Goal: Task Accomplishment & Management: Use online tool/utility

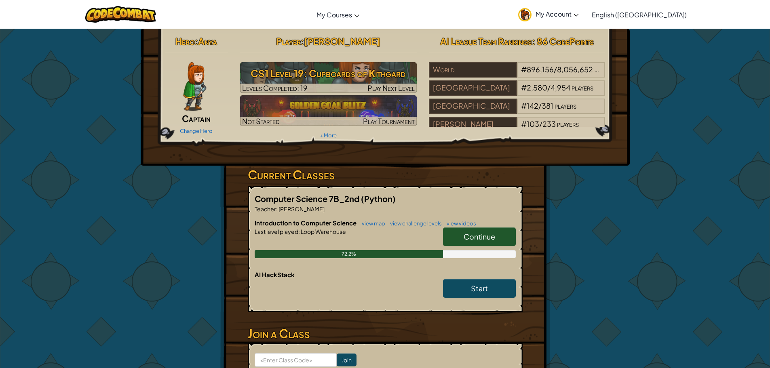
click at [486, 237] on span "Continue" at bounding box center [480, 236] width 32 height 9
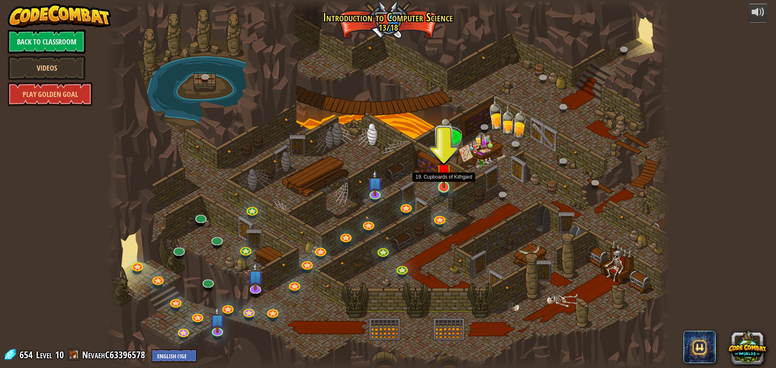
click at [446, 182] on img at bounding box center [444, 171] width 15 height 34
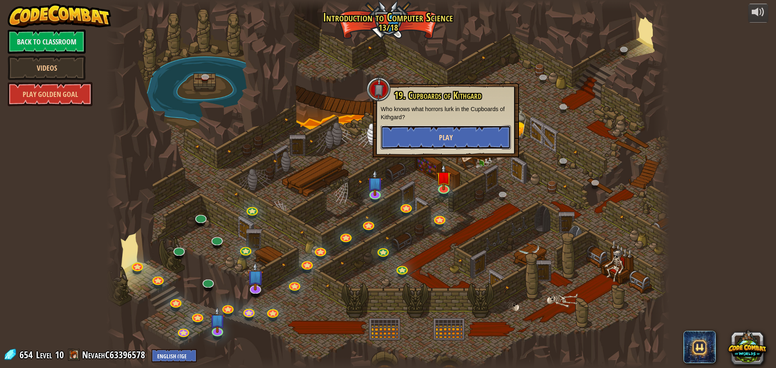
click at [447, 141] on span "Play" at bounding box center [446, 138] width 14 height 10
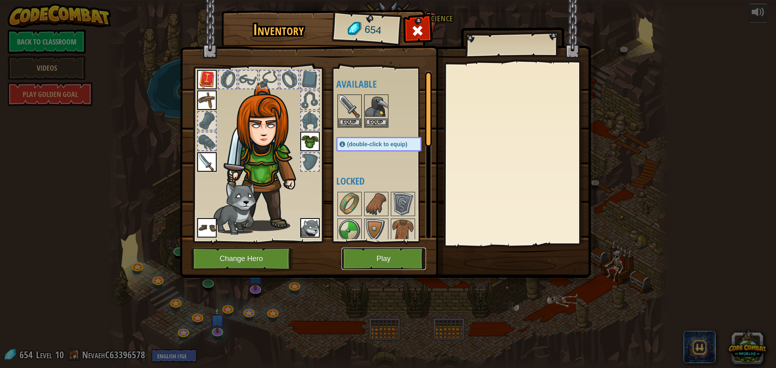
click at [363, 249] on button "Play" at bounding box center [384, 259] width 84 height 22
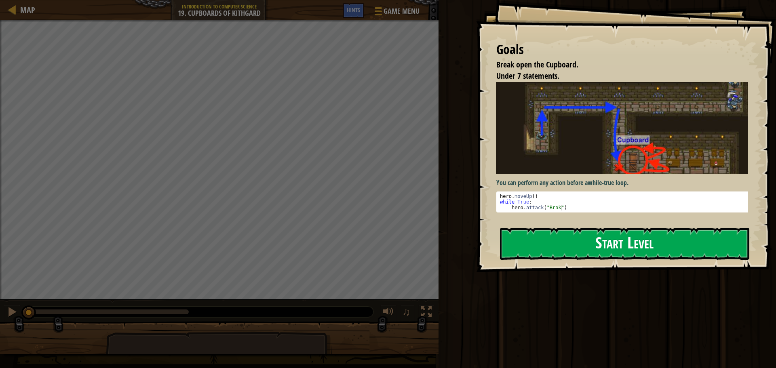
click at [592, 235] on button "Start Level" at bounding box center [624, 244] width 249 height 32
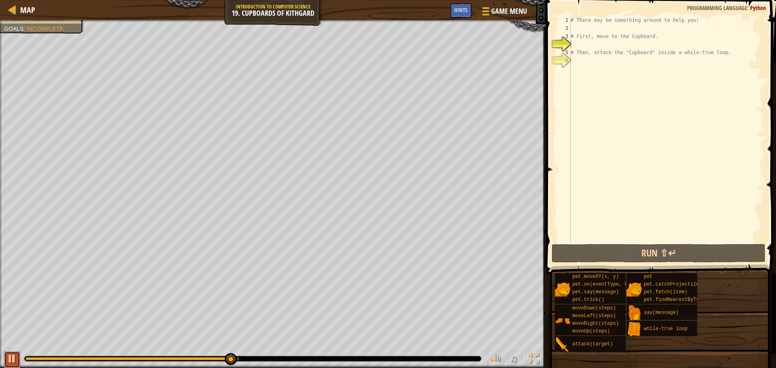
click at [11, 357] on div at bounding box center [12, 359] width 11 height 11
drag, startPoint x: 232, startPoint y: 355, endPoint x: 1, endPoint y: 352, distance: 231.3
click at [1, 352] on div "♫" at bounding box center [273, 357] width 546 height 24
click at [581, 27] on div "# There may be something around to help you! # First, move to the Cupboard. # T…" at bounding box center [666, 137] width 195 height 243
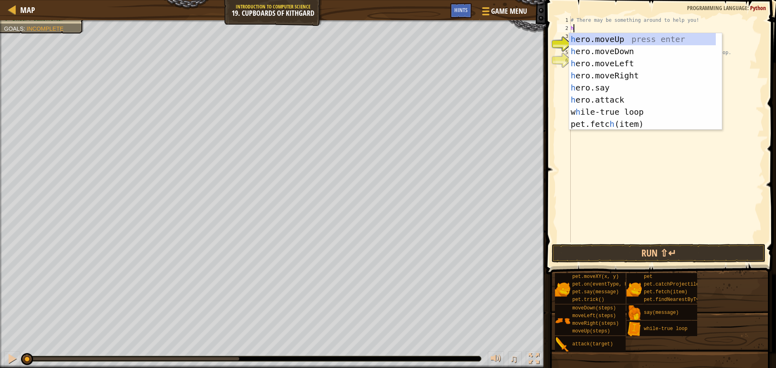
scroll to position [4, 0]
type textarea "hero"
click at [678, 40] on div "hero .moveUp press enter hero .moveDown press enter hero .moveLeft press enter …" at bounding box center [645, 93] width 153 height 121
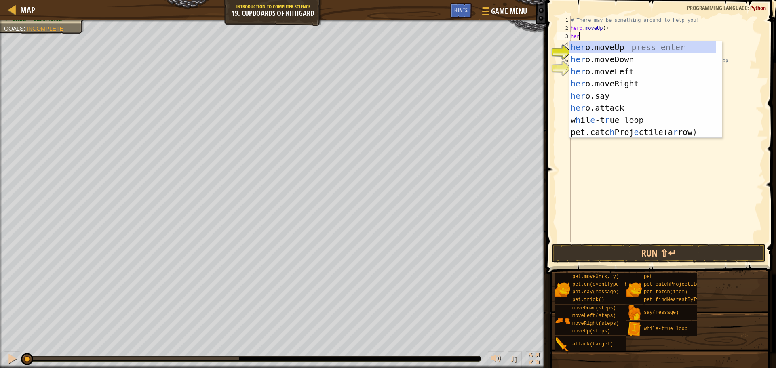
type textarea "hero"
click at [621, 78] on div "hero .moveUp press enter hero .moveDown press enter hero .moveLeft press enter …" at bounding box center [645, 101] width 153 height 121
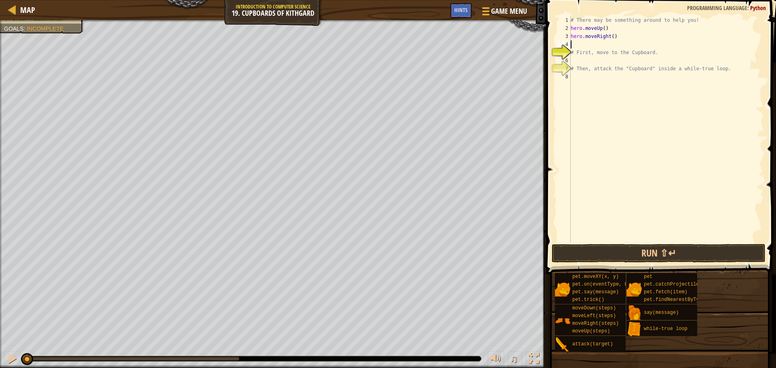
scroll to position [4, 0]
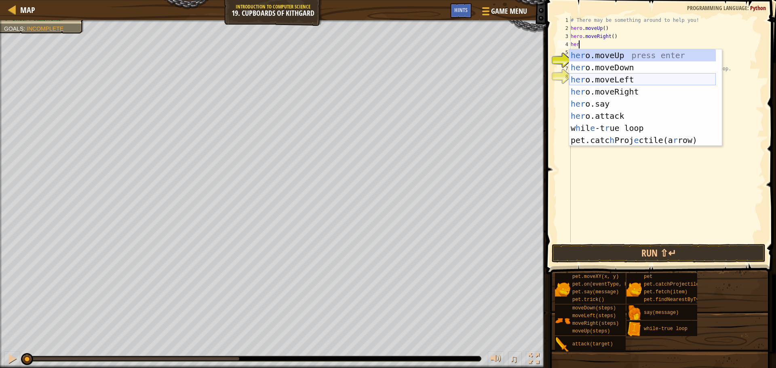
type textarea "hero"
click at [616, 64] on div "hero .moveUp press enter hero .moveDown press enter hero .moveLeft press enter …" at bounding box center [645, 109] width 153 height 121
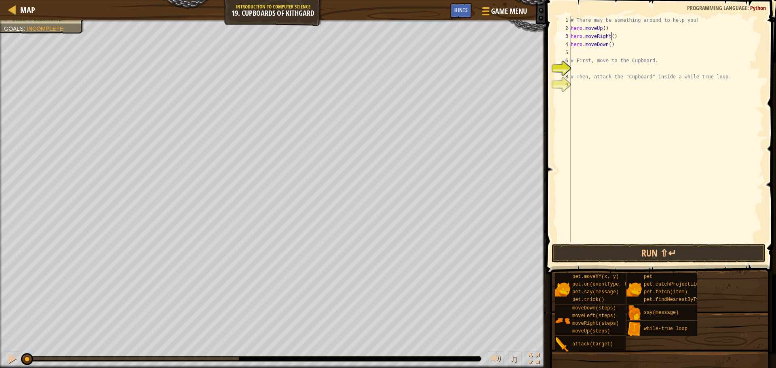
click at [611, 38] on div "# There may be something around to help you! hero . moveUp ( ) hero . moveRight…" at bounding box center [666, 137] width 195 height 243
click at [607, 42] on div "# There may be something around to help you! hero . moveUp ( ) hero . moveRight…" at bounding box center [666, 137] width 195 height 243
drag, startPoint x: 657, startPoint y: 62, endPoint x: 583, endPoint y: 55, distance: 75.1
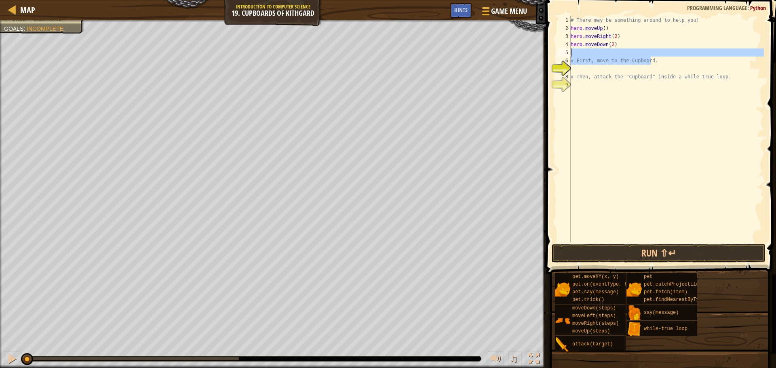
click at [583, 55] on div "# There may be something around to help you! hero . moveUp ( ) hero . moveRight…" at bounding box center [666, 137] width 195 height 243
type textarea "# First, move to the Cupboard."
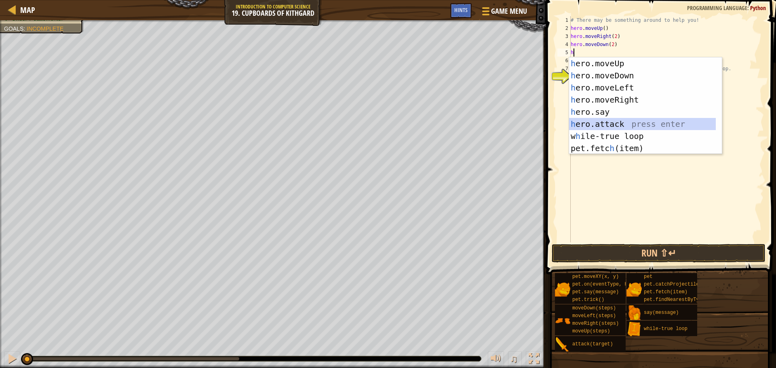
click at [665, 124] on div "h ero.moveUp press enter h ero.moveDown press enter h ero.moveLeft press enter …" at bounding box center [642, 117] width 147 height 121
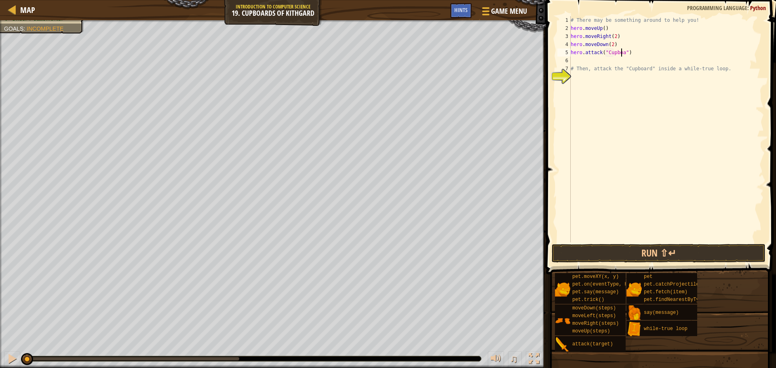
scroll to position [4, 4]
type textarea "hero.attack("Cupboard")"
click at [673, 251] on button "Run ⇧↵" at bounding box center [659, 253] width 214 height 19
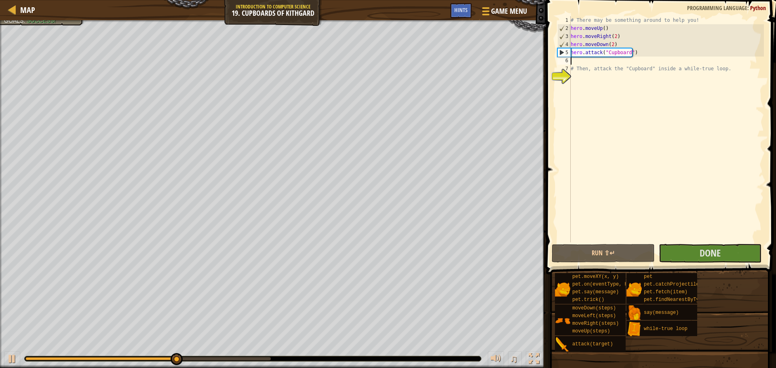
click at [582, 63] on div "# There may be something around to help you! hero . moveUp ( ) hero . moveRight…" at bounding box center [666, 137] width 195 height 243
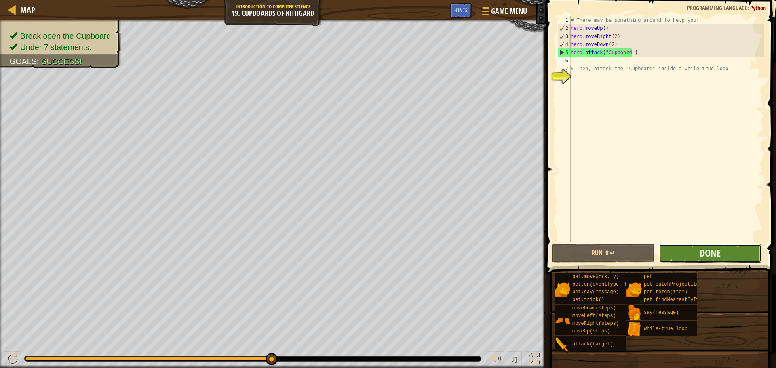
click at [732, 254] on button "Done" at bounding box center [710, 253] width 103 height 19
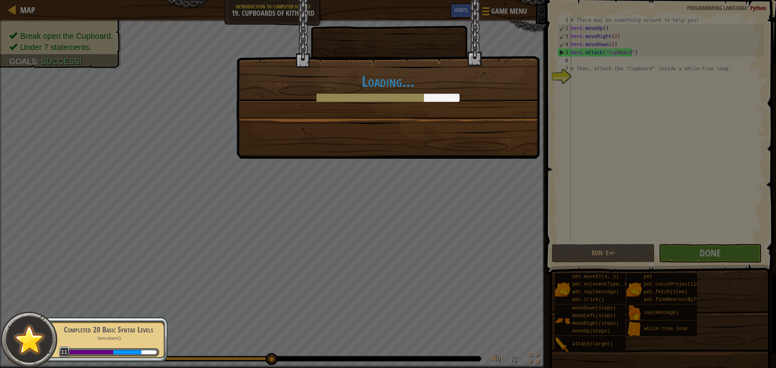
drag, startPoint x: 506, startPoint y: 200, endPoint x: 508, endPoint y: 195, distance: 5.6
click at [507, 199] on div "Loading..." at bounding box center [388, 184] width 776 height 368
click at [729, 256] on div "Loading..." at bounding box center [388, 184] width 776 height 368
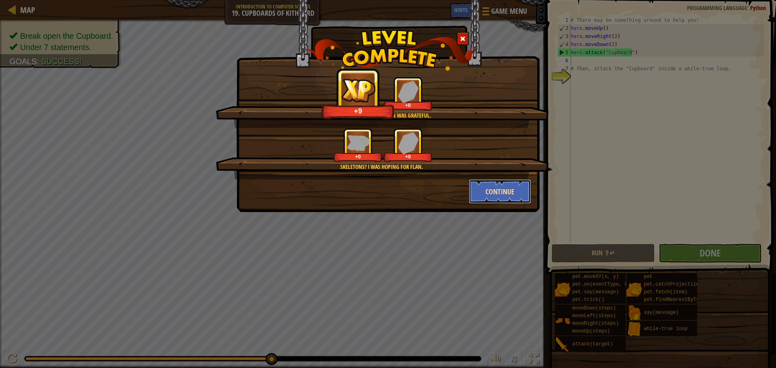
click at [504, 192] on button "Continue" at bounding box center [500, 191] width 63 height 24
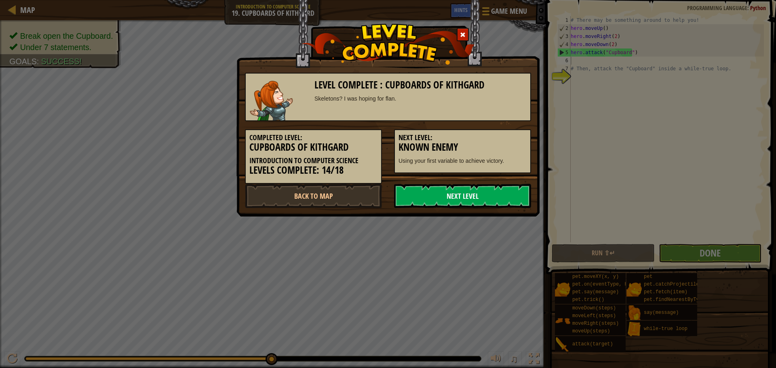
click at [502, 192] on link "Next Level" at bounding box center [462, 196] width 137 height 24
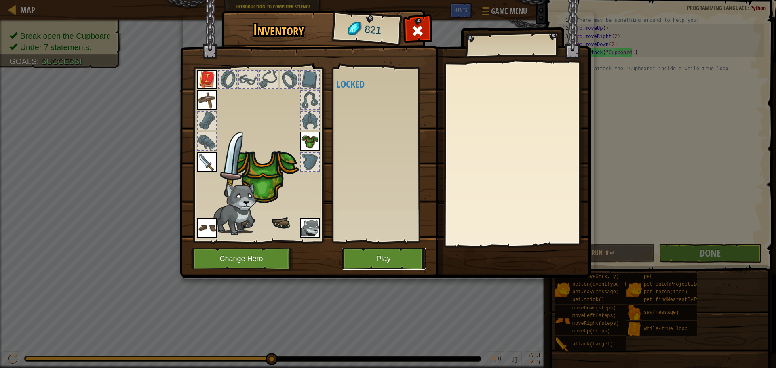
click at [384, 256] on button "Play" at bounding box center [384, 259] width 84 height 22
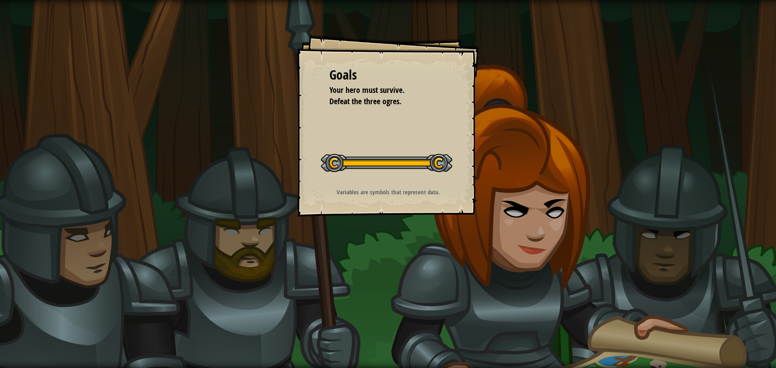
click at [385, 231] on div "Goals Your hero must survive. Defeat the three ogres. Start Level Error loading…" at bounding box center [388, 184] width 776 height 368
drag, startPoint x: 377, startPoint y: 174, endPoint x: 501, endPoint y: 286, distance: 167.2
click at [377, 175] on div "Start Level" at bounding box center [386, 162] width 131 height 32
click at [519, 298] on div "Goals Your hero must survive. Defeat the three ogres. Start Level Error loading…" at bounding box center [388, 184] width 776 height 368
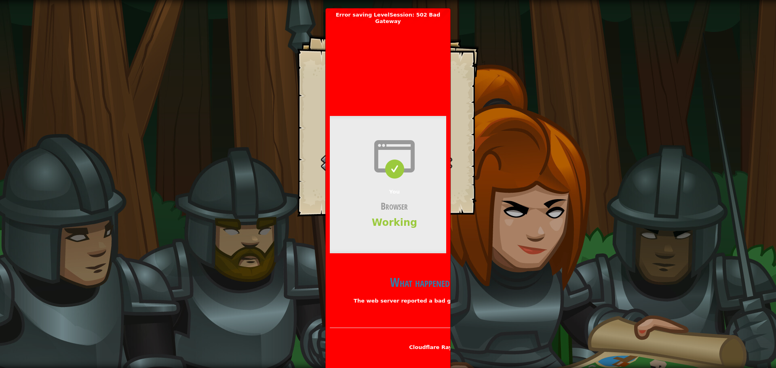
drag, startPoint x: 517, startPoint y: 297, endPoint x: 247, endPoint y: 167, distance: 299.4
click at [247, 167] on div "Goals Your hero must survive. Defeat the three ogres. Start Level Error loading…" at bounding box center [388, 184] width 776 height 368
drag, startPoint x: 465, startPoint y: 156, endPoint x: 355, endPoint y: 171, distance: 111.4
drag, startPoint x: 355, startPoint y: 171, endPoint x: 479, endPoint y: 40, distance: 179.9
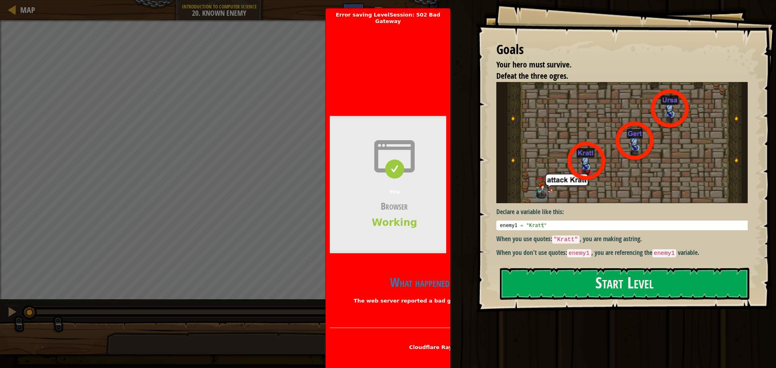
click at [412, 32] on header "Bad gateway Error code 502 Visit [DOMAIN_NAME] for more information. [DATE] 13:…" at bounding box center [524, 64] width 388 height 78
click at [383, 301] on p "The web server reported a bad gateway error." at bounding box center [422, 301] width 184 height 8
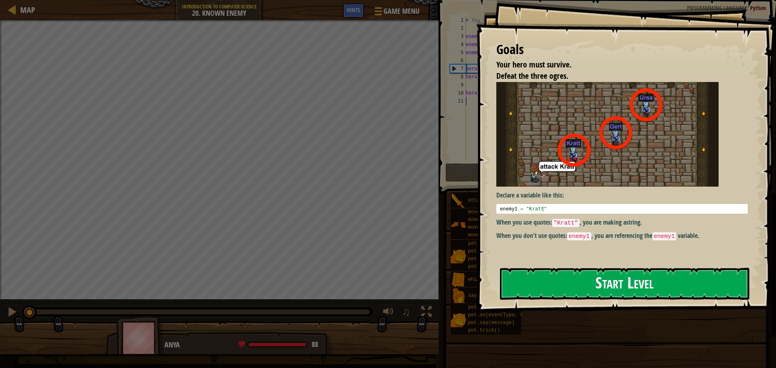
click at [676, 286] on button "Start Level" at bounding box center [624, 284] width 249 height 32
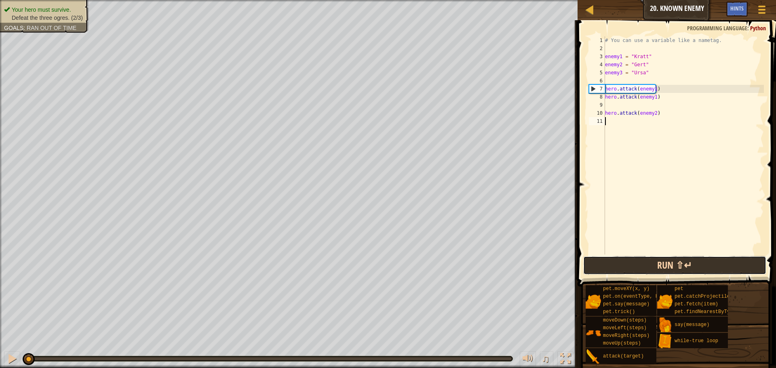
click at [688, 264] on button "Run ⇧↵" at bounding box center [674, 265] width 183 height 19
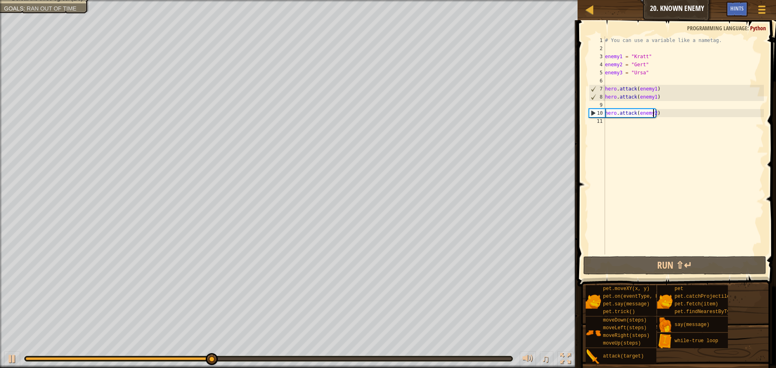
click at [653, 114] on div "# You can use a variable like a nametag. enemy1 = "[PERSON_NAME]" enemy2 = "[PE…" at bounding box center [684, 153] width 160 height 234
type textarea "hero.attack(enemy2)"
click at [8, 358] on div at bounding box center [12, 359] width 11 height 11
click at [622, 125] on div "# You can use a variable like a nametag. enemy1 = "[PERSON_NAME]" enemy2 = "[PE…" at bounding box center [684, 153] width 160 height 234
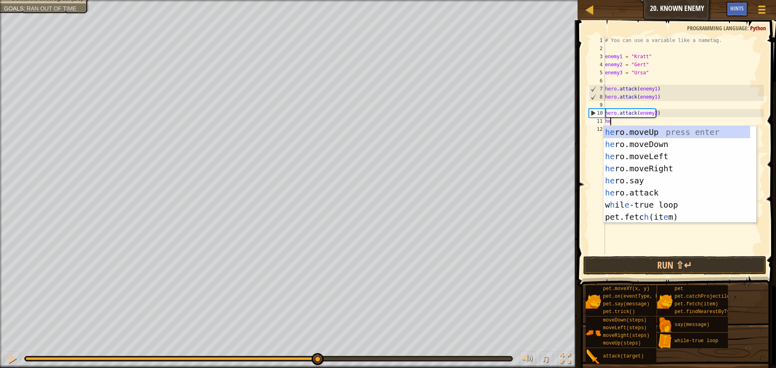
scroll to position [4, 0]
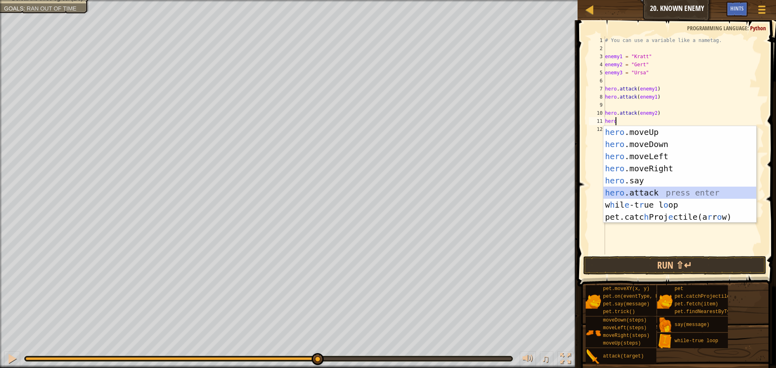
click at [644, 195] on div "hero .moveUp press enter hero .moveDown press enter hero .moveLeft press enter …" at bounding box center [680, 186] width 153 height 121
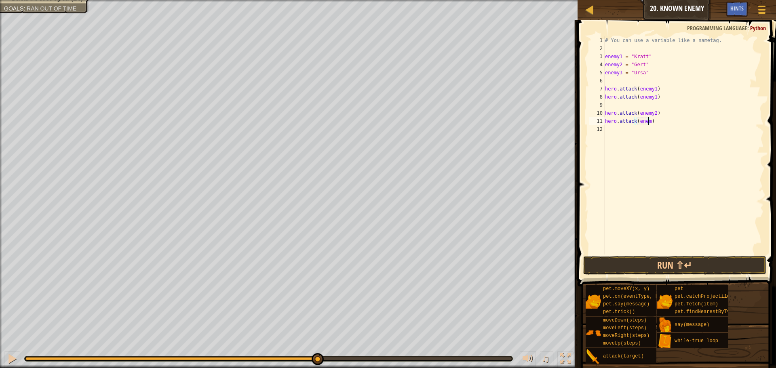
scroll to position [4, 4]
type textarea "hero.attack(enemy3)"
click at [708, 260] on button "Run ⇧↵" at bounding box center [674, 265] width 183 height 19
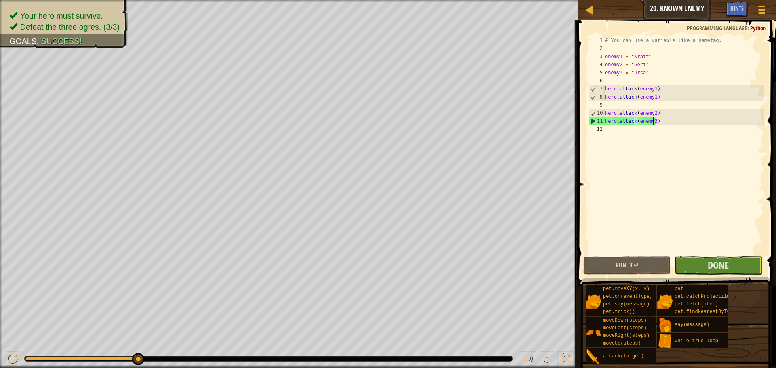
click at [615, 130] on div "# You can use a variable like a nametag. enemy1 = "[PERSON_NAME]" enemy2 = "[PE…" at bounding box center [684, 153] width 160 height 234
type textarea "h"
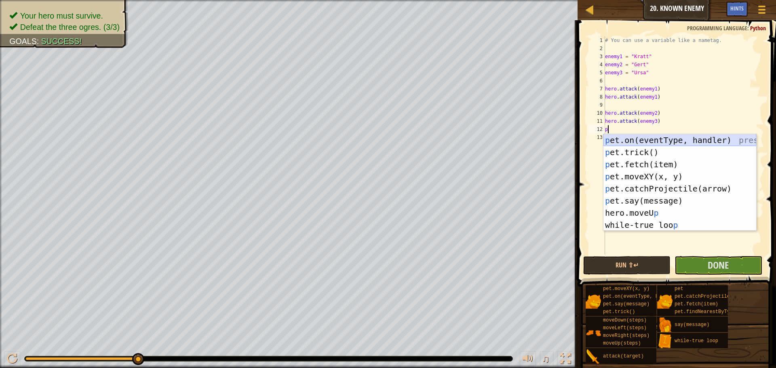
click at [665, 143] on div "p et.on(eventType, handler) press enter p et.trick() press enter p et.fetch(ite…" at bounding box center [680, 194] width 153 height 121
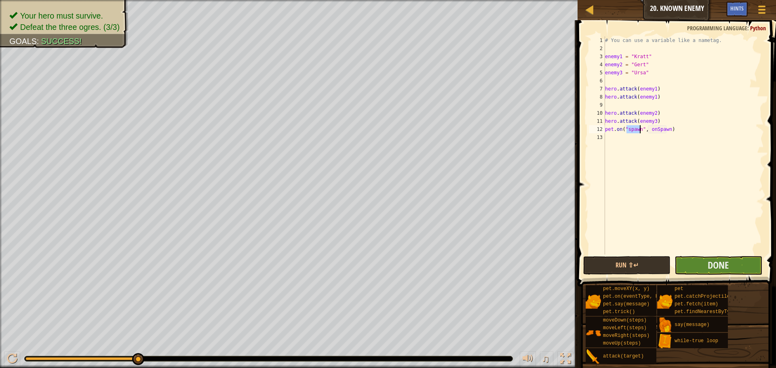
type textarea "pet.on("spawn", onSpawn)"
click at [734, 263] on button "Done" at bounding box center [718, 265] width 87 height 19
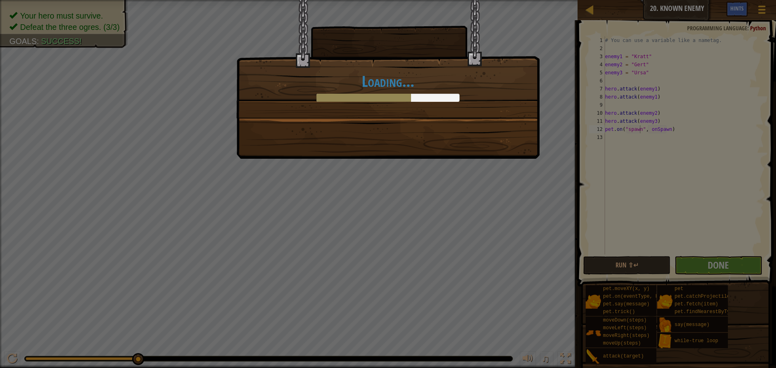
click at [676, 127] on div "Loading..." at bounding box center [388, 184] width 776 height 368
drag, startPoint x: 656, startPoint y: 146, endPoint x: 551, endPoint y: 155, distance: 105.1
click at [655, 147] on div "Loading..." at bounding box center [388, 184] width 776 height 368
click at [433, 163] on div "Loading..." at bounding box center [388, 184] width 776 height 368
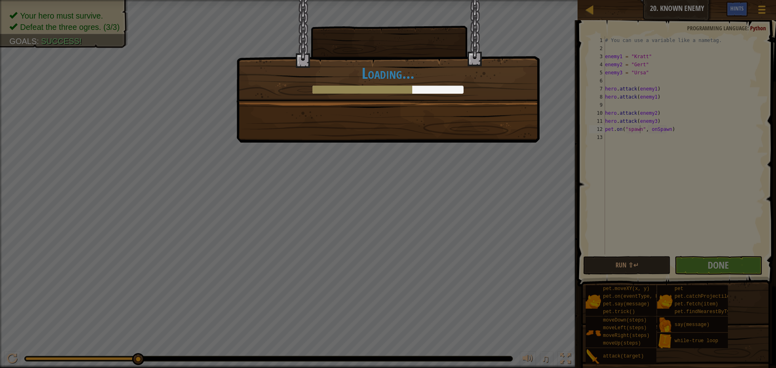
drag, startPoint x: 192, startPoint y: 174, endPoint x: 192, endPoint y: 168, distance: 6.1
click at [192, 171] on div "Clean code: no code errors or warnings. +10 +14 Keep your unknown enemies close…" at bounding box center [388, 184] width 776 height 368
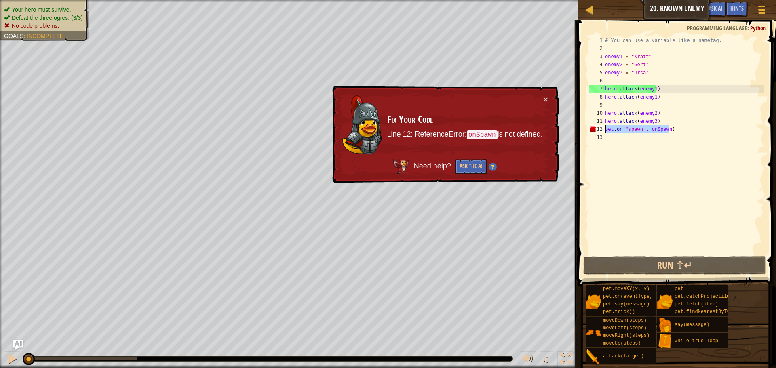
drag, startPoint x: 679, startPoint y: 132, endPoint x: 600, endPoint y: 133, distance: 79.6
click at [600, 133] on div "1 2 3 4 5 6 7 8 9 10 11 12 13 # You can use a variable like a nametag. enemy1 =…" at bounding box center [675, 145] width 177 height 218
type textarea "pet.on("spawn", onSpawn)"
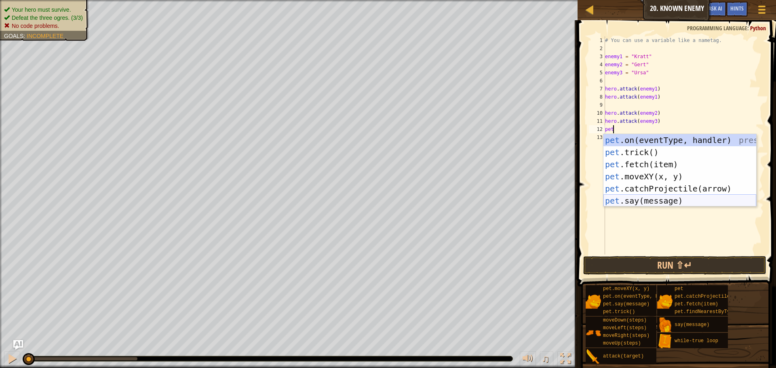
scroll to position [4, 0]
type textarea "p"
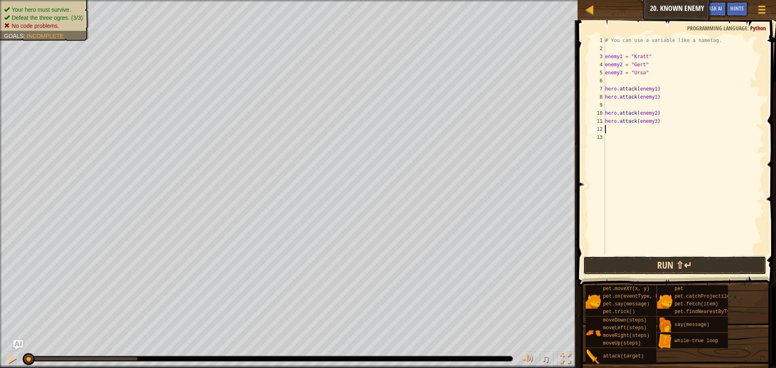
click at [701, 266] on button "Run ⇧↵" at bounding box center [674, 265] width 183 height 19
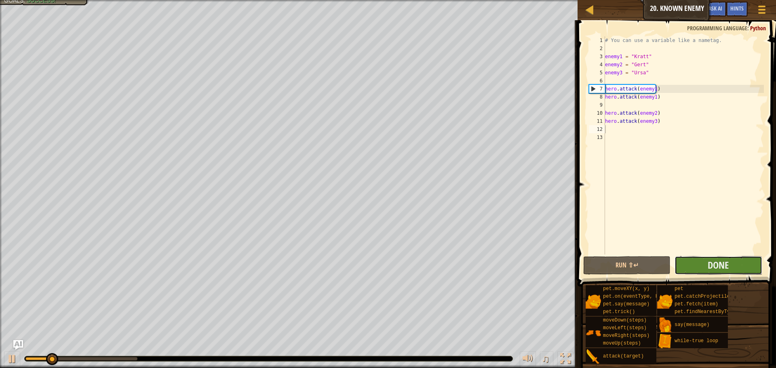
click at [700, 264] on button "Done" at bounding box center [718, 265] width 87 height 19
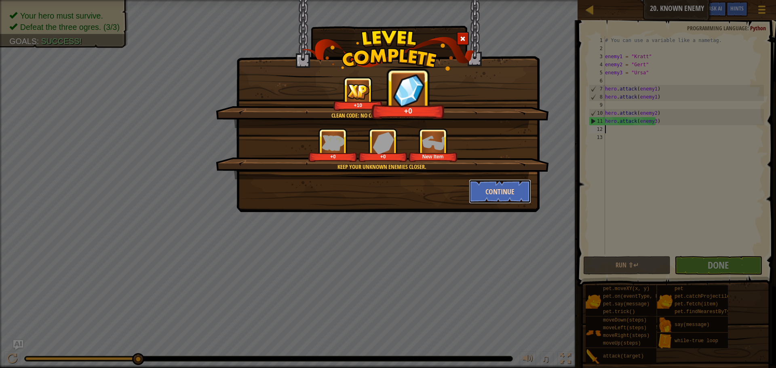
click at [509, 194] on button "Continue" at bounding box center [500, 191] width 63 height 24
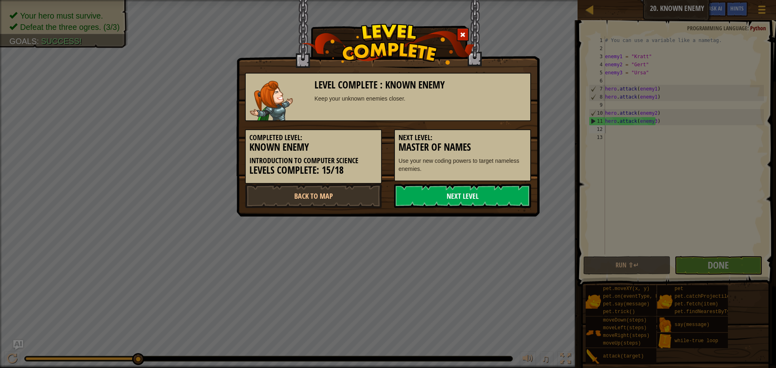
click at [502, 187] on link "Next Level" at bounding box center [462, 196] width 137 height 24
click at [501, 192] on link "Next Level" at bounding box center [462, 196] width 137 height 24
click at [494, 197] on link "Next Level" at bounding box center [462, 196] width 137 height 24
click at [492, 199] on link "Next Level" at bounding box center [462, 196] width 137 height 24
click at [490, 199] on link "Next Level" at bounding box center [462, 196] width 137 height 24
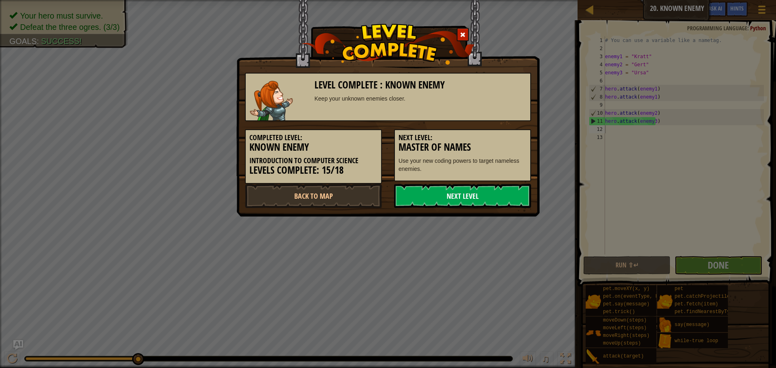
click at [490, 199] on link "Next Level" at bounding box center [462, 196] width 137 height 24
click at [488, 199] on link "Next Level" at bounding box center [462, 196] width 137 height 24
click at [482, 195] on link "Next Level" at bounding box center [462, 196] width 137 height 24
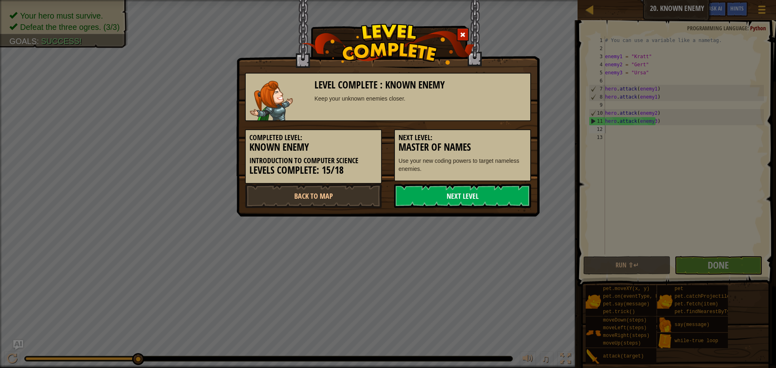
click at [482, 195] on link "Next Level" at bounding box center [462, 196] width 137 height 24
click at [481, 198] on link "Next Level" at bounding box center [462, 196] width 137 height 24
click at [482, 199] on link "Next Level" at bounding box center [462, 196] width 137 height 24
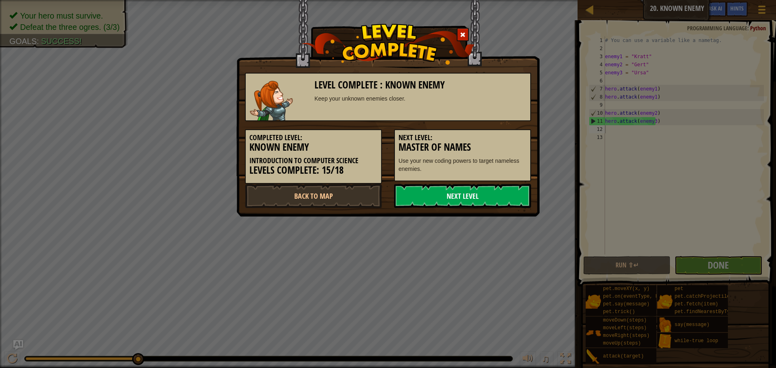
drag, startPoint x: 482, startPoint y: 199, endPoint x: 479, endPoint y: 202, distance: 4.3
click at [480, 202] on link "Next Level" at bounding box center [462, 196] width 137 height 24
click at [479, 202] on link "Next Level" at bounding box center [462, 196] width 137 height 24
click at [492, 196] on link "Next Level" at bounding box center [462, 196] width 137 height 24
click at [494, 195] on link "Next Level" at bounding box center [462, 196] width 137 height 24
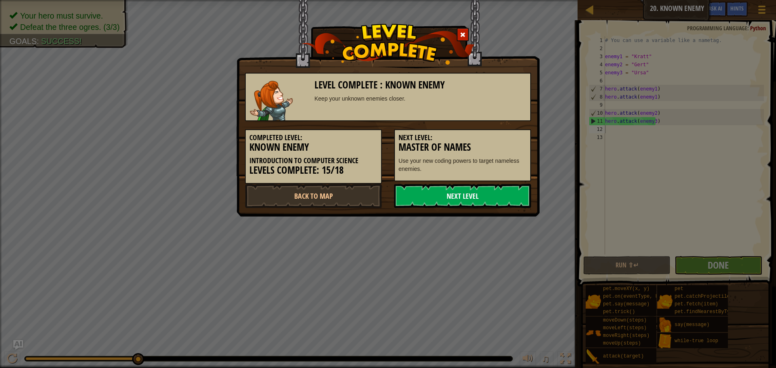
drag, startPoint x: 494, startPoint y: 195, endPoint x: 503, endPoint y: 199, distance: 9.0
click at [500, 198] on link "Next Level" at bounding box center [462, 196] width 137 height 24
click at [503, 199] on link "Next Level" at bounding box center [462, 196] width 137 height 24
click at [458, 33] on div at bounding box center [463, 34] width 12 height 13
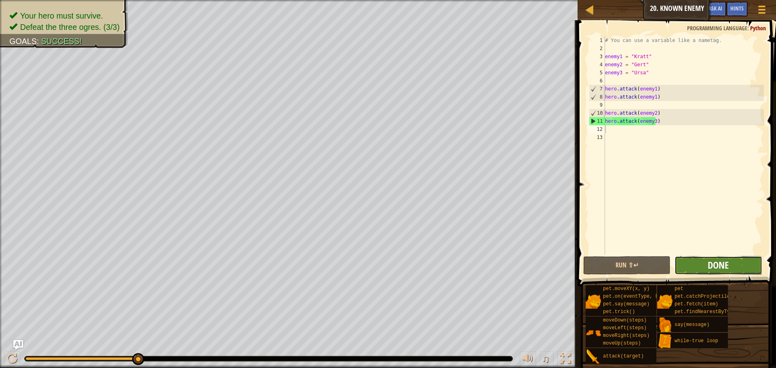
click at [710, 264] on span "Done" at bounding box center [718, 265] width 21 height 13
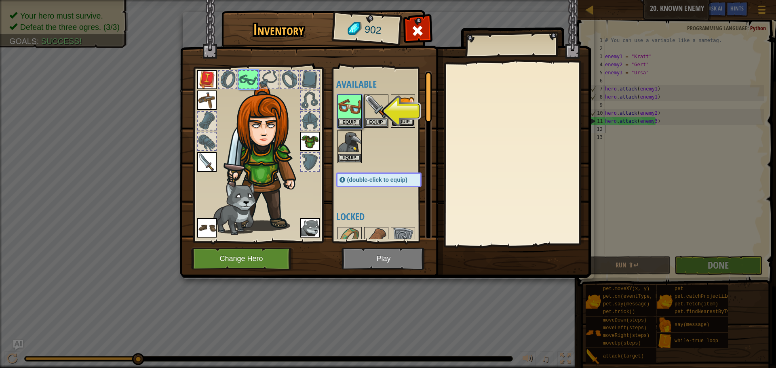
click at [407, 119] on button "Equip" at bounding box center [403, 122] width 23 height 8
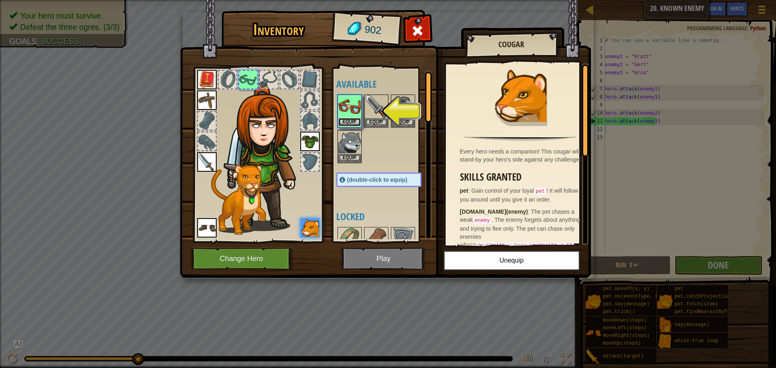
click at [357, 118] on button "Equip" at bounding box center [349, 122] width 23 height 8
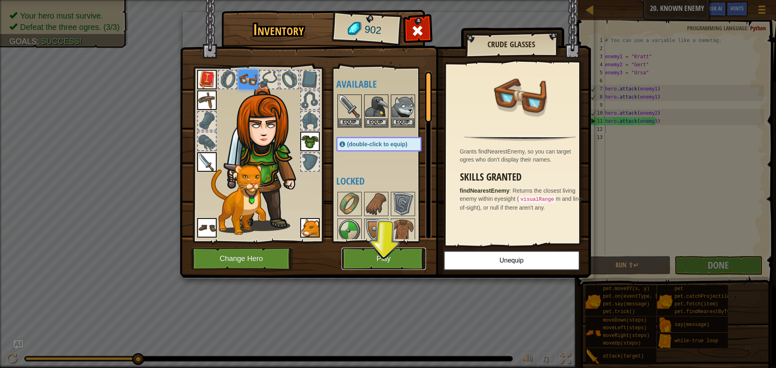
click at [405, 267] on button "Play" at bounding box center [384, 259] width 84 height 22
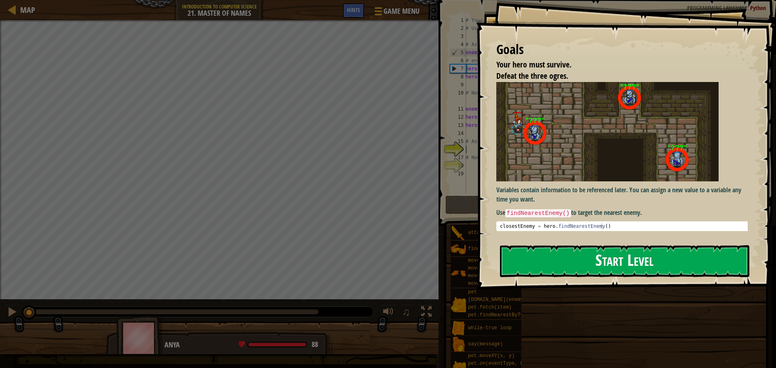
drag, startPoint x: 542, startPoint y: 260, endPoint x: 555, endPoint y: 243, distance: 21.7
click at [543, 260] on button "Start Level" at bounding box center [624, 261] width 249 height 32
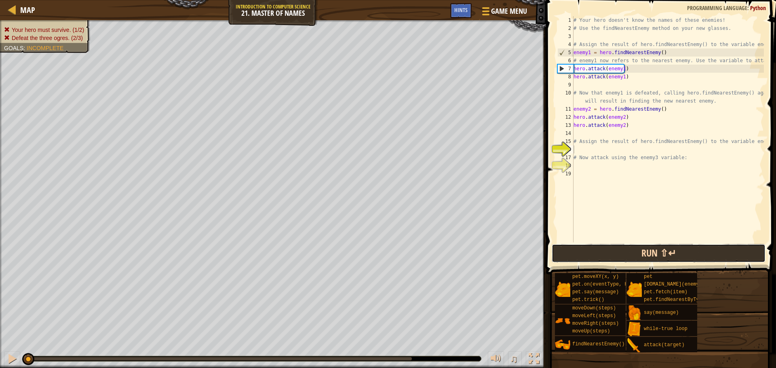
click at [596, 256] on button "Run ⇧↵" at bounding box center [659, 253] width 214 height 19
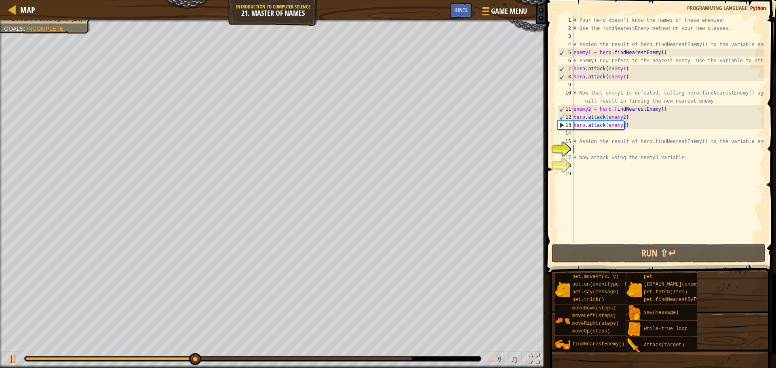
scroll to position [4, 0]
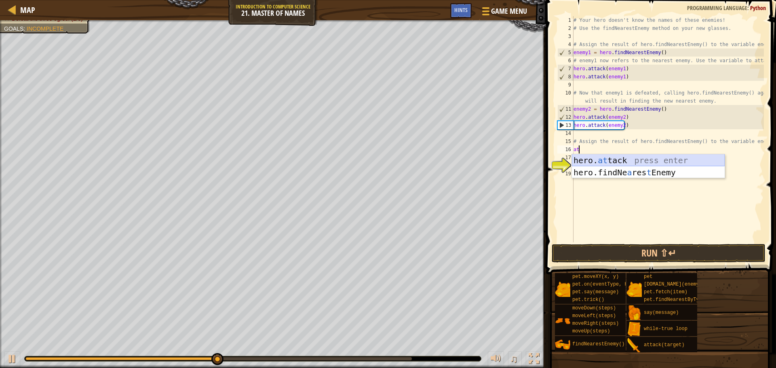
click at [604, 161] on div "hero. at tack press enter hero.findNe a res t Enemy press enter" at bounding box center [648, 178] width 153 height 49
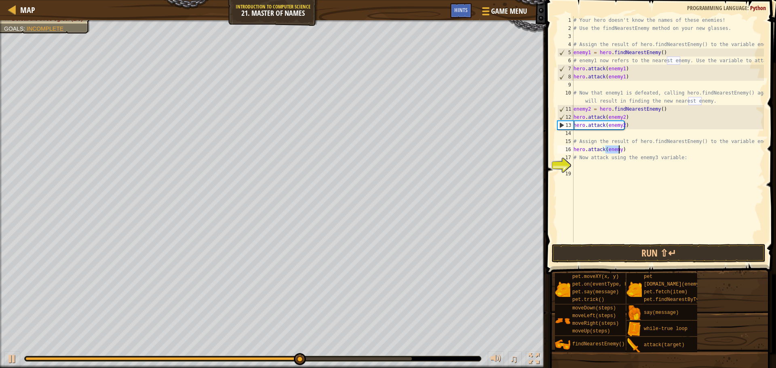
click at [616, 152] on div "# Your hero doesn't know the names of these enemies! # Use the findNearestEnemy…" at bounding box center [668, 129] width 192 height 226
click at [620, 146] on div "# Your hero doesn't know the names of these enemies! # Use the findNearestEnemy…" at bounding box center [668, 137] width 192 height 243
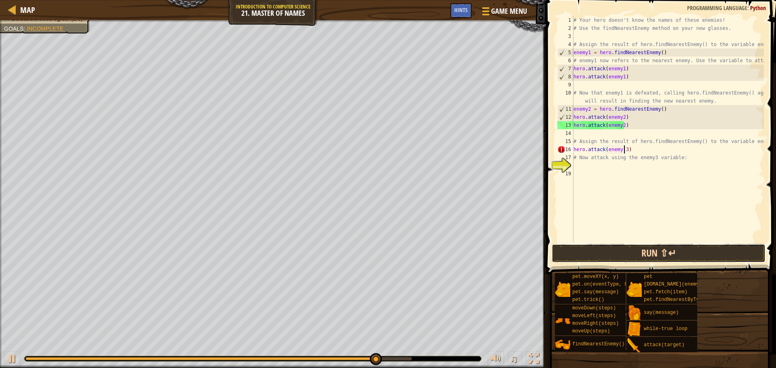
click at [655, 248] on button "Run ⇧↵" at bounding box center [659, 253] width 214 height 19
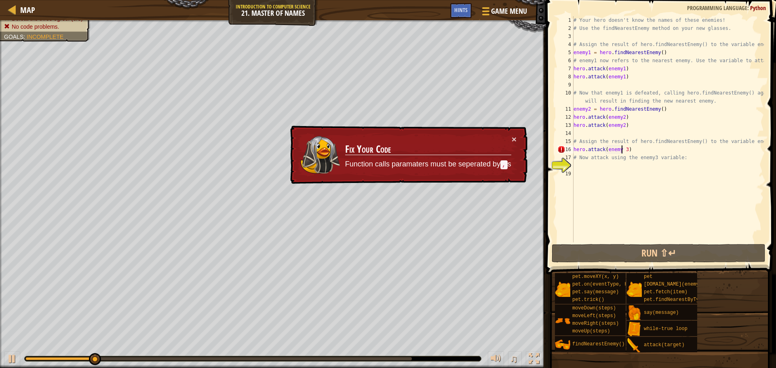
type textarea "hero.attack(enemy3)"
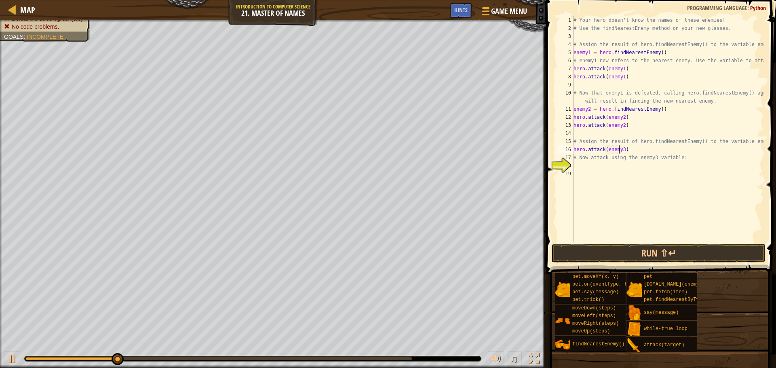
drag, startPoint x: 656, startPoint y: 231, endPoint x: 656, endPoint y: 239, distance: 7.7
click at [656, 234] on div "# Your hero doesn't know the names of these enemies! # Use the findNearestEnemy…" at bounding box center [668, 137] width 192 height 243
click at [655, 251] on button "Run ⇧↵" at bounding box center [659, 253] width 214 height 19
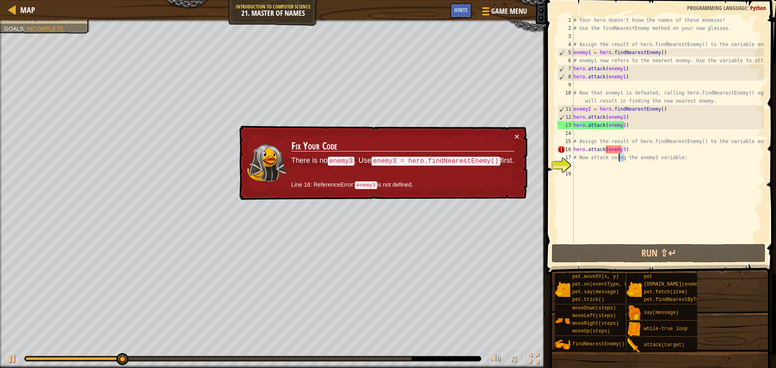
drag, startPoint x: 624, startPoint y: 154, endPoint x: 594, endPoint y: 160, distance: 30.8
click at [599, 158] on div "# Your hero doesn't know the names of these enemies! # Use the findNearestEnemy…" at bounding box center [668, 137] width 192 height 243
click at [592, 160] on div "# Your hero doesn't know the names of these enemies! # Use the findNearestEnemy…" at bounding box center [668, 137] width 192 height 243
drag, startPoint x: 627, startPoint y: 154, endPoint x: 605, endPoint y: 154, distance: 21.8
click at [605, 154] on div "# Your hero doesn't know the names of these enemies! # Use the findNearestEnemy…" at bounding box center [668, 137] width 192 height 243
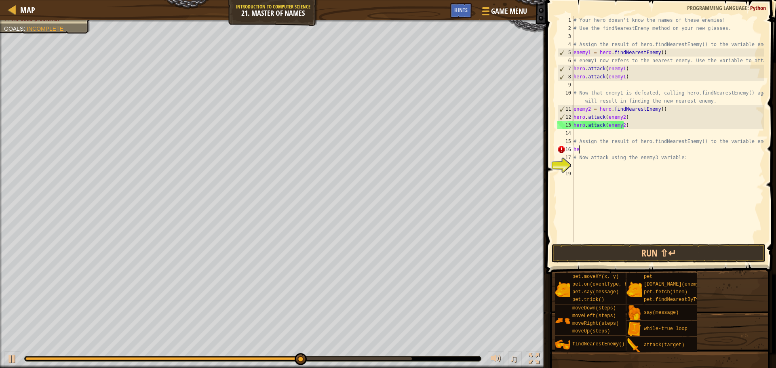
type textarea "h"
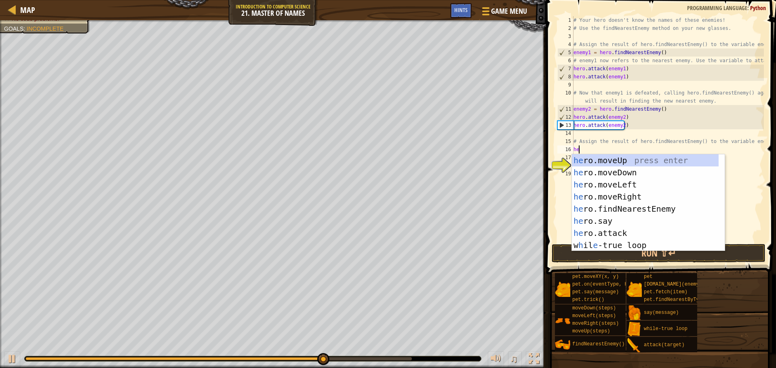
type textarea "her"
click at [615, 203] on div "her o.moveUp press enter her o.moveDown press enter her o.moveLeft press enter …" at bounding box center [645, 214] width 147 height 121
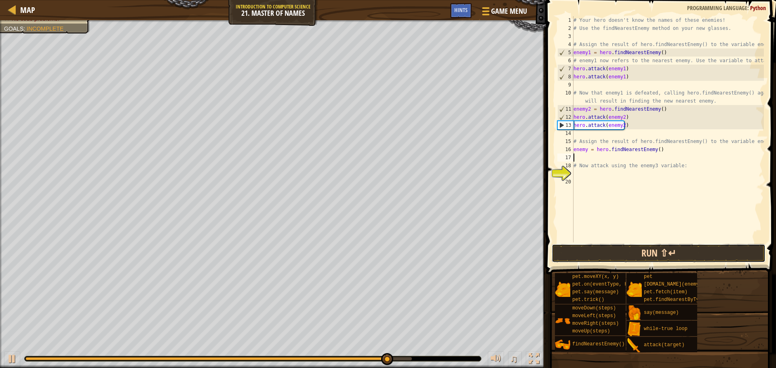
click at [643, 248] on button "Run ⇧↵" at bounding box center [659, 253] width 214 height 19
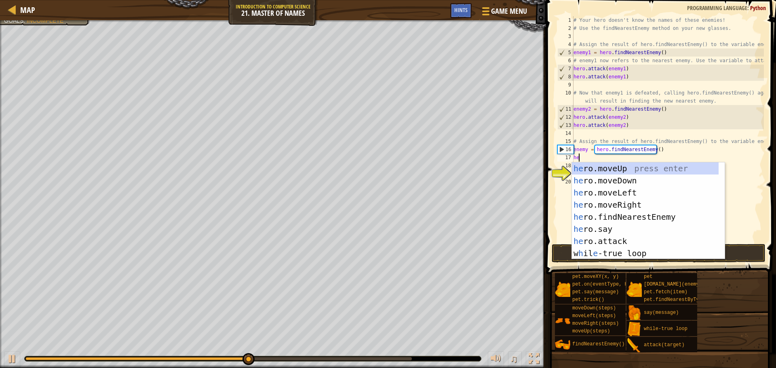
scroll to position [4, 0]
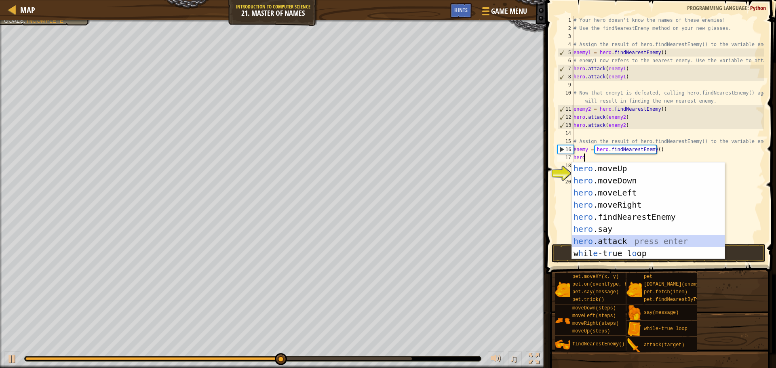
click at [686, 239] on div "hero .moveUp press enter hero .moveDown press enter hero .moveLeft press enter …" at bounding box center [648, 223] width 153 height 121
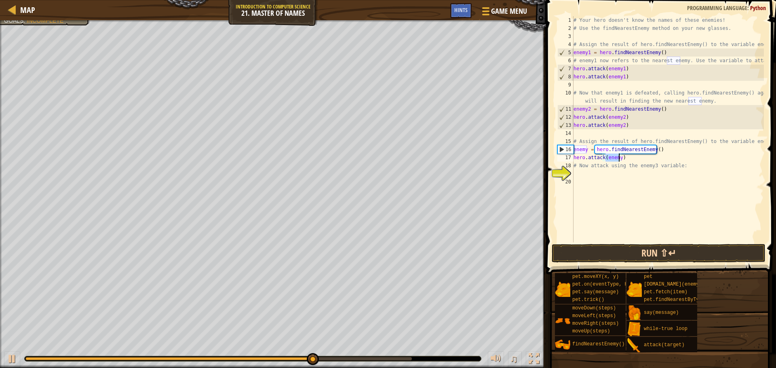
type textarea "hero.attack(enemy)"
click at [671, 247] on button "Run ⇧↵" at bounding box center [659, 253] width 214 height 19
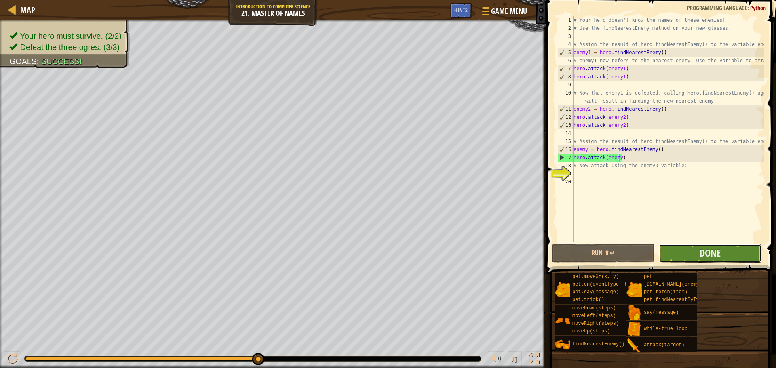
click at [694, 251] on button "Done" at bounding box center [710, 253] width 103 height 19
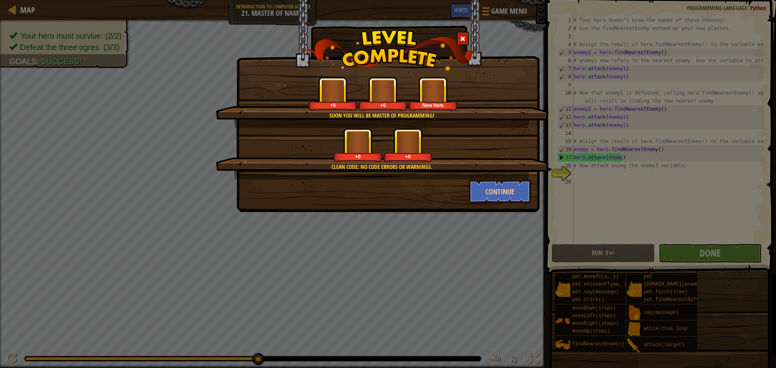
click at [694, 251] on div "Soon you will be master of programming! +0 +0 New Item Clean code: no code erro…" at bounding box center [388, 184] width 776 height 368
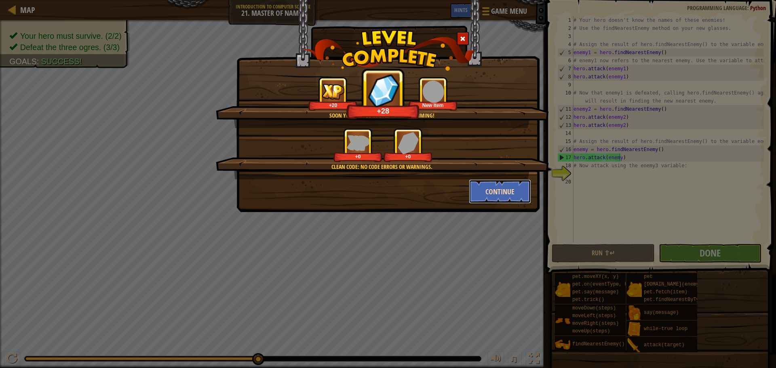
click at [525, 194] on button "Continue" at bounding box center [500, 191] width 63 height 24
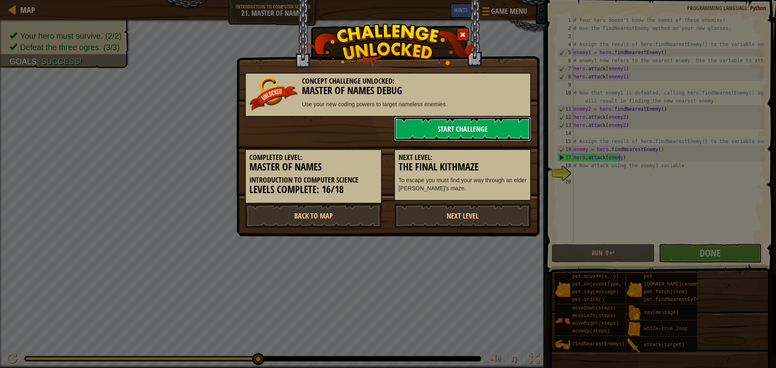
click at [517, 120] on link "Start Challenge" at bounding box center [462, 129] width 137 height 24
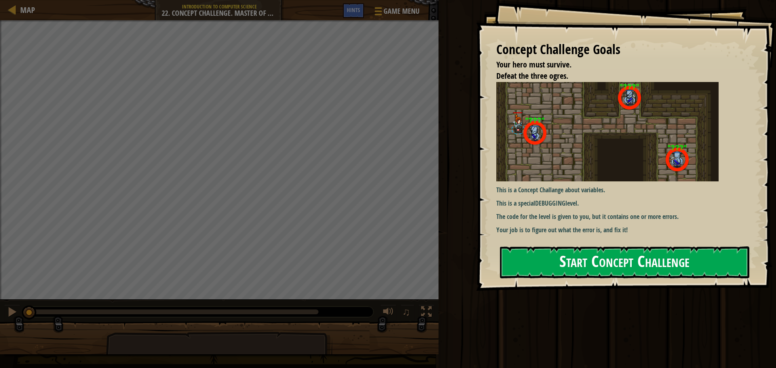
click at [560, 253] on button "Start Concept Challenge" at bounding box center [624, 263] width 249 height 32
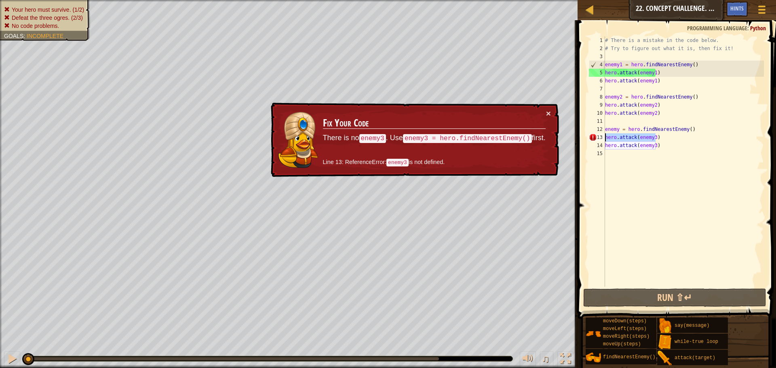
drag, startPoint x: 656, startPoint y: 137, endPoint x: 604, endPoint y: 134, distance: 51.8
click at [604, 134] on div "1 2 3 4 5 6 7 8 9 10 11 12 13 14 15 # There is a mistake in the code below. # T…" at bounding box center [675, 161] width 177 height 251
type textarea "hero.attack(enemy3)"
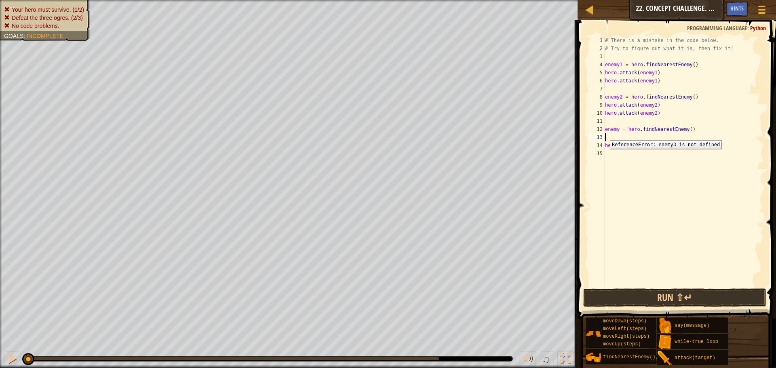
type textarea "enemy = hero.findNearestEnemy()"
click at [684, 286] on div "# There is a mistake in the code below. # Try to figure out what it is, then fi…" at bounding box center [684, 169] width 160 height 267
click at [680, 294] on button "Run ⇧↵" at bounding box center [674, 298] width 183 height 19
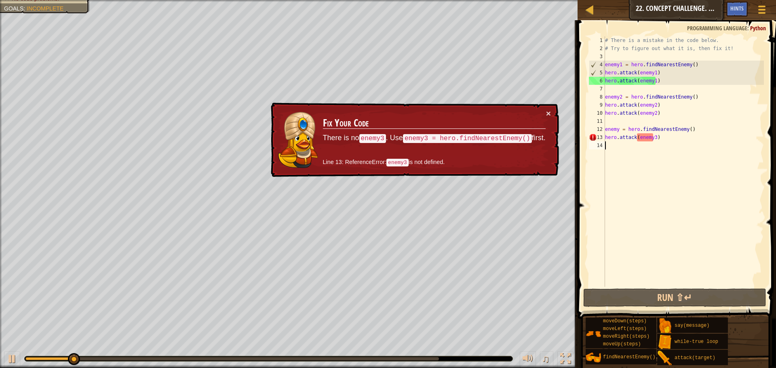
drag, startPoint x: 670, startPoint y: 144, endPoint x: 641, endPoint y: 138, distance: 29.7
click at [632, 142] on div "# There is a mistake in the code below. # Try to figure out what it is, then fi…" at bounding box center [684, 169] width 160 height 267
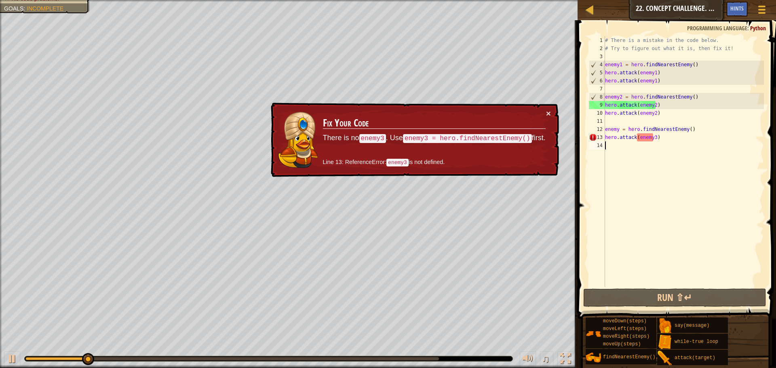
click at [653, 137] on div "# There is a mistake in the code below. # Try to figure out what it is, then fi…" at bounding box center [684, 169] width 160 height 267
type textarea "hero.attack(enemy3)"
click at [658, 137] on div "# There is a mistake in the code below. # Try to figure out what it is, then fi…" at bounding box center [684, 169] width 160 height 267
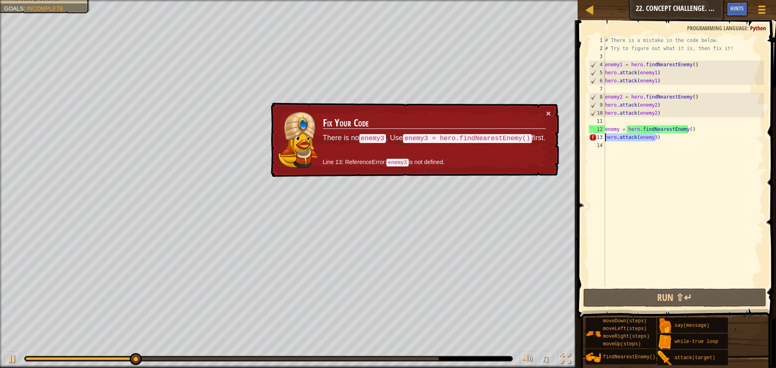
drag, startPoint x: 658, startPoint y: 137, endPoint x: 598, endPoint y: 114, distance: 64.4
click at [598, 137] on div "hero.attack(enemy3) 1 2 3 4 5 6 7 8 9 10 11 12 13 14 # There is a mistake in th…" at bounding box center [675, 161] width 177 height 251
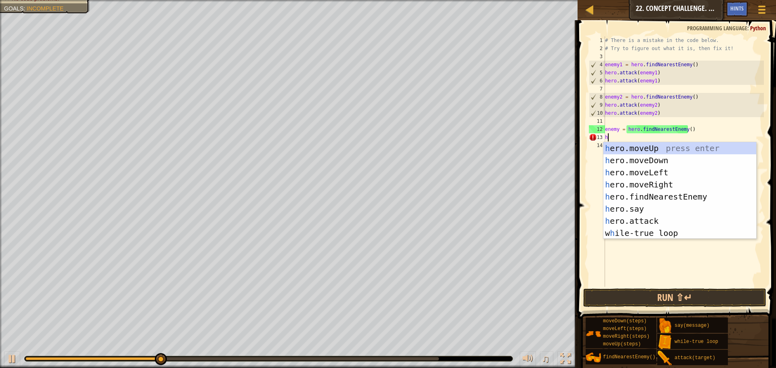
scroll to position [4, 0]
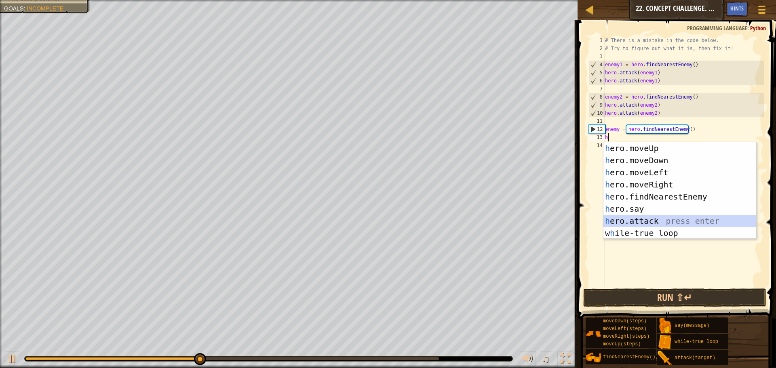
click at [653, 224] on div "h ero.moveUp press enter h ero.moveDown press enter h ero.moveLeft press enter …" at bounding box center [680, 202] width 153 height 121
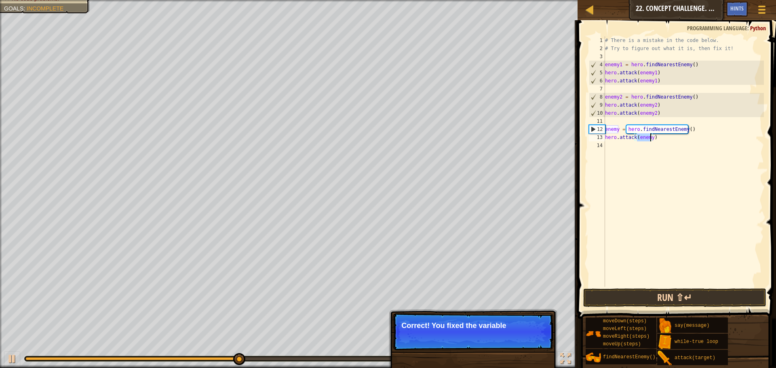
type textarea "hero.attack(enemy)"
click at [666, 289] on button "Run ⇧↵" at bounding box center [674, 298] width 183 height 19
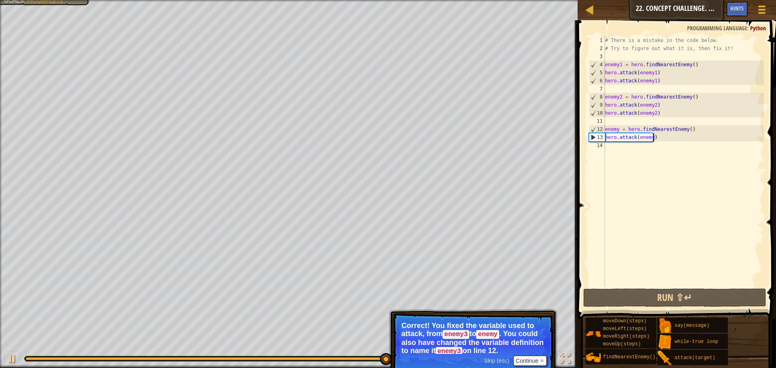
click at [664, 138] on div "# There is a mistake in the code below. # Try to figure out what it is, then fi…" at bounding box center [684, 169] width 160 height 267
click at [614, 151] on div "# There is a mistake in the code below. # Try to figure out what it is, then fi…" at bounding box center [684, 169] width 160 height 267
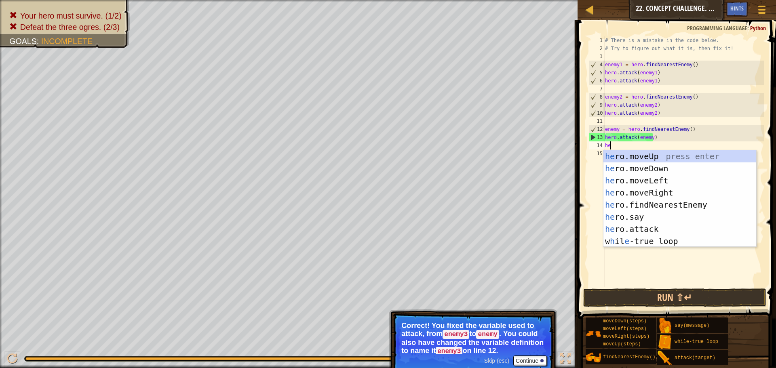
scroll to position [4, 0]
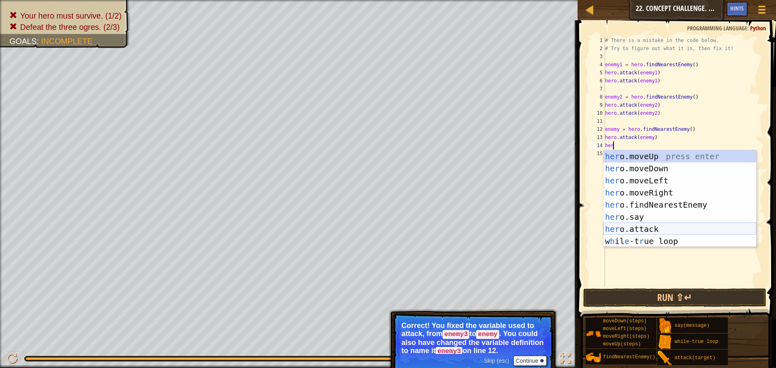
click at [630, 228] on div "her o.moveUp press enter her o.moveDown press enter her o.moveLeft press enter …" at bounding box center [680, 210] width 153 height 121
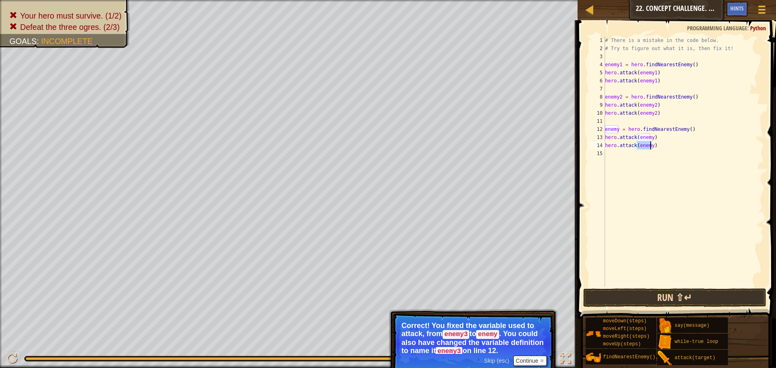
type textarea "hero.attack(enemy)"
click at [701, 304] on button "Run ⇧↵" at bounding box center [674, 298] width 183 height 19
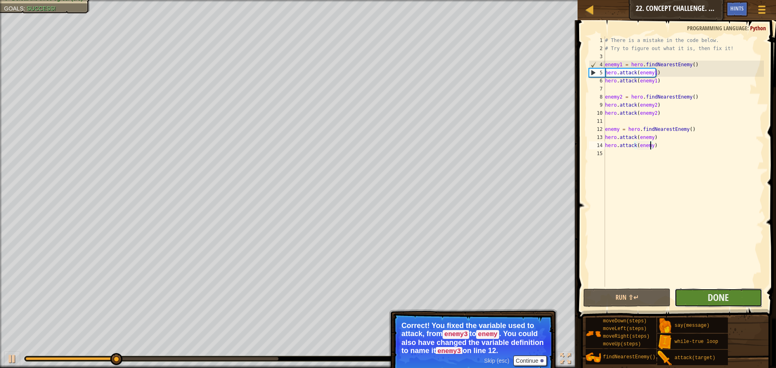
click at [705, 295] on button "Done" at bounding box center [718, 298] width 87 height 19
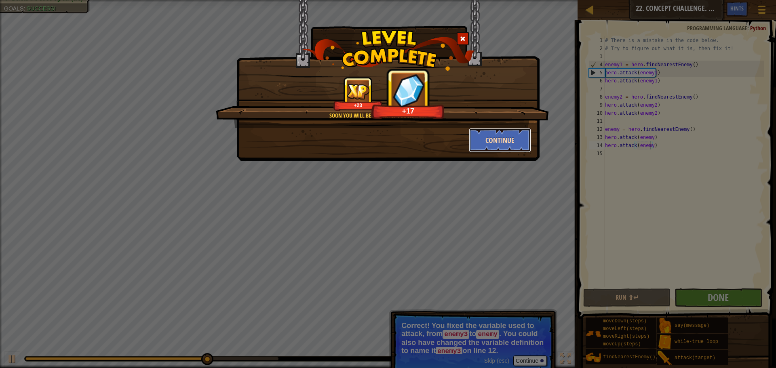
click at [481, 139] on button "Continue" at bounding box center [500, 140] width 63 height 24
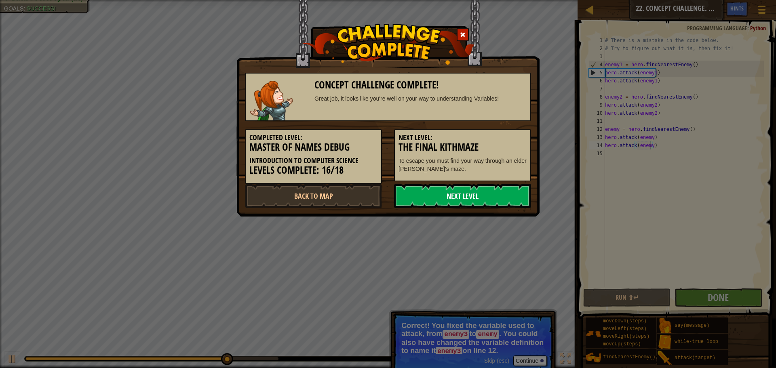
click at [479, 198] on link "Next Level" at bounding box center [462, 196] width 137 height 24
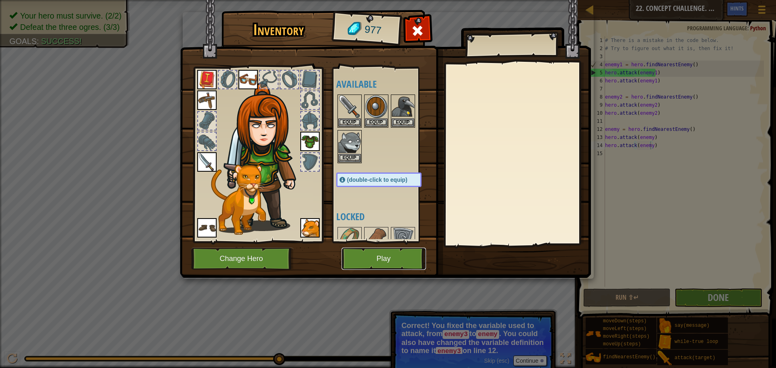
click at [375, 255] on button "Play" at bounding box center [384, 259] width 84 height 22
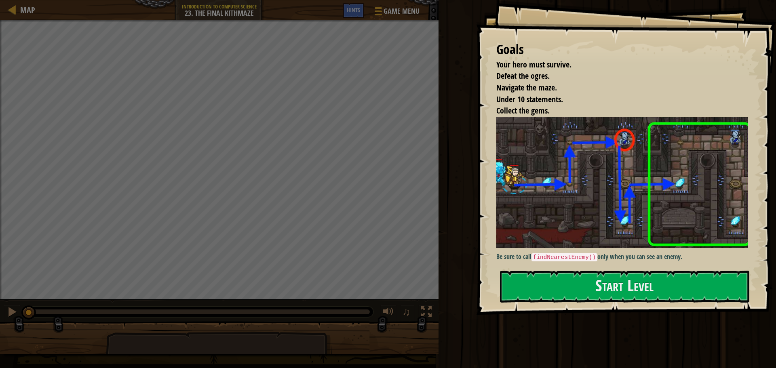
click at [525, 266] on div "Goals Your hero must survive. Defeat the ogres. Navigate the maze. Under 10 sta…" at bounding box center [626, 157] width 300 height 315
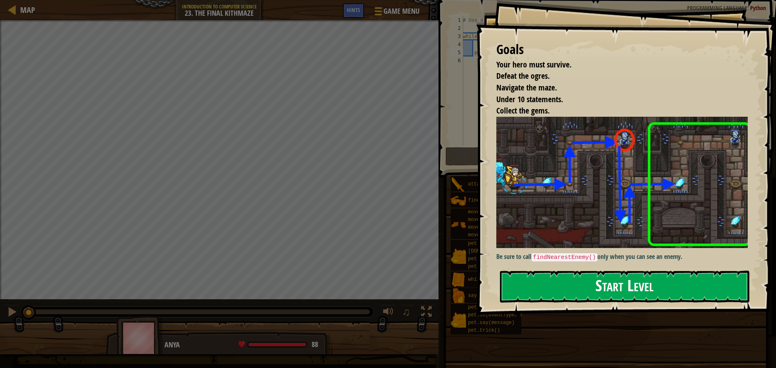
click at [523, 280] on button "Start Level" at bounding box center [624, 287] width 249 height 32
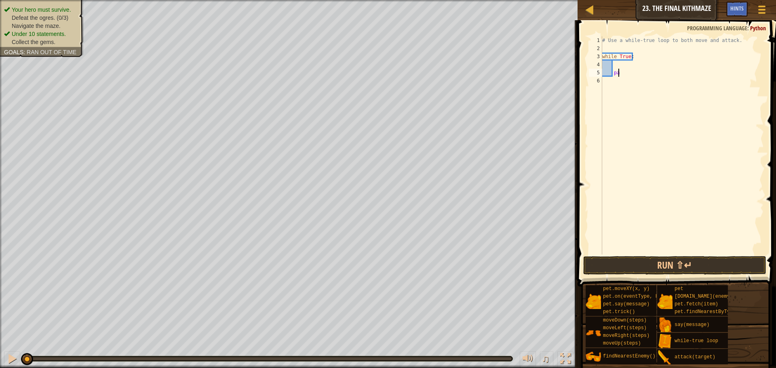
type textarea "p"
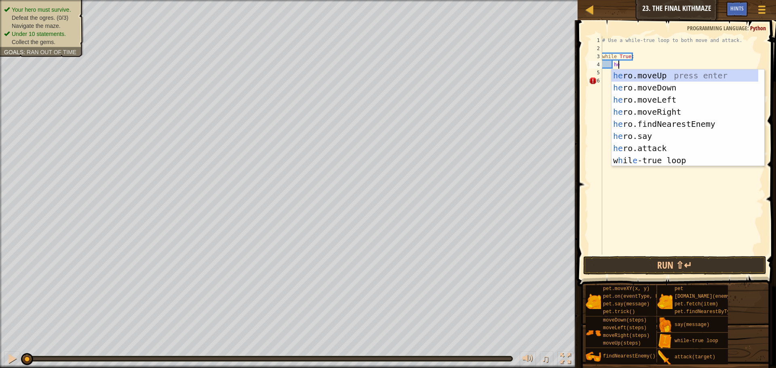
type textarea "hero"
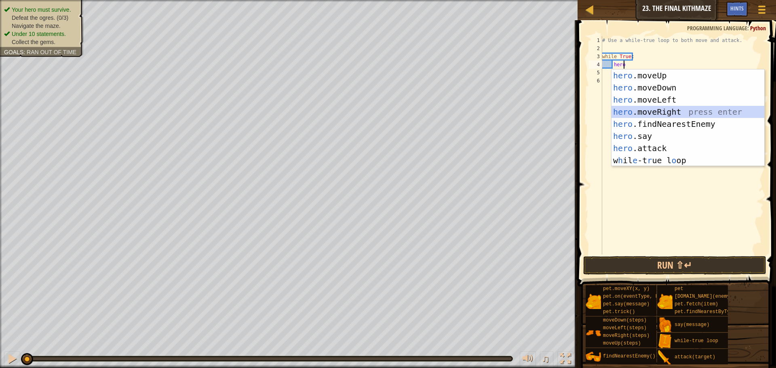
click at [662, 107] on div "hero .moveUp press enter hero .moveDown press enter hero .moveLeft press enter …" at bounding box center [688, 130] width 153 height 121
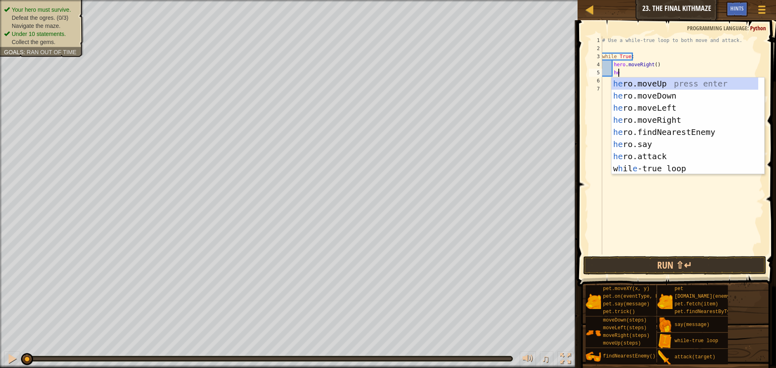
type textarea "hero"
click at [695, 84] on div "hero .moveUp press enter hero .moveDown press enter hero .moveLeft press enter …" at bounding box center [688, 138] width 153 height 121
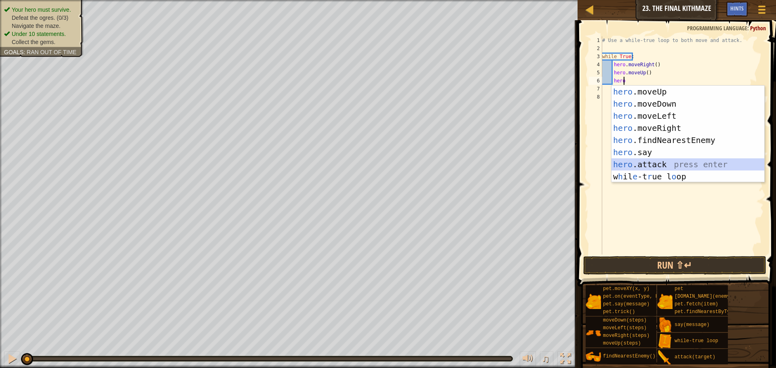
click at [652, 163] on div "hero .moveUp press enter hero .moveDown press enter hero .moveLeft press enter …" at bounding box center [688, 146] width 153 height 121
type textarea "hero.attack(enemy)"
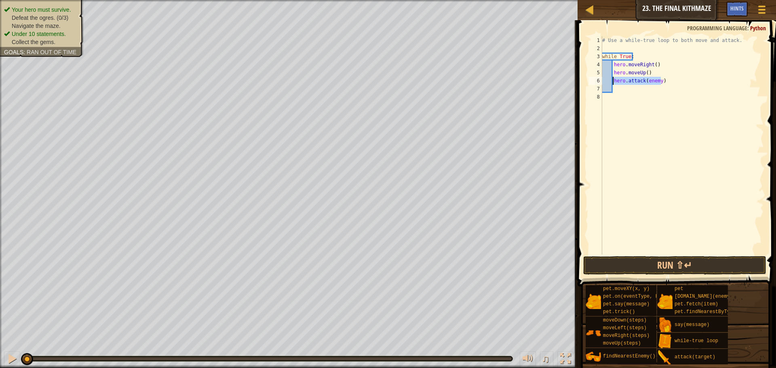
drag, startPoint x: 678, startPoint y: 84, endPoint x: 612, endPoint y: 80, distance: 65.2
click at [612, 80] on div "# Use a while-true loop to both move and attack. while True : hero . moveRight …" at bounding box center [682, 153] width 163 height 234
type textarea "hero"
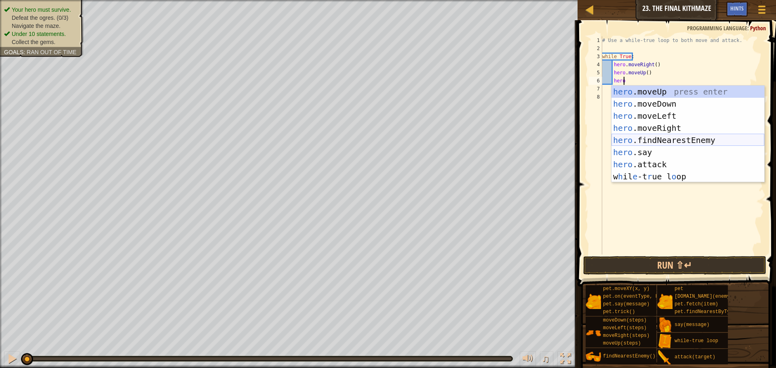
click at [633, 137] on div "hero .moveUp press enter hero .moveDown press enter hero .moveLeft press enter …" at bounding box center [688, 146] width 153 height 121
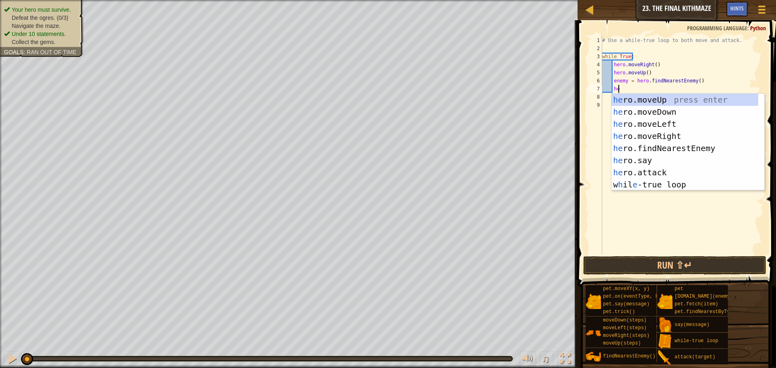
type textarea "hero"
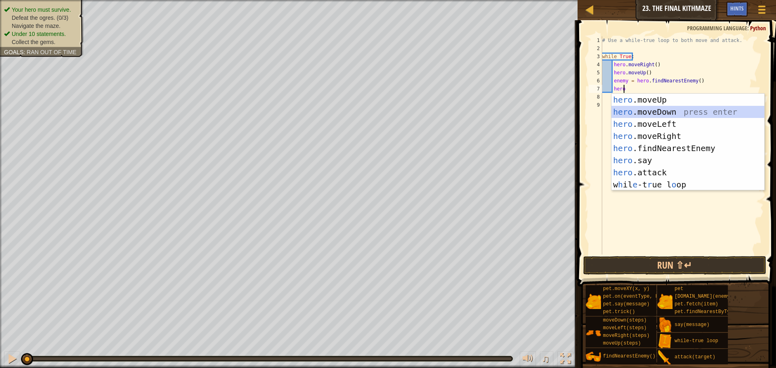
click at [654, 109] on div "hero .moveUp press enter hero .moveDown press enter hero .moveLeft press enter …" at bounding box center [688, 154] width 153 height 121
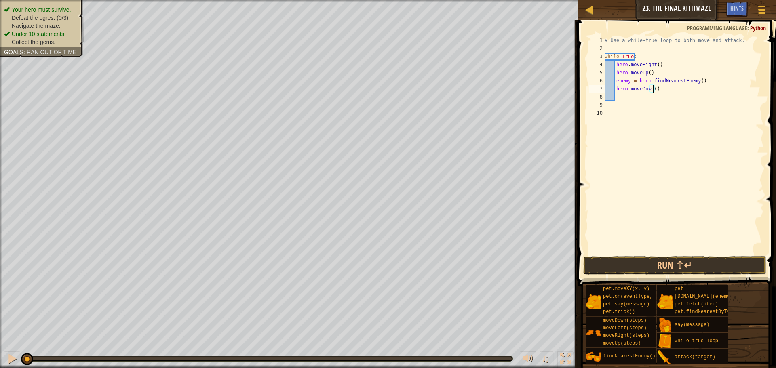
click at [652, 88] on div "# Use a while-true loop to both move and attack. while True : hero . moveRight …" at bounding box center [683, 153] width 161 height 234
type textarea "hero.moveDown(2)"
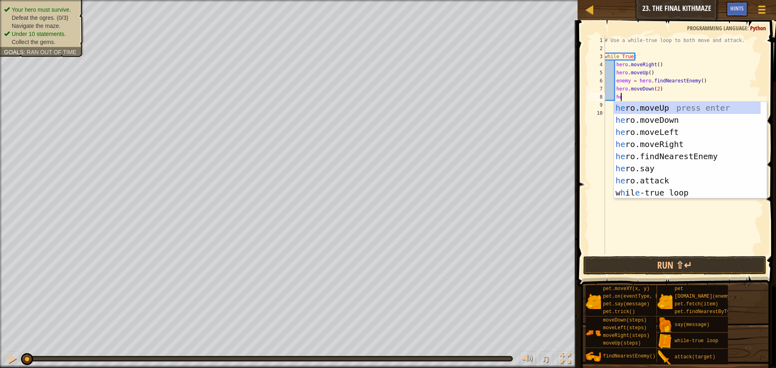
type textarea "hero"
click at [703, 104] on div "hero .moveUp press enter hero .moveDown press enter hero .moveLeft press enter …" at bounding box center [690, 162] width 153 height 121
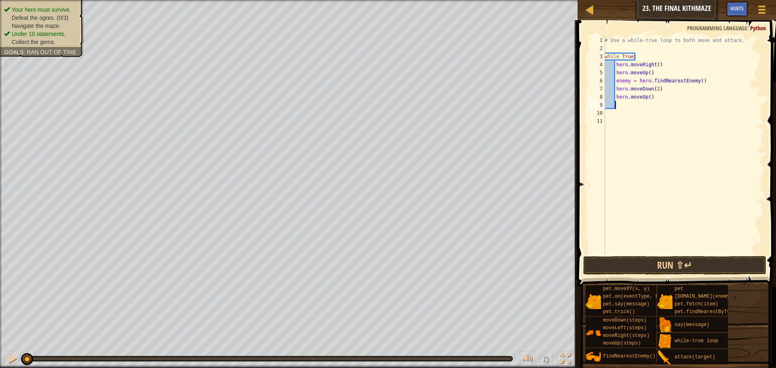
scroll to position [4, 0]
click at [673, 243] on div "# Use a while-true loop to both move and attack. while True : hero . moveRight …" at bounding box center [683, 153] width 161 height 234
click at [688, 260] on button "Run ⇧↵" at bounding box center [674, 265] width 183 height 19
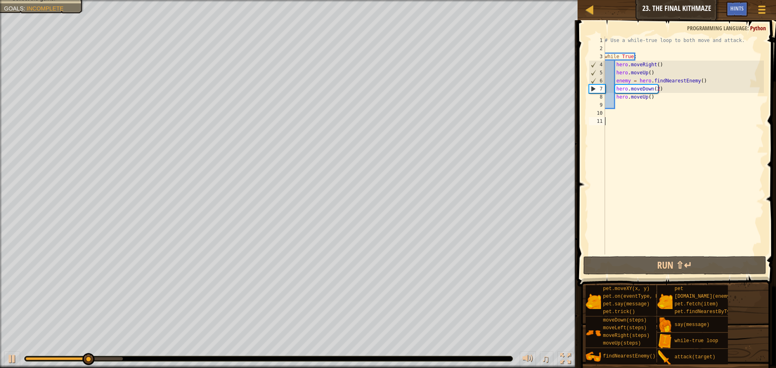
click at [659, 72] on div "# Use a while-true loop to both move and attack. while True : hero . moveRight …" at bounding box center [683, 153] width 161 height 234
type textarea "hero.moveUp()"
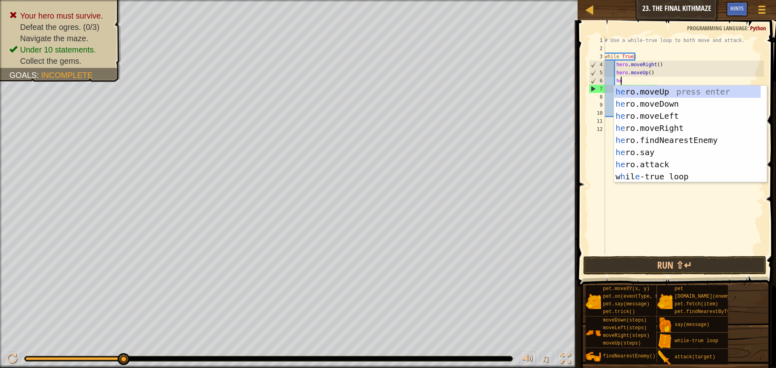
type textarea "hero"
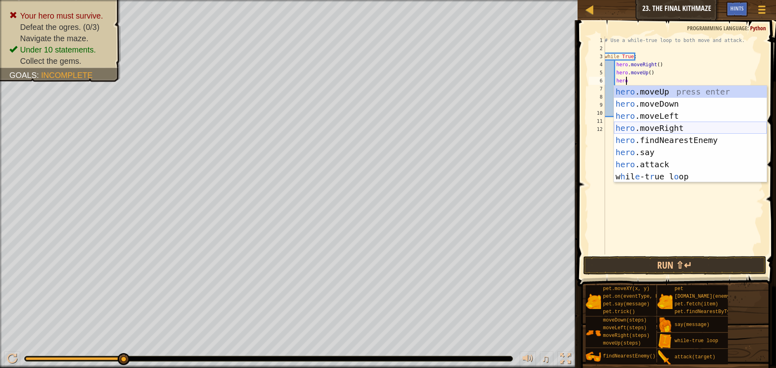
click at [665, 127] on div "hero .moveUp press enter hero .moveDown press enter hero .moveLeft press enter …" at bounding box center [690, 146] width 153 height 121
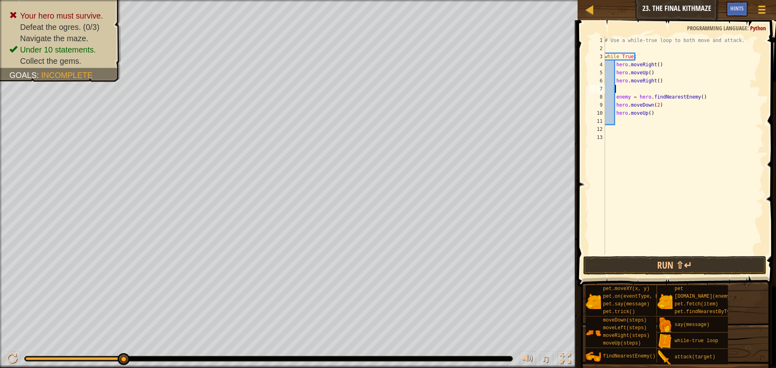
scroll to position [4, 0]
click at [620, 255] on span at bounding box center [677, 142] width 205 height 290
click at [636, 276] on span at bounding box center [677, 142] width 205 height 290
click at [640, 264] on button "Run ⇧↵" at bounding box center [674, 265] width 183 height 19
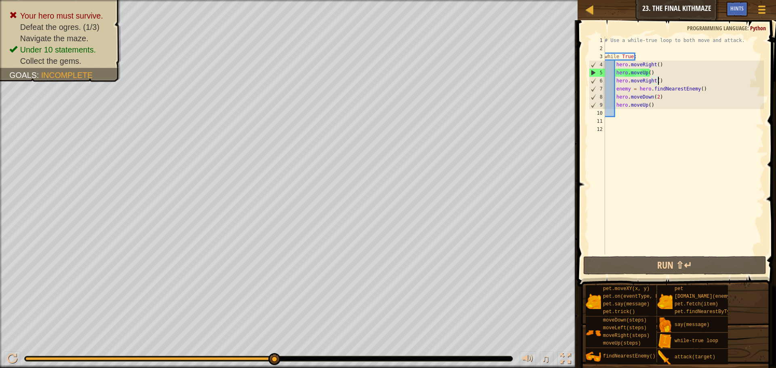
click at [695, 89] on div "# Use a while-true loop to both move and attack. while True : hero . moveRight …" at bounding box center [683, 153] width 161 height 234
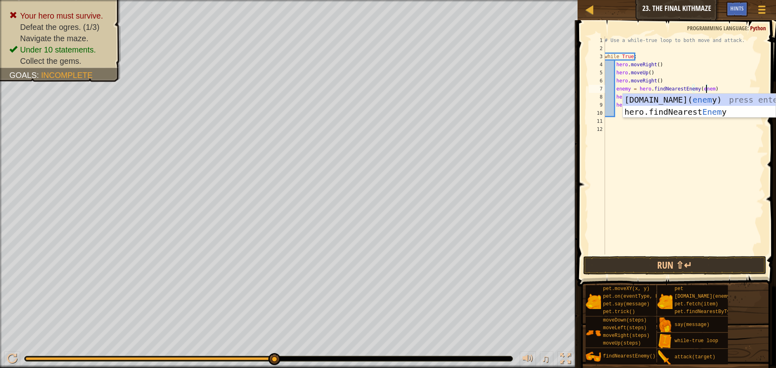
scroll to position [4, 8]
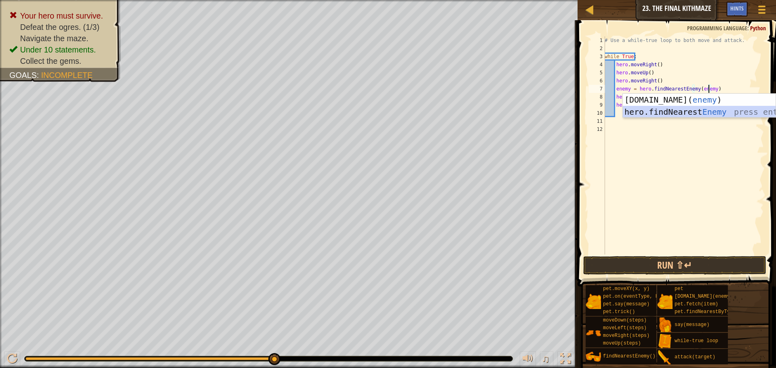
click at [691, 112] on div "pet.chase( enemy ) press enter hero.findNearest Enemy press enter" at bounding box center [699, 118] width 153 height 49
type textarea "enemy = hero.findNearestEnemy()"
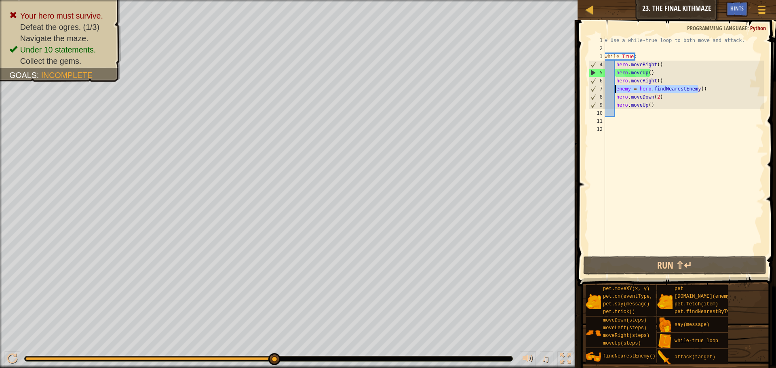
drag, startPoint x: 704, startPoint y: 91, endPoint x: 615, endPoint y: 91, distance: 88.5
click at [615, 91] on div "# Use a while-true loop to both move and attack. while True : hero . moveRight …" at bounding box center [683, 153] width 161 height 234
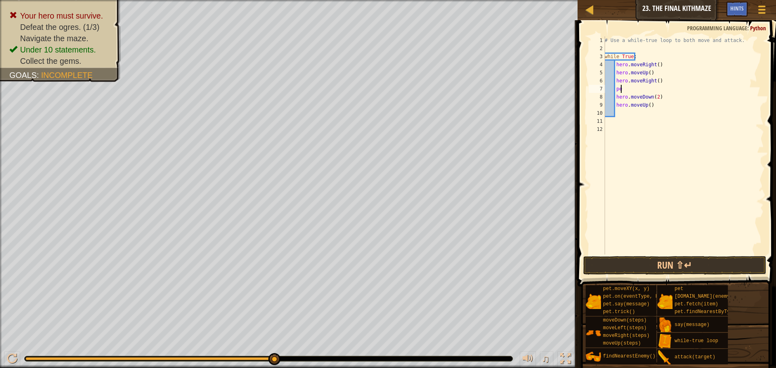
scroll to position [4, 1]
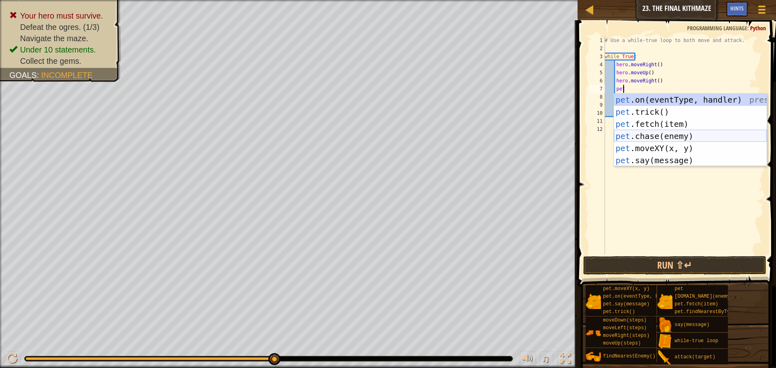
click at [677, 131] on div "pet .on(eventType, handler) press enter pet .trick() press enter pet .fetch(ite…" at bounding box center [690, 142] width 153 height 97
type textarea "pet.chase(enemy)"
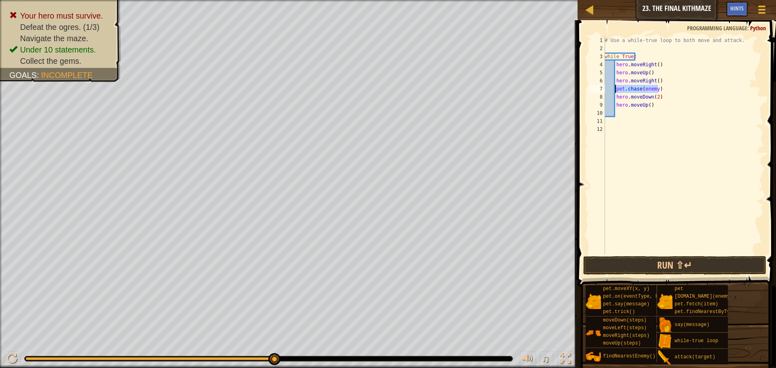
drag, startPoint x: 661, startPoint y: 87, endPoint x: 616, endPoint y: 90, distance: 45.8
click at [616, 90] on div "# Use a while-true loop to both move and attack. while True : hero . moveRight …" at bounding box center [683, 153] width 161 height 234
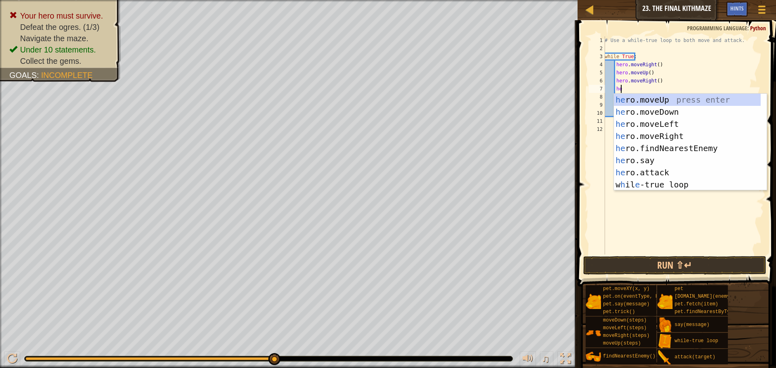
type textarea "hero"
click at [701, 152] on div "hero .moveUp press enter hero .moveDown press enter hero .moveLeft press enter …" at bounding box center [690, 154] width 153 height 121
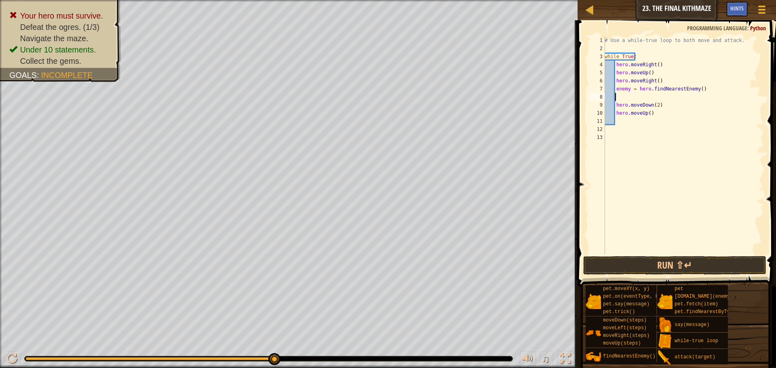
scroll to position [4, 0]
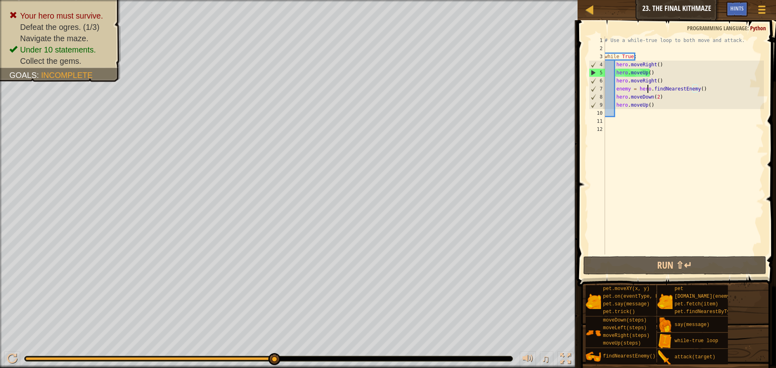
click at [646, 88] on div "# Use a while-true loop to both move and attack. while True : hero . moveRight …" at bounding box center [683, 153] width 161 height 234
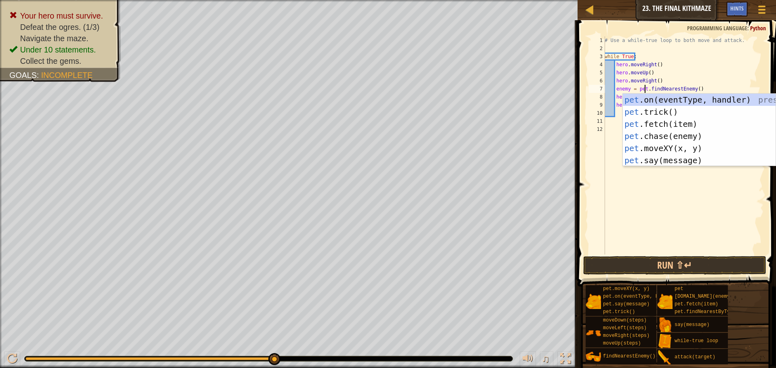
scroll to position [4, 4]
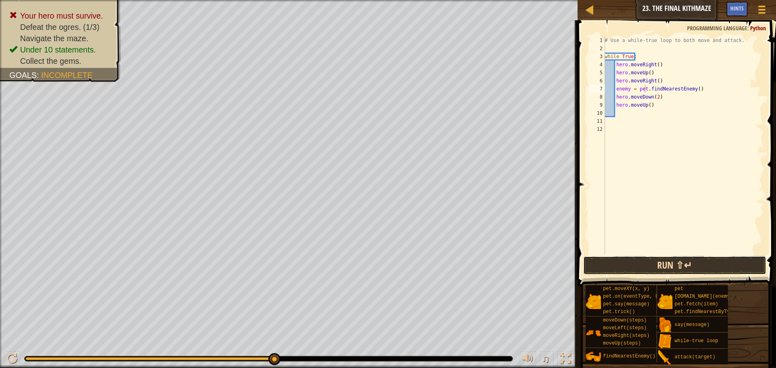
click at [715, 269] on button "Run ⇧↵" at bounding box center [674, 265] width 183 height 19
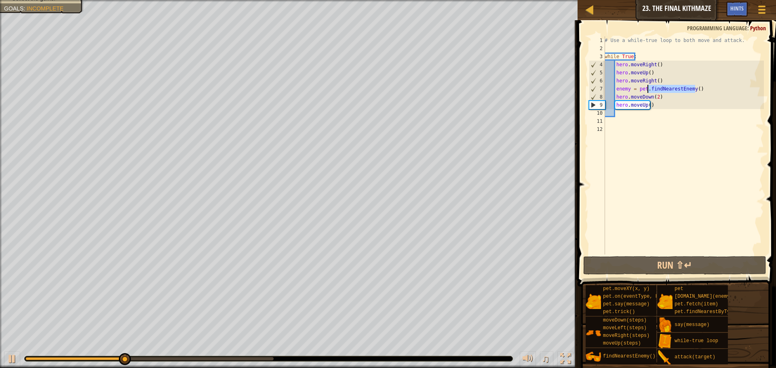
drag, startPoint x: 702, startPoint y: 87, endPoint x: 649, endPoint y: 86, distance: 53.4
click at [649, 86] on div "# Use a while-true loop to both move and attack. while True : hero . moveRight …" at bounding box center [683, 153] width 161 height 234
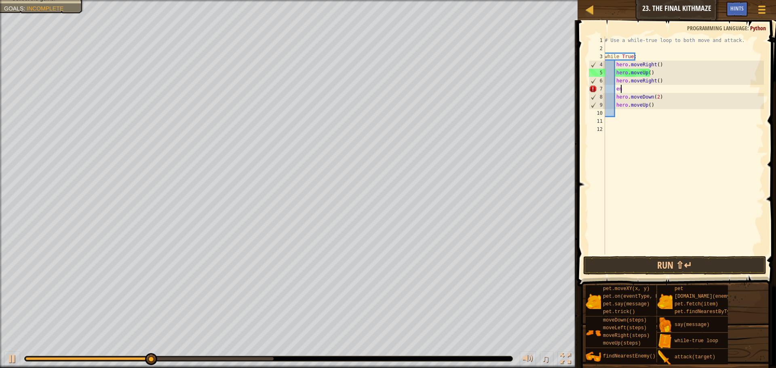
type textarea "e"
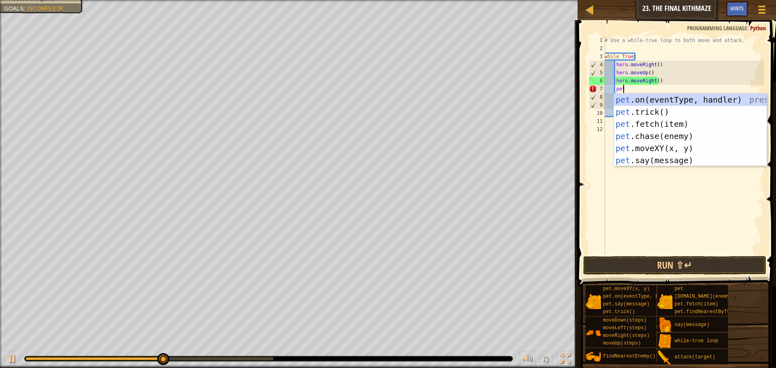
scroll to position [4, 1]
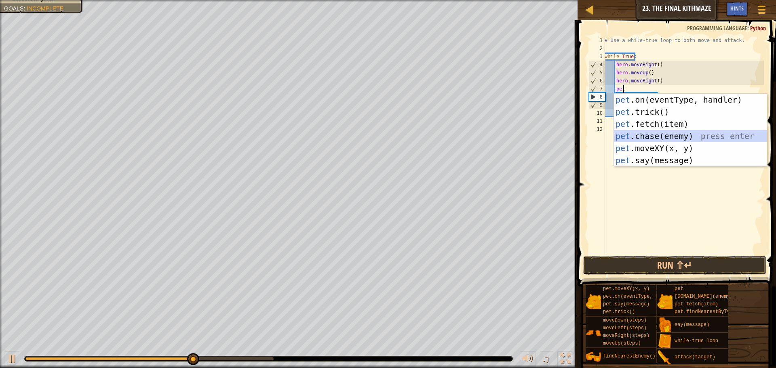
click at [672, 136] on div "pet .on(eventType, handler) press enter pet .trick() press enter pet .fetch(ite…" at bounding box center [690, 142] width 153 height 97
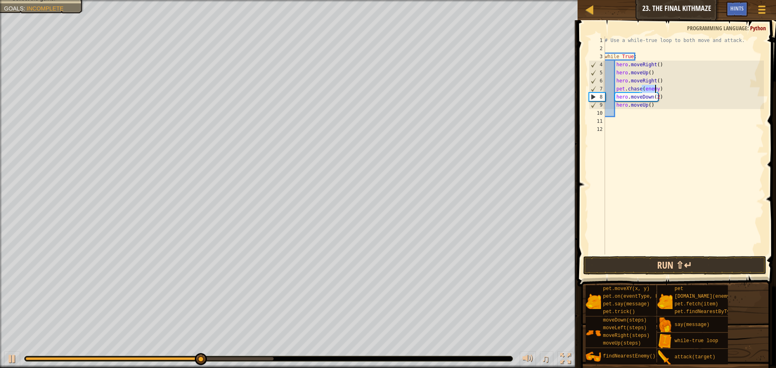
type textarea "pet.chase(enemy)"
click at [691, 266] on button "Run ⇧↵" at bounding box center [674, 265] width 183 height 19
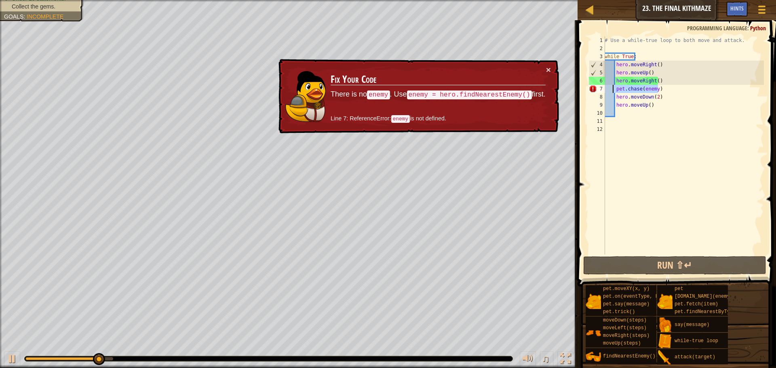
drag, startPoint x: 702, startPoint y: 90, endPoint x: 614, endPoint y: 89, distance: 88.1
click at [614, 89] on div "# Use a while-true loop to both move and attack. while True : hero . moveRight …" at bounding box center [683, 153] width 161 height 234
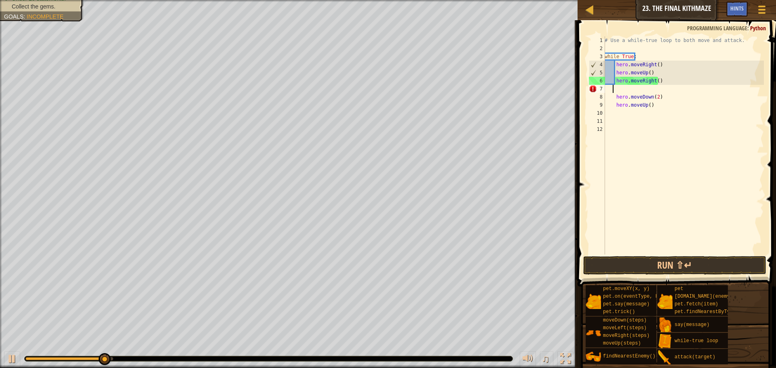
scroll to position [4, 0]
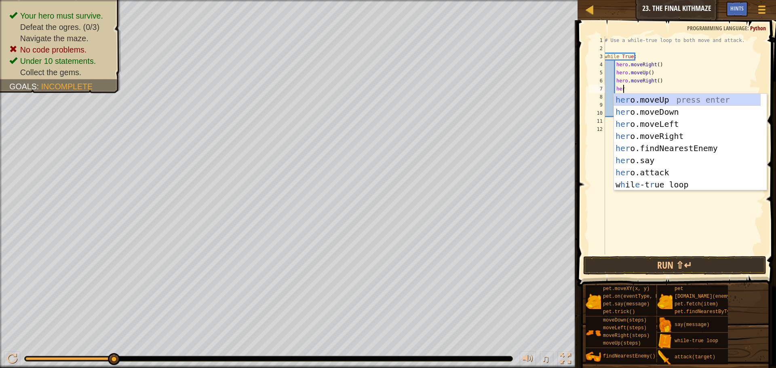
type textarea "hero"
click at [675, 145] on div "hero .moveUp press enter hero .moveDown press enter hero .moveLeft press enter …" at bounding box center [690, 154] width 153 height 121
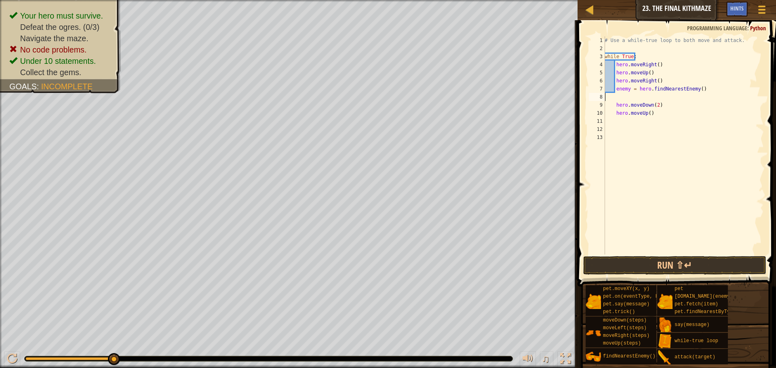
scroll to position [4, 0]
click at [764, 254] on span at bounding box center [677, 142] width 205 height 290
click at [764, 256] on span at bounding box center [677, 142] width 205 height 290
click at [758, 259] on button "Run ⇧↵" at bounding box center [674, 265] width 183 height 19
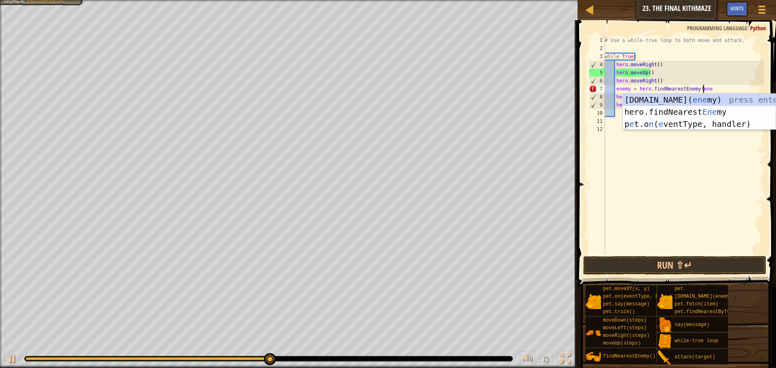
scroll to position [4, 8]
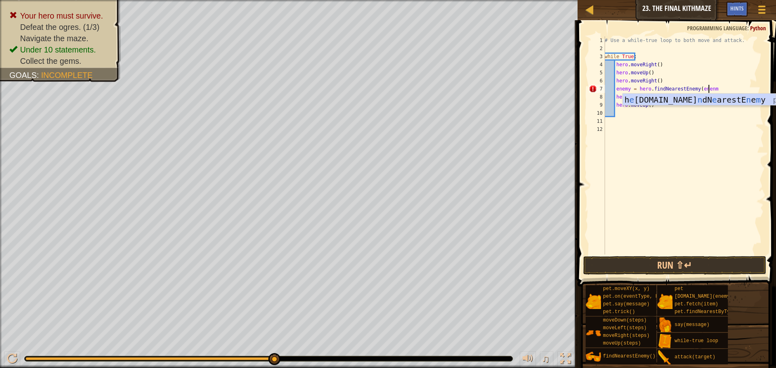
type textarea "enemy = hero.findNearestEnemy(enen"
click at [659, 148] on div "# Use a while-true loop to both move and attack. while True : hero . moveRight …" at bounding box center [683, 153] width 161 height 234
click at [653, 108] on div "# Use a while-true loop to both move and attack. while True : hero . moveRight …" at bounding box center [683, 153] width 161 height 234
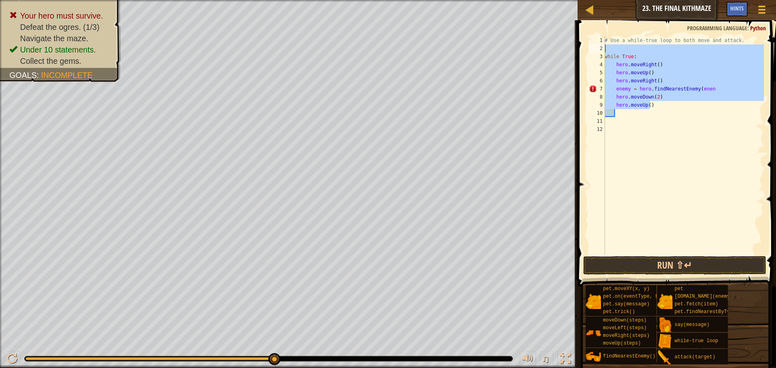
drag, startPoint x: 653, startPoint y: 108, endPoint x: 608, endPoint y: 45, distance: 77.3
click at [608, 45] on div "# Use a while-true loop to both move and attack. while True : hero . moveRight …" at bounding box center [683, 153] width 161 height 234
type textarea "while True:"
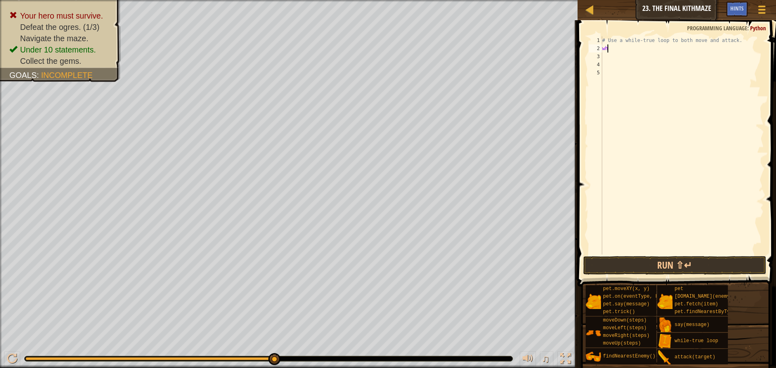
type textarea "w"
click at [759, 3] on button "Game Menu" at bounding box center [762, 11] width 21 height 20
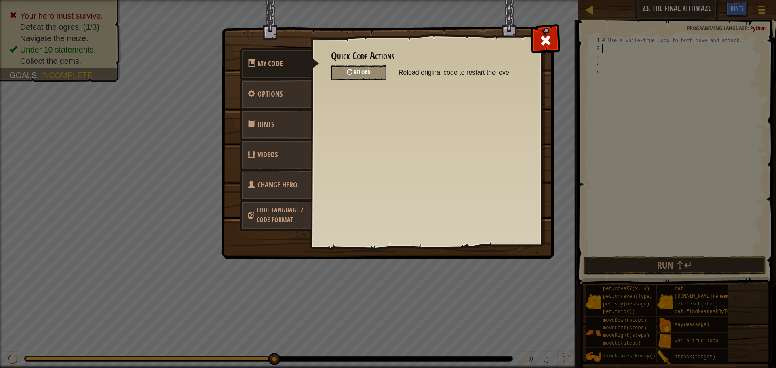
click at [357, 69] on div "Reload" at bounding box center [358, 72] width 55 height 15
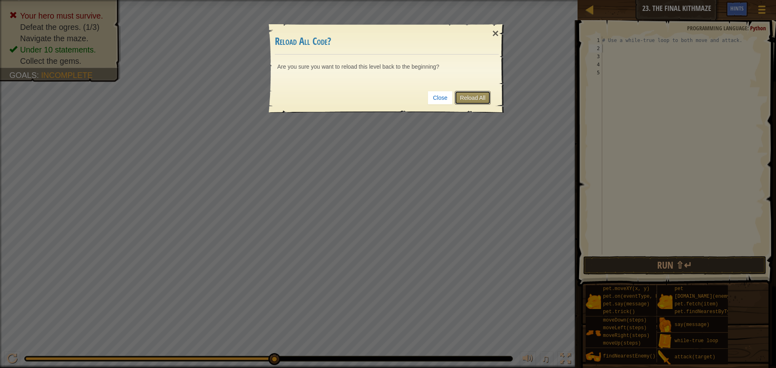
click at [469, 100] on link "Reload All" at bounding box center [473, 98] width 36 height 14
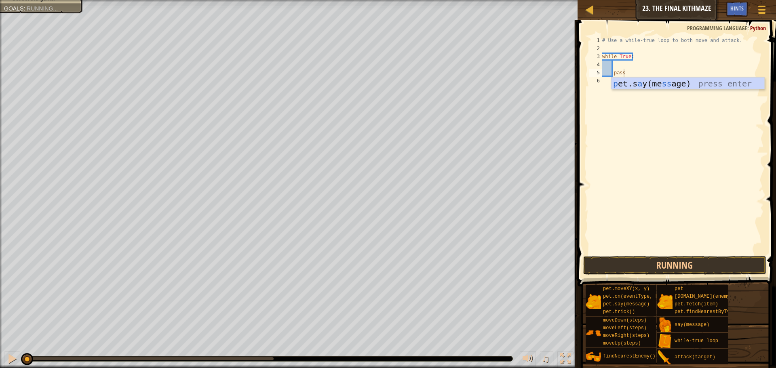
type textarea "pass"
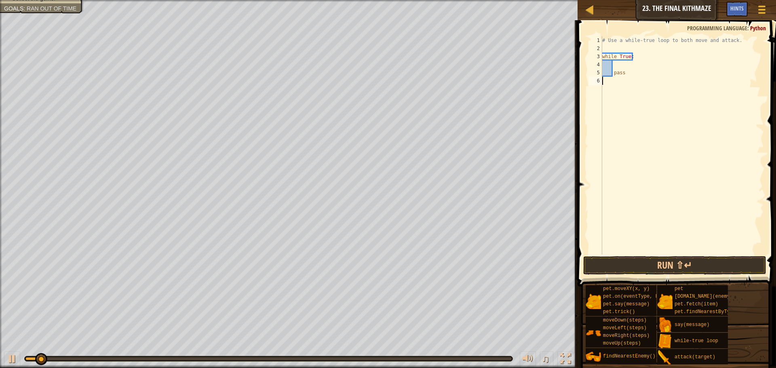
click at [690, 253] on div "# Use a while-true loop to both move and attack. while True : pass" at bounding box center [682, 153] width 163 height 234
click at [682, 272] on button "Run ⇧↵" at bounding box center [674, 265] width 183 height 19
click at [682, 269] on button "Run ⇧↵" at bounding box center [674, 265] width 183 height 19
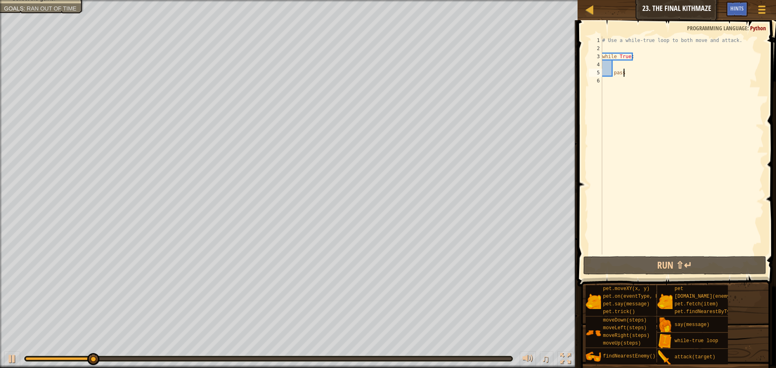
click at [633, 72] on div "# Use a while-true loop to both move and attack. while True : pass" at bounding box center [682, 153] width 163 height 234
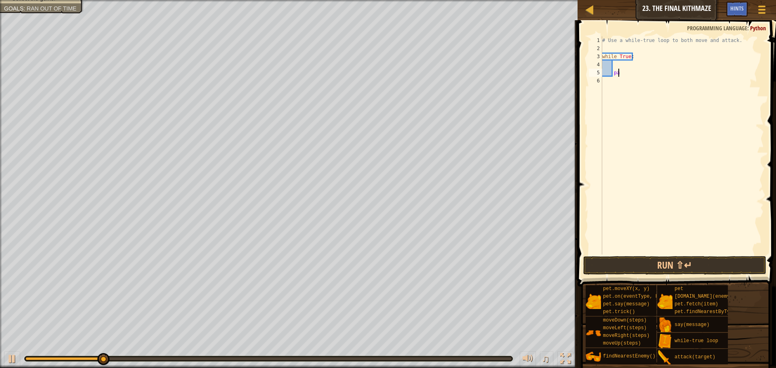
type textarea "p"
type textarea "n"
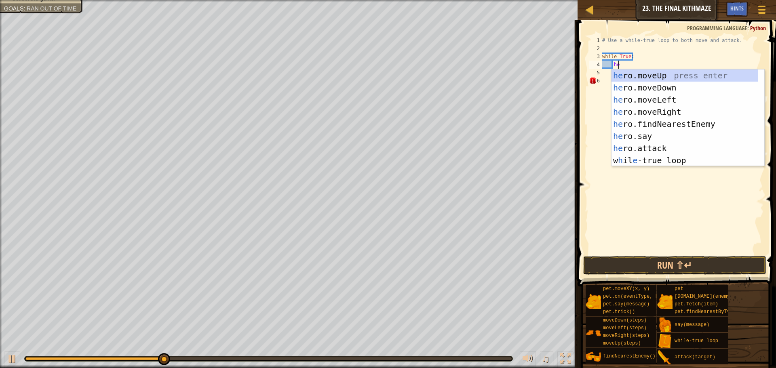
type textarea "hero"
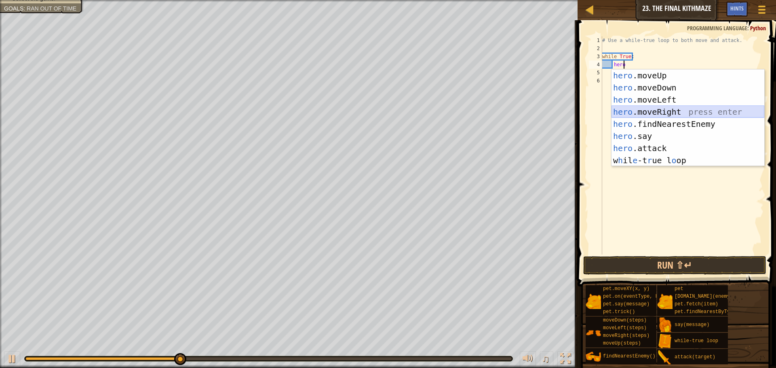
click at [691, 118] on div "hero .moveUp press enter hero .moveDown press enter hero .moveLeft press enter …" at bounding box center [688, 130] width 153 height 121
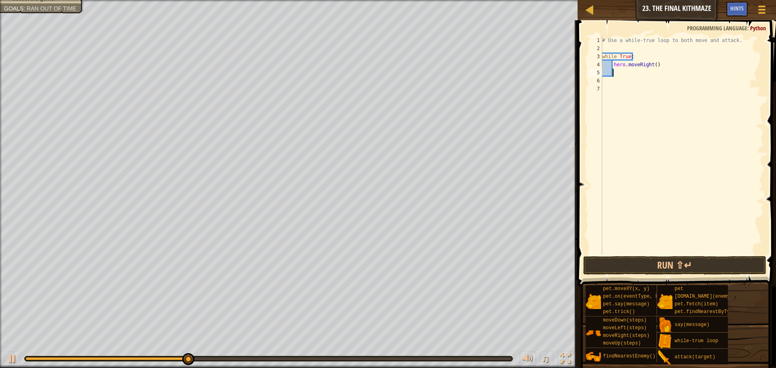
type textarea "h"
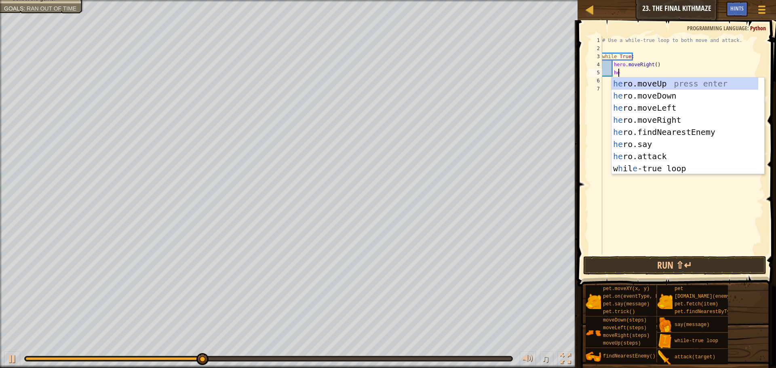
type textarea "hero"
click at [666, 84] on div "hero .moveUp press enter hero .moveDown press enter hero .moveLeft press enter …" at bounding box center [688, 138] width 153 height 121
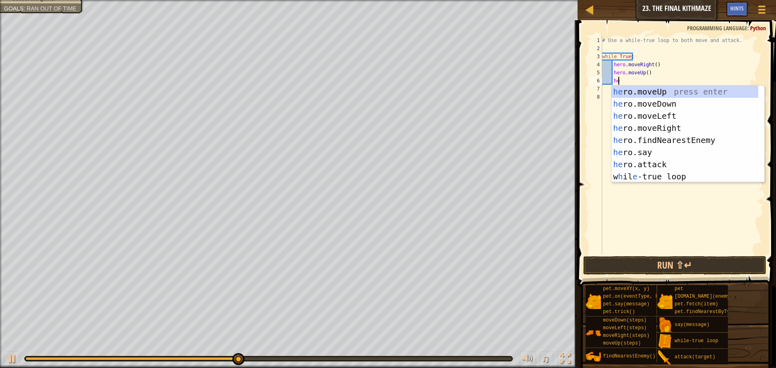
type textarea "hero"
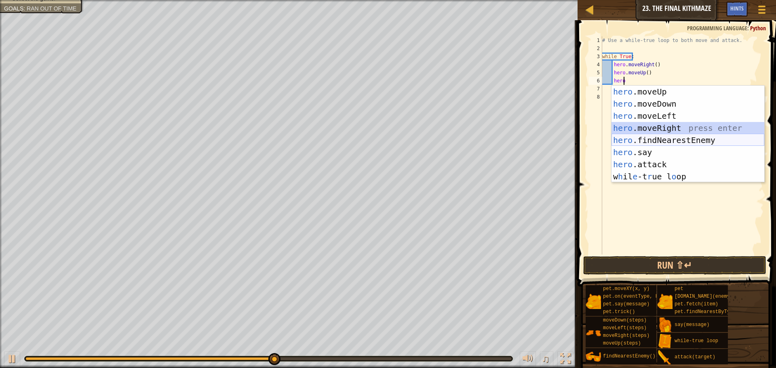
drag, startPoint x: 646, startPoint y: 134, endPoint x: 753, endPoint y: 141, distance: 106.6
click at [753, 141] on div "hero .moveUp press enter hero .moveDown press enter hero .moveLeft press enter …" at bounding box center [688, 146] width 153 height 121
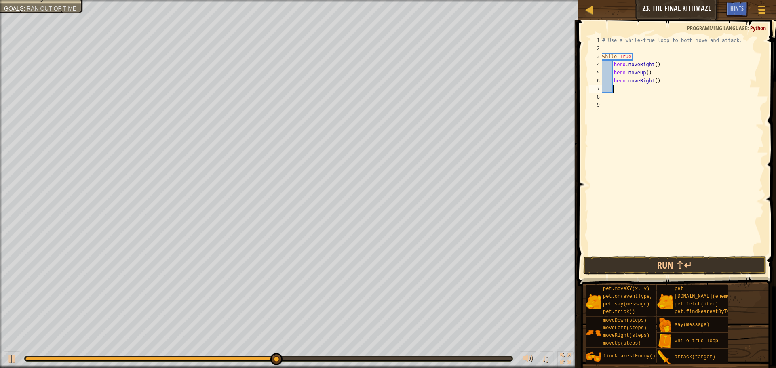
scroll to position [4, 0]
drag, startPoint x: 659, startPoint y: 84, endPoint x: 614, endPoint y: 84, distance: 45.3
click at [614, 84] on div "# Use a while-true loop to both move and attack. while True : hero . moveRight …" at bounding box center [682, 153] width 163 height 234
type textarea "hero.moveRight()"
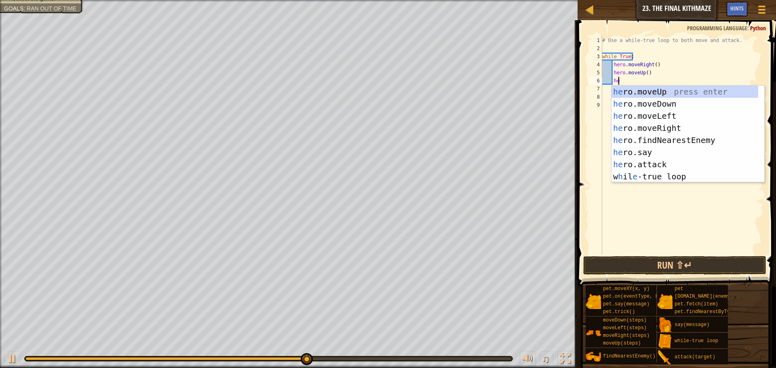
type textarea "hero"
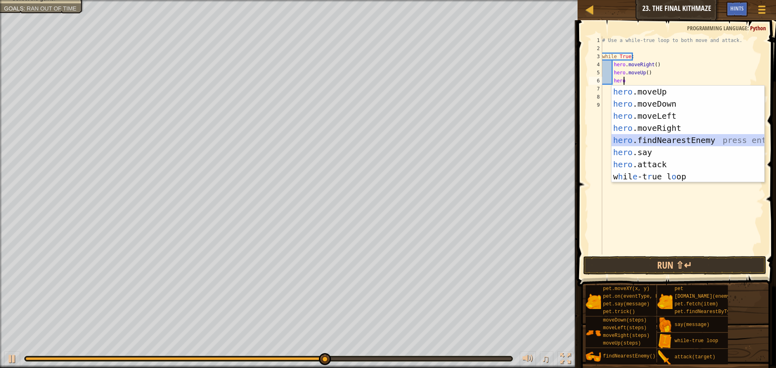
click at [698, 139] on div "hero .moveUp press enter hero .moveDown press enter hero .moveLeft press enter …" at bounding box center [688, 146] width 153 height 121
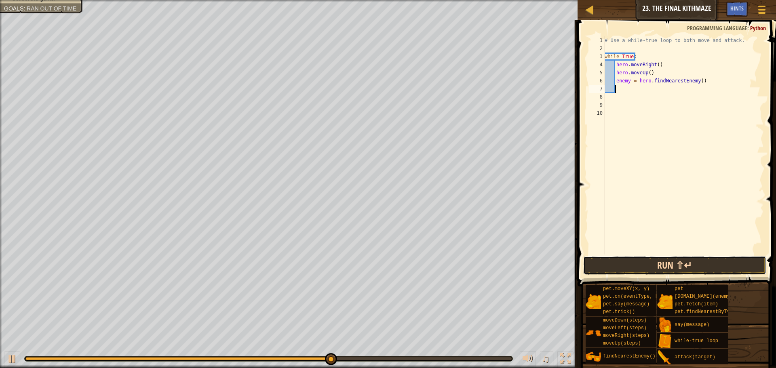
click at [665, 265] on button "Run ⇧↵" at bounding box center [674, 265] width 183 height 19
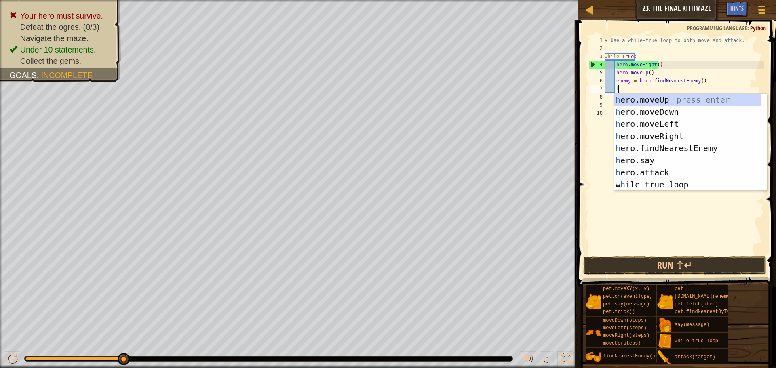
scroll to position [4, 1]
click at [669, 173] on div "he ro.moveUp press enter he ro.moveDown press enter he ro.moveLeft press enter …" at bounding box center [687, 154] width 147 height 121
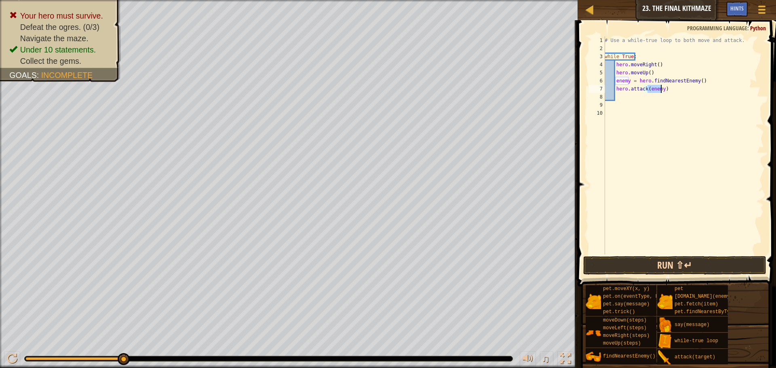
type textarea "hero.attack(enemy)"
click at [677, 268] on button "Run ⇧↵" at bounding box center [674, 265] width 183 height 19
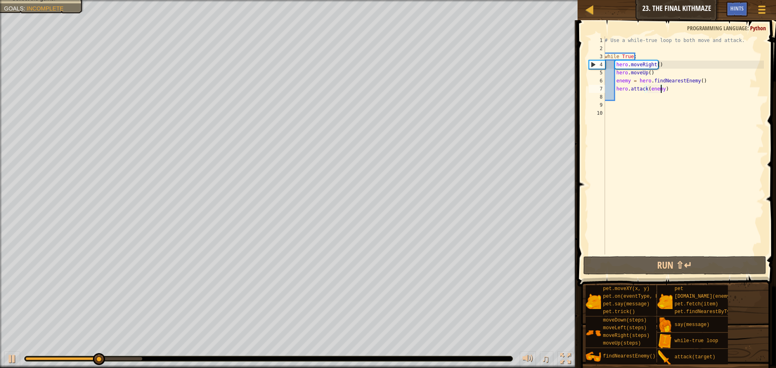
click at [640, 106] on div "# Use a while-true loop to both move and attack. while True : hero . moveRight …" at bounding box center [683, 153] width 161 height 234
click at [642, 101] on div "# Use a while-true loop to both move and attack. while True : hero . moveRight …" at bounding box center [683, 153] width 161 height 234
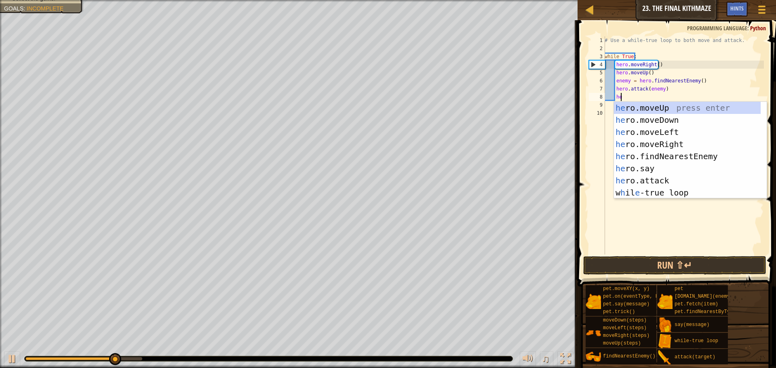
scroll to position [4, 1]
type textarea "hero"
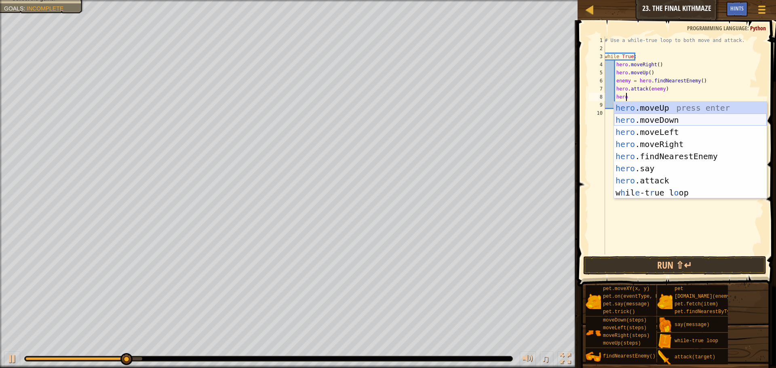
click at [642, 118] on div "hero .moveUp press enter hero .moveDown press enter hero .moveLeft press enter …" at bounding box center [690, 162] width 153 height 121
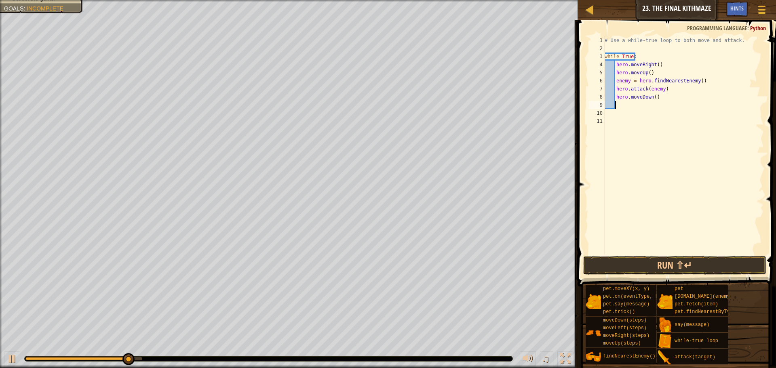
scroll to position [4, 0]
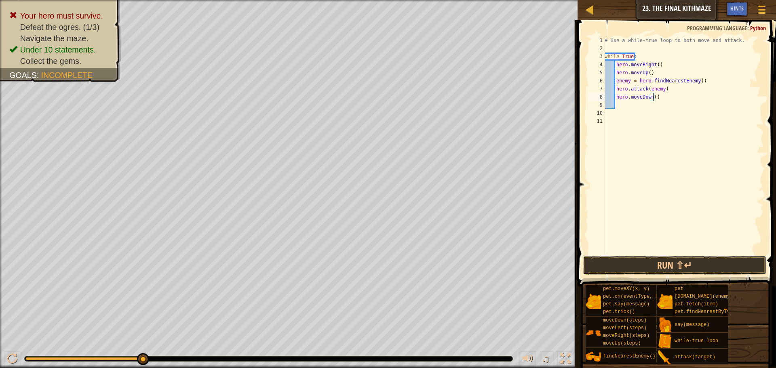
click at [652, 98] on div "# Use a while-true loop to both move and attack. while True : hero . moveRight …" at bounding box center [683, 153] width 161 height 234
type textarea "hero.moveDown(2)"
click at [622, 108] on div "# Use a while-true loop to both move and attack. while True : hero . moveRight …" at bounding box center [683, 153] width 161 height 234
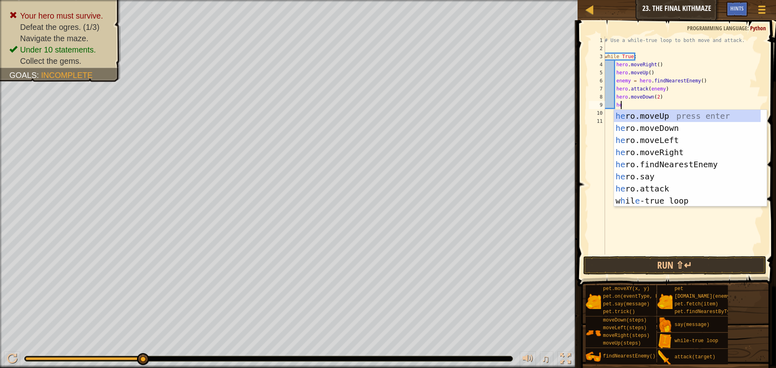
type textarea "hero"
click at [638, 117] on div "hero .moveUp press enter hero .moveDown press enter hero .moveLeft press enter …" at bounding box center [690, 170] width 153 height 121
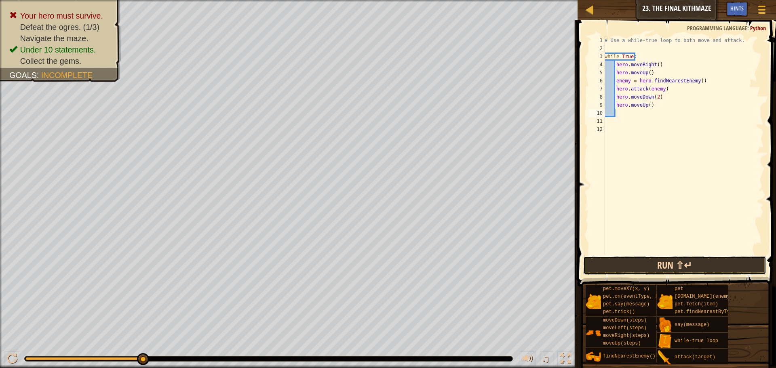
click at [614, 263] on button "Run ⇧↵" at bounding box center [674, 265] width 183 height 19
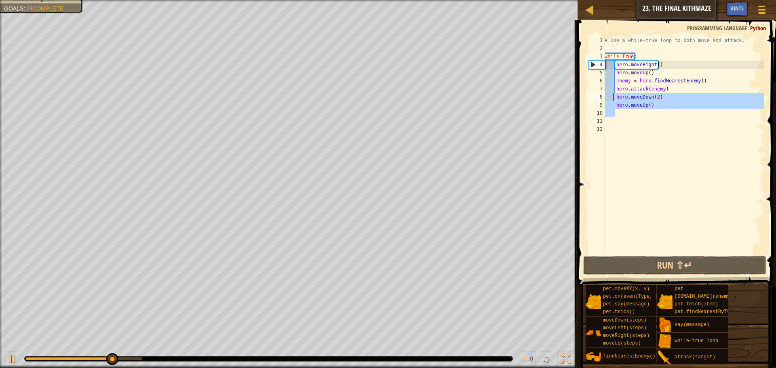
drag, startPoint x: 661, startPoint y: 115, endPoint x: 613, endPoint y: 99, distance: 50.2
click at [613, 99] on div "# Use a while-true loop to both move and attack. while True : hero . moveRight …" at bounding box center [683, 153] width 161 height 234
type textarea "hero.moveDown(2) hero.moveUp()"
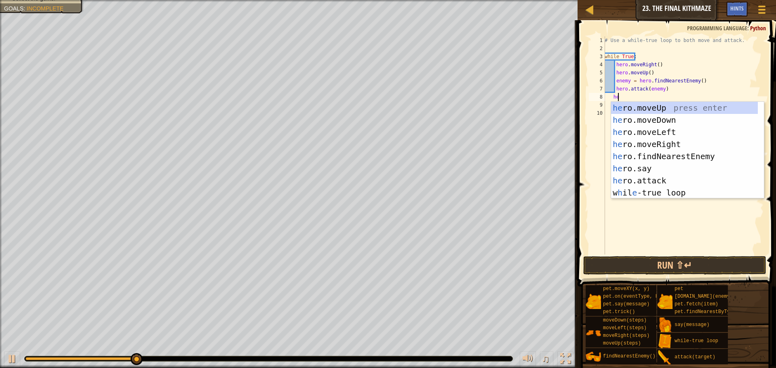
type textarea "hero"
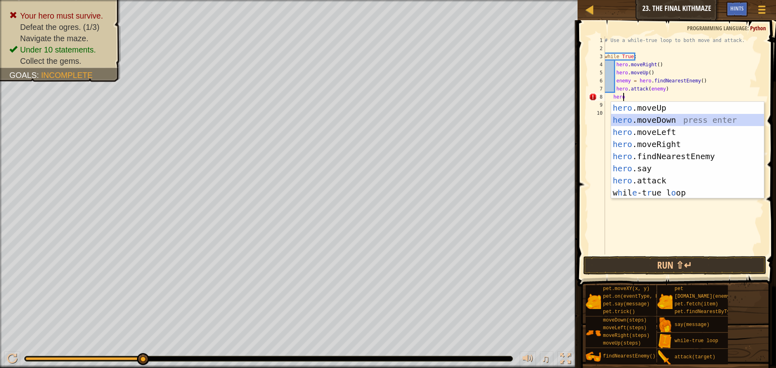
click at [719, 117] on div "hero .moveUp press enter hero .moveDown press enter hero .moveLeft press enter …" at bounding box center [687, 162] width 153 height 121
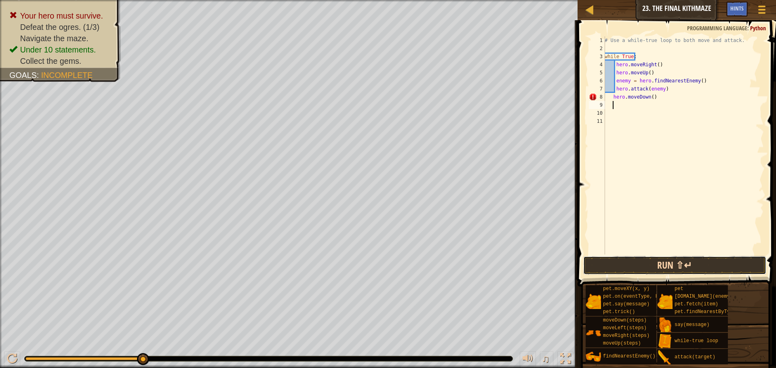
click at [693, 266] on button "Run ⇧↵" at bounding box center [674, 265] width 183 height 19
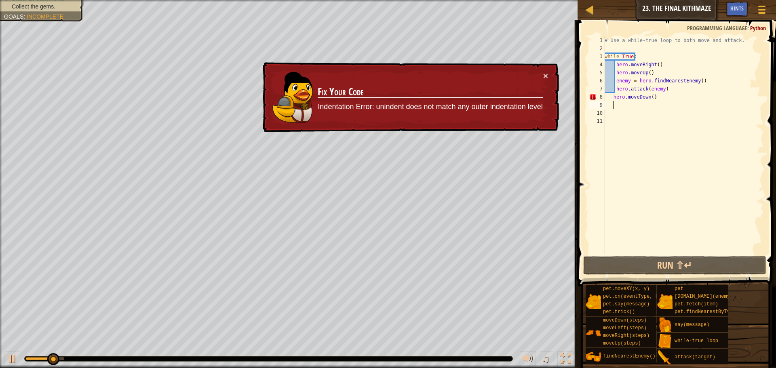
scroll to position [4, 0]
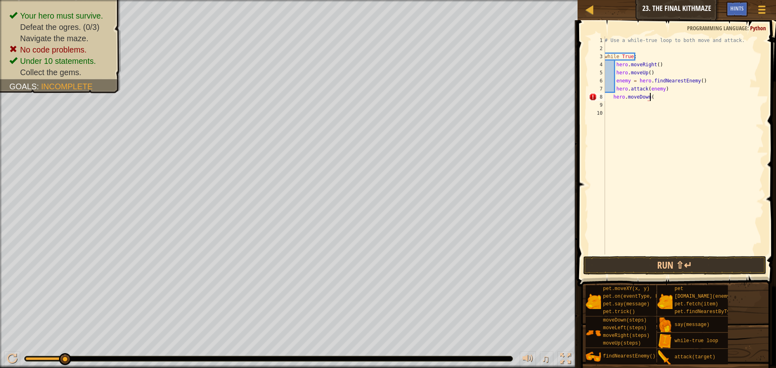
type textarea "hero.moveDown()"
type textarea "h"
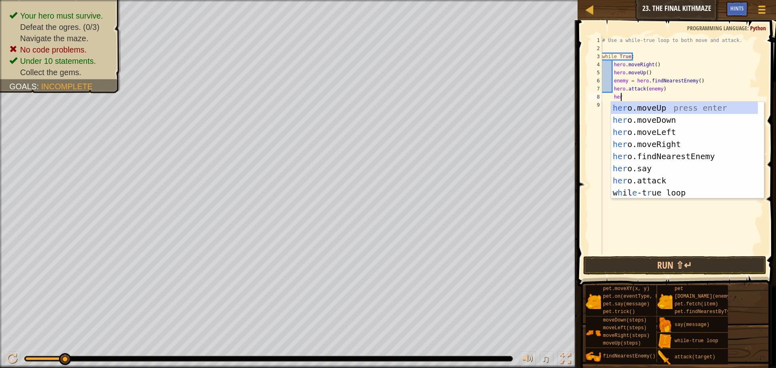
scroll to position [4, 1]
type textarea "hero"
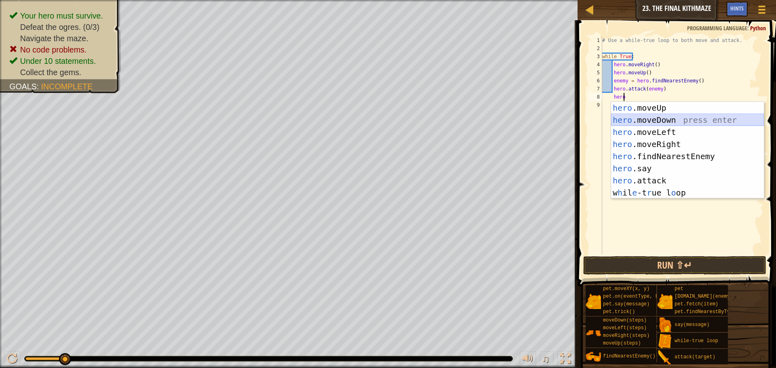
click at [625, 122] on div "hero .moveUp press enter hero .moveDown press enter hero .moveLeft press enter …" at bounding box center [687, 162] width 153 height 121
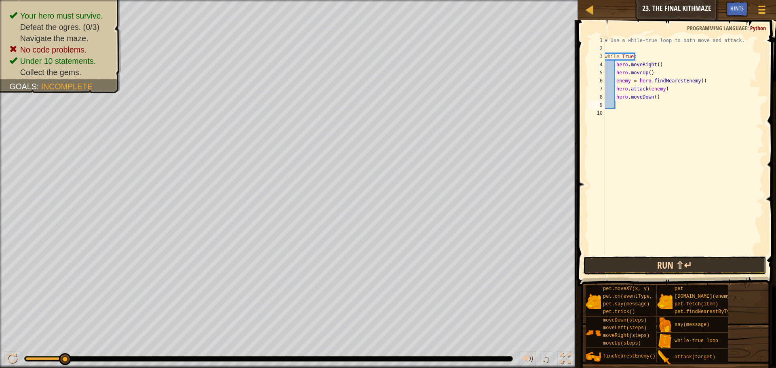
click at [669, 267] on button "Run ⇧↵" at bounding box center [674, 265] width 183 height 19
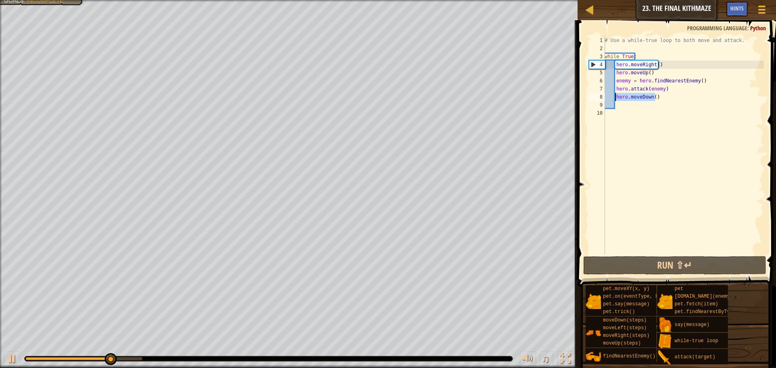
drag, startPoint x: 666, startPoint y: 99, endPoint x: 615, endPoint y: 98, distance: 50.9
click at [615, 98] on div "# Use a while-true loop to both move and attack. while True : hero . moveRight …" at bounding box center [683, 153] width 161 height 234
type textarea "hero.moveDown()"
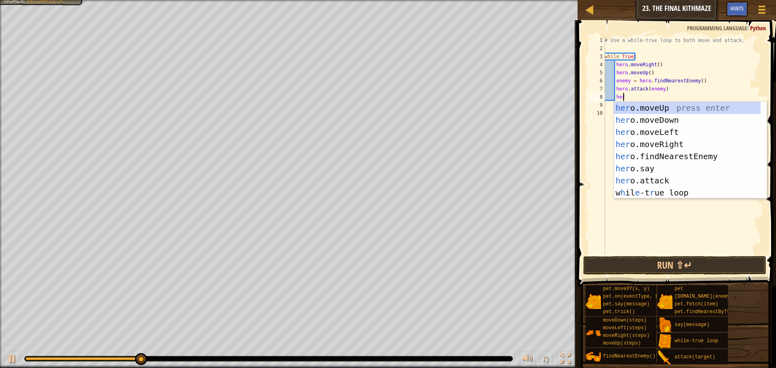
scroll to position [4, 1]
type textarea "hero"
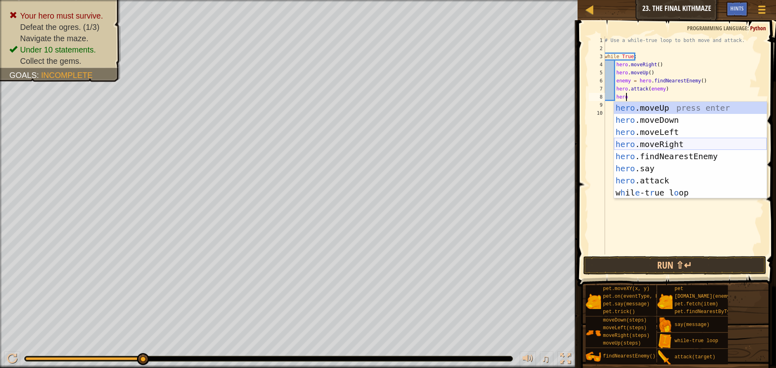
click at [691, 146] on div "hero .moveUp press enter hero .moveDown press enter hero .moveLeft press enter …" at bounding box center [690, 162] width 153 height 121
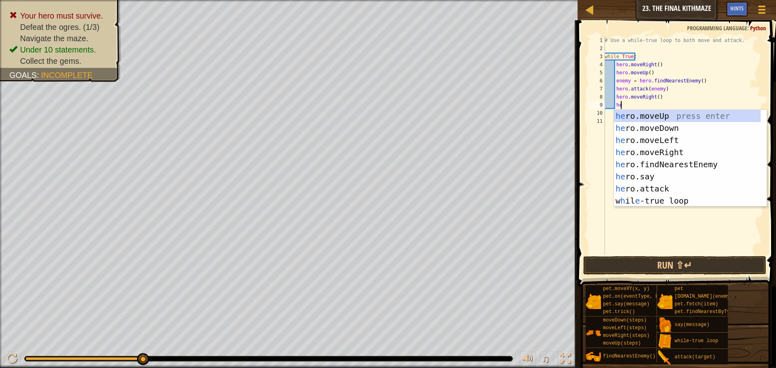
type textarea "hero"
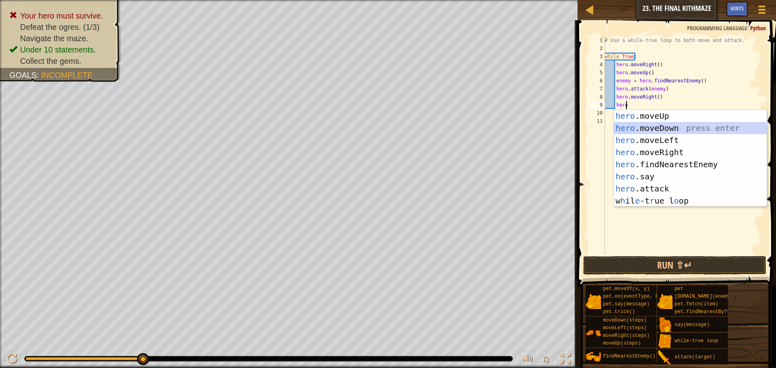
click at [701, 132] on div "hero .moveUp press enter hero .moveDown press enter hero .moveLeft press enter …" at bounding box center [690, 170] width 153 height 121
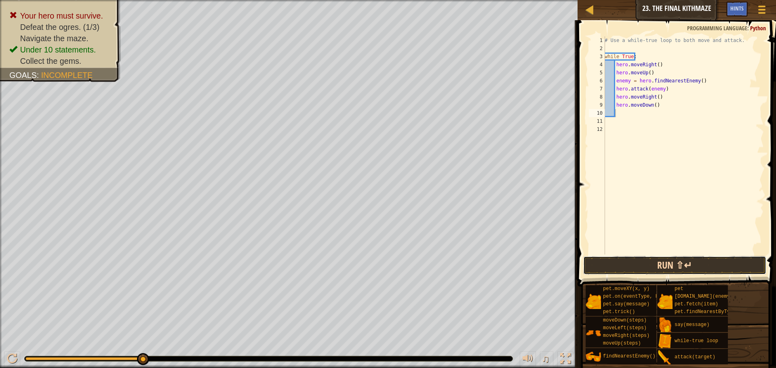
click at [715, 264] on button "Run ⇧↵" at bounding box center [674, 265] width 183 height 19
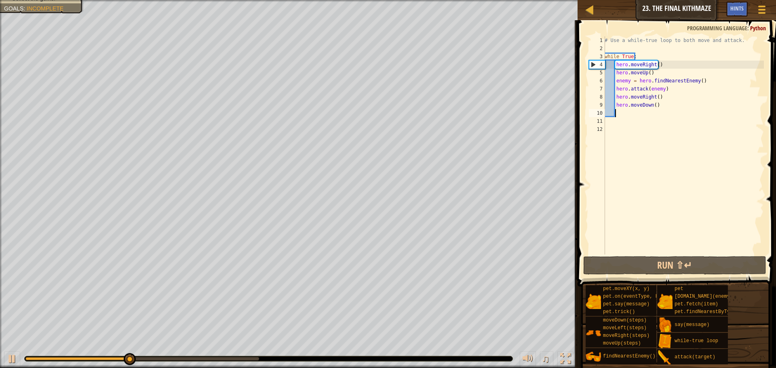
type textarea "`"
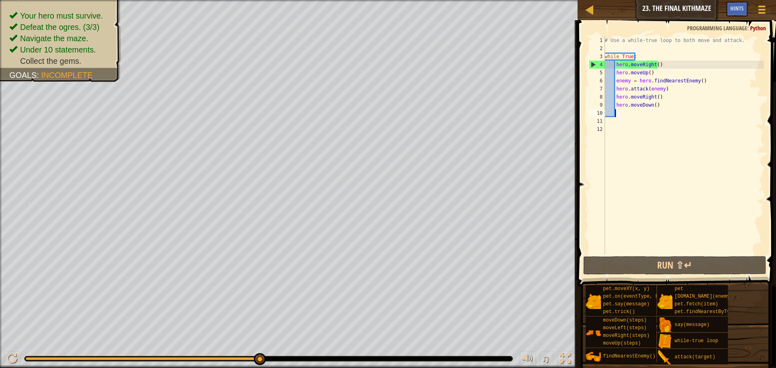
click at [663, 90] on div "# Use a while-true loop to both move and attack. while True : hero . moveRight …" at bounding box center [683, 153] width 161 height 234
type textarea "hero.attack(enemy)"
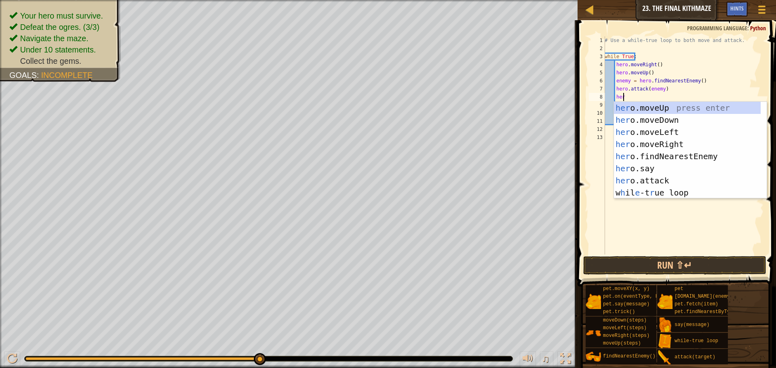
type textarea "hero"
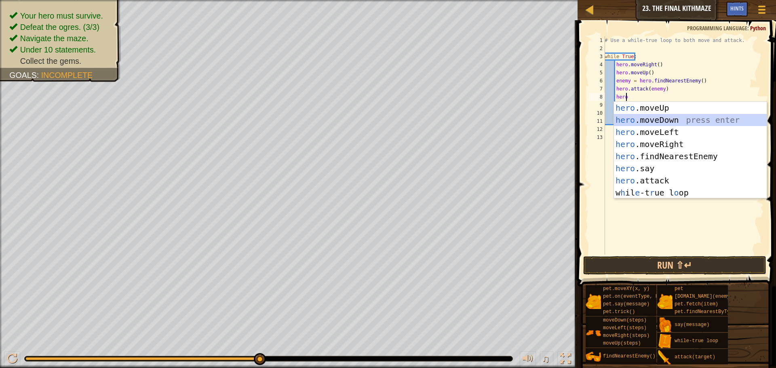
click at [679, 118] on div "hero .moveUp press enter hero .moveDown press enter hero .moveLeft press enter …" at bounding box center [690, 162] width 153 height 121
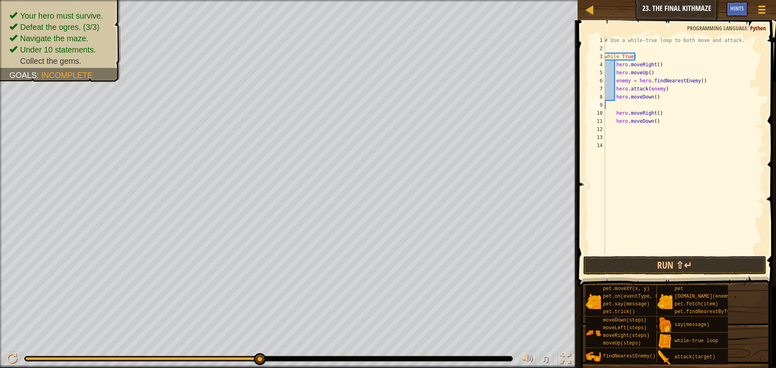
scroll to position [4, 0]
click at [653, 268] on button "Run ⇧↵" at bounding box center [674, 265] width 183 height 19
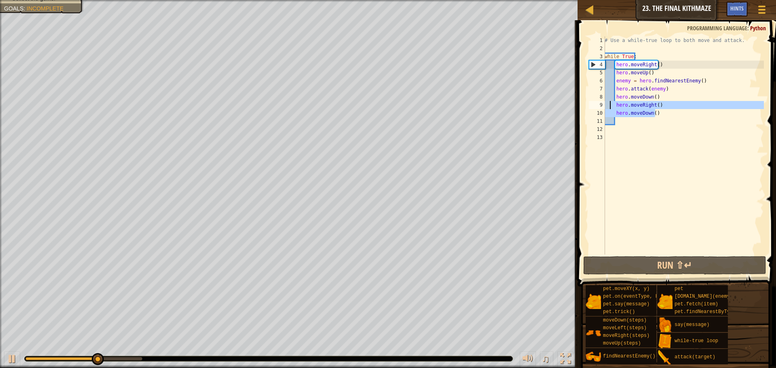
drag, startPoint x: 657, startPoint y: 113, endPoint x: 610, endPoint y: 108, distance: 46.8
click at [610, 108] on div "# Use a while-true loop to both move and attack. while True : hero . moveRight …" at bounding box center [683, 153] width 161 height 234
type textarea "hero.moveRight() hero.moveDown()"
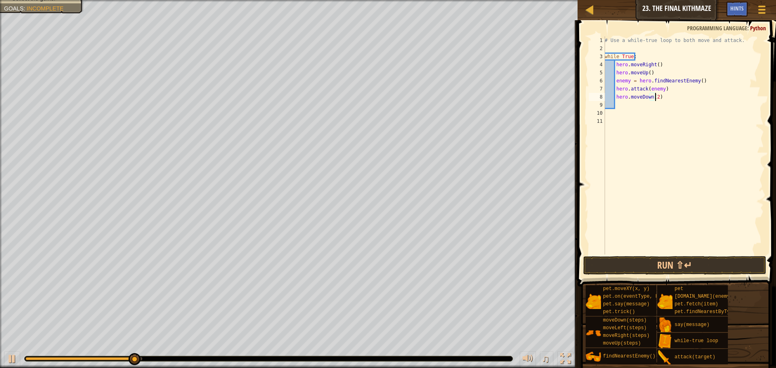
scroll to position [4, 4]
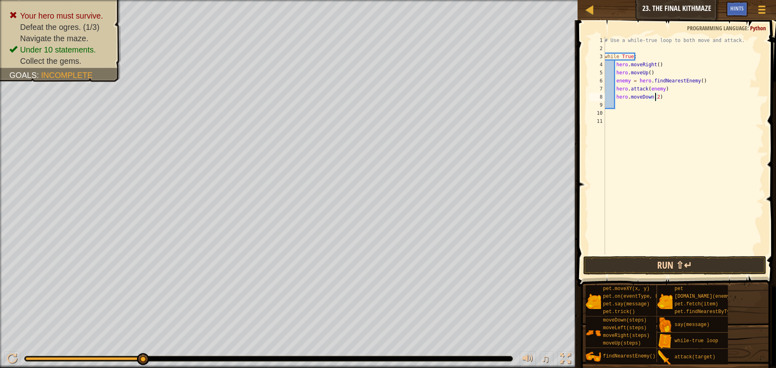
type textarea "hero.moveDown(2)"
click at [657, 263] on button "Run ⇧↵" at bounding box center [674, 265] width 183 height 19
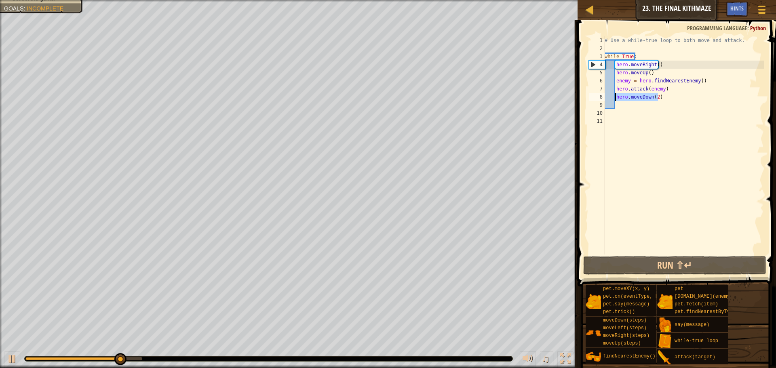
drag, startPoint x: 665, startPoint y: 97, endPoint x: 615, endPoint y: 93, distance: 49.9
click at [615, 93] on div "# Use a while-true loop to both move and attack. while True : hero . moveRight …" at bounding box center [683, 153] width 161 height 234
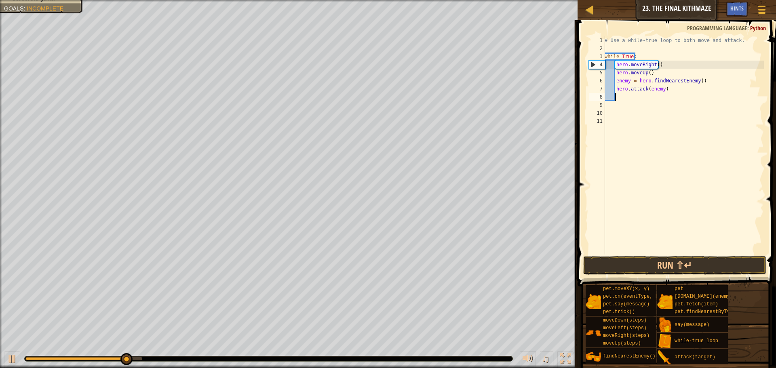
scroll to position [4, 0]
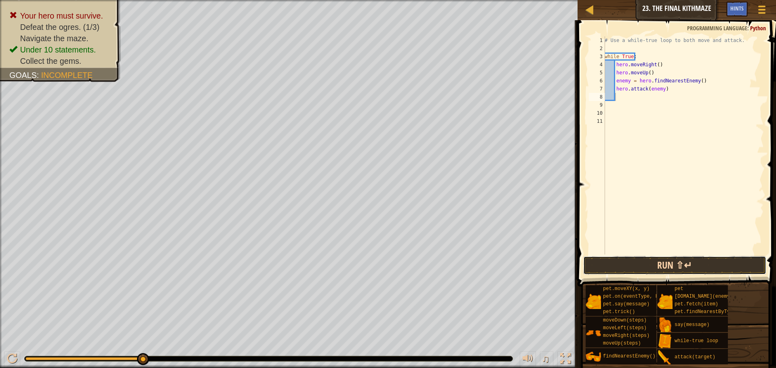
click at [693, 272] on button "Run ⇧↵" at bounding box center [674, 265] width 183 height 19
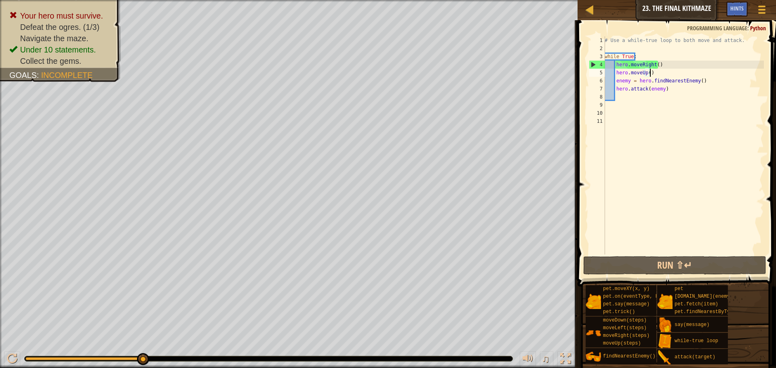
click at [658, 72] on div "# Use a while-true loop to both move and attack. while True : hero . moveRight …" at bounding box center [683, 153] width 161 height 234
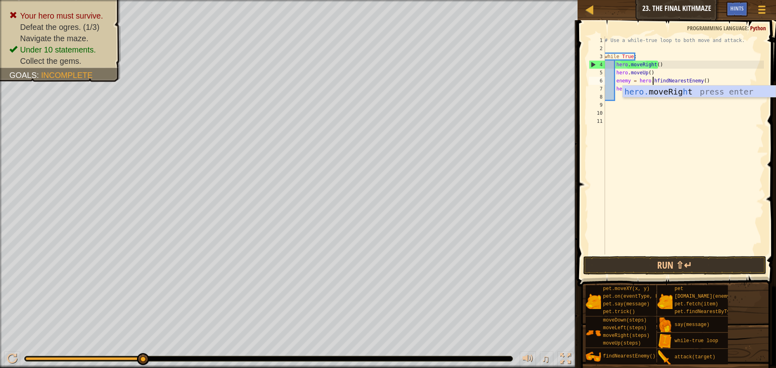
scroll to position [4, 4]
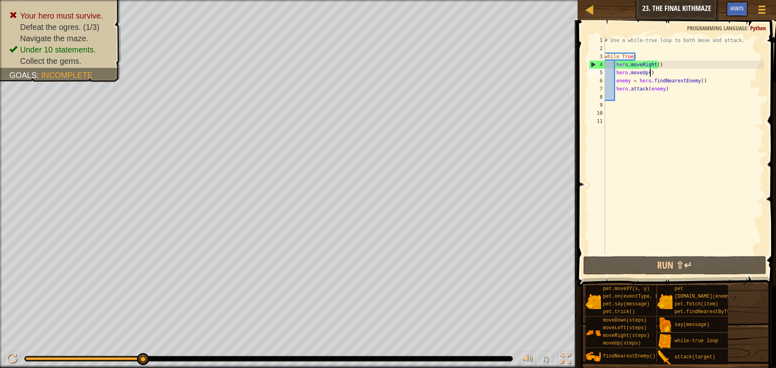
click at [653, 74] on div "# Use a while-true loop to both move and attack. while True : hero . moveRight …" at bounding box center [683, 153] width 161 height 234
type textarea "hero.moveUp()"
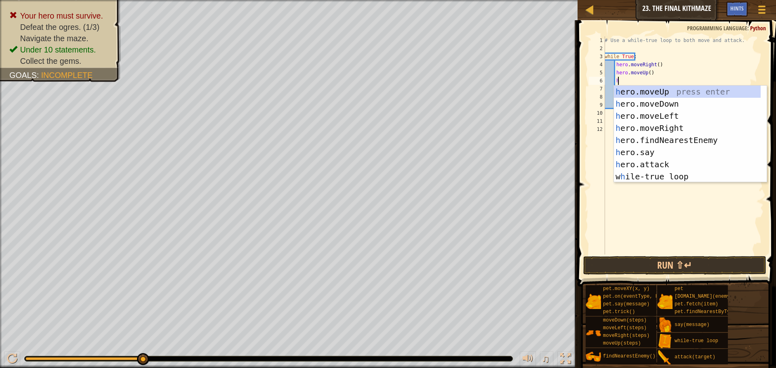
scroll to position [4, 1]
type textarea "he"
click at [687, 101] on div "he ro.moveUp press enter he ro.moveDown press enter he ro.moveLeft press enter …" at bounding box center [687, 146] width 147 height 121
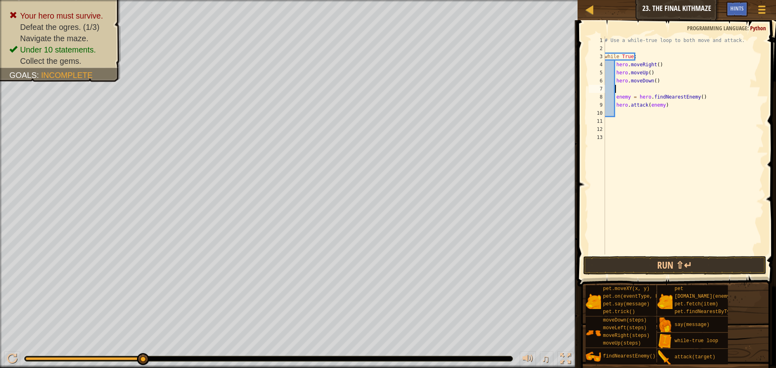
click at [652, 80] on div "# Use a while-true loop to both move and attack. while True : hero . moveRight …" at bounding box center [683, 153] width 161 height 234
type textarea "hero.moveDown(2)"
click at [718, 262] on button "Run ⇧↵" at bounding box center [674, 265] width 183 height 19
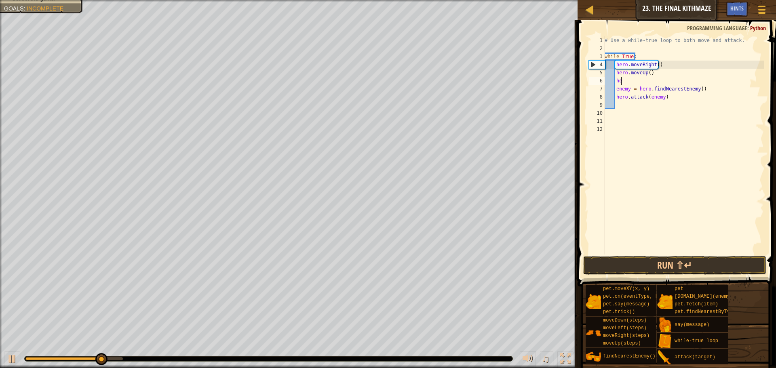
type textarea "h"
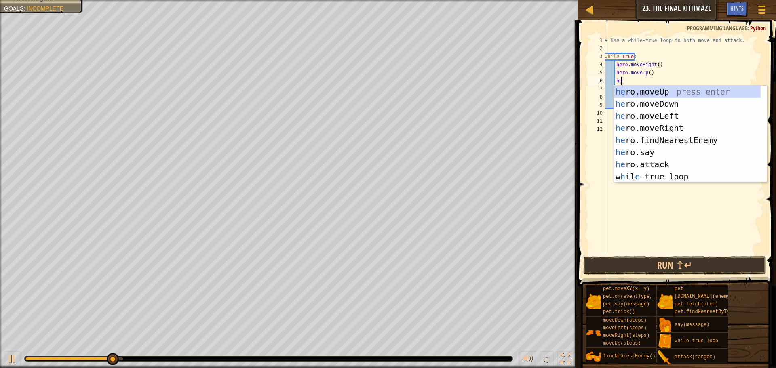
scroll to position [4, 1]
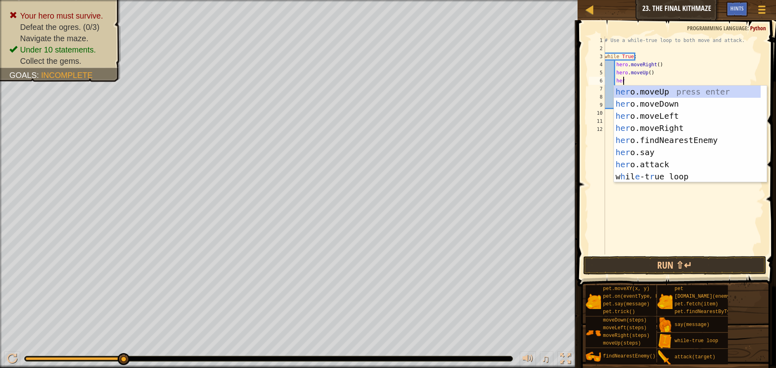
type textarea "h"
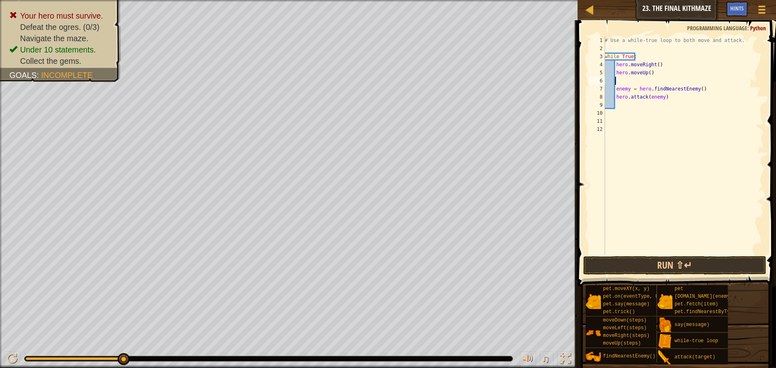
scroll to position [4, 0]
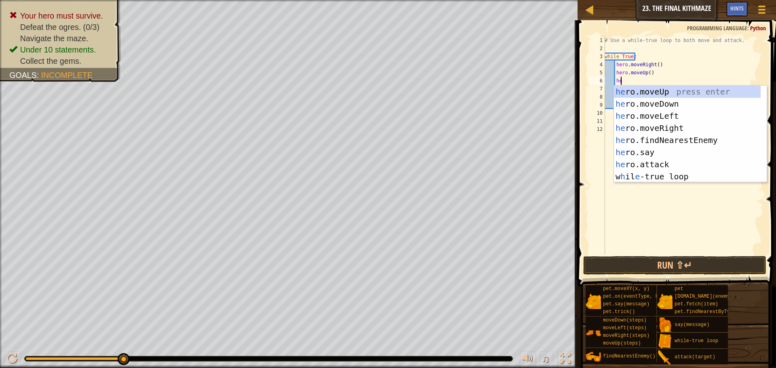
type textarea "her"
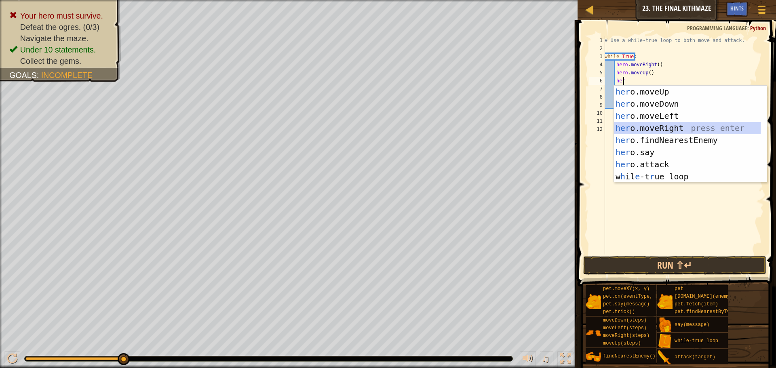
click at [711, 128] on div "her o.moveUp press enter her o.moveDown press enter her o.moveLeft press enter …" at bounding box center [687, 146] width 147 height 121
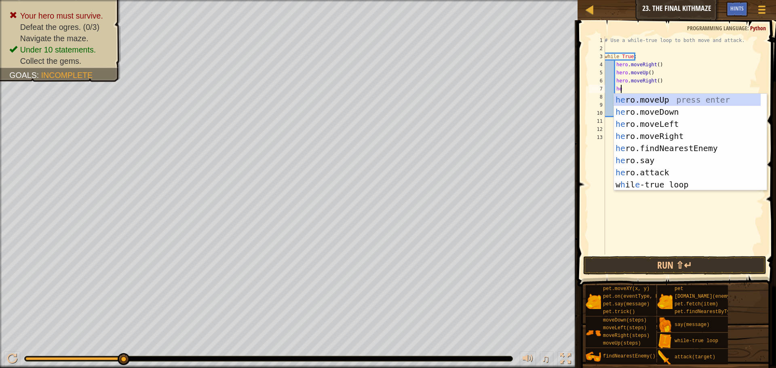
type textarea "hero"
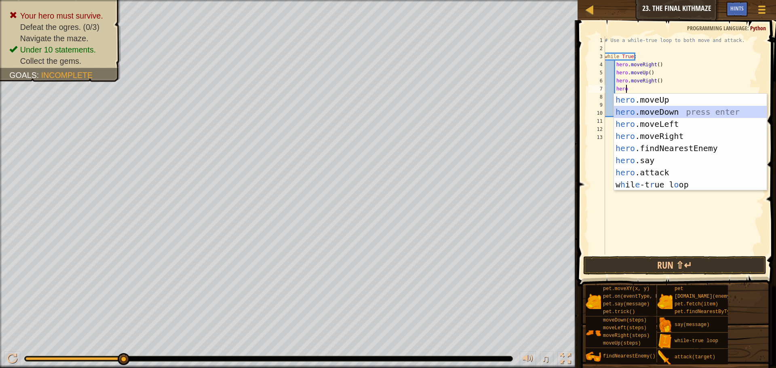
click at [681, 116] on div "hero .moveUp press enter hero .moveDown press enter hero .moveLeft press enter …" at bounding box center [690, 154] width 153 height 121
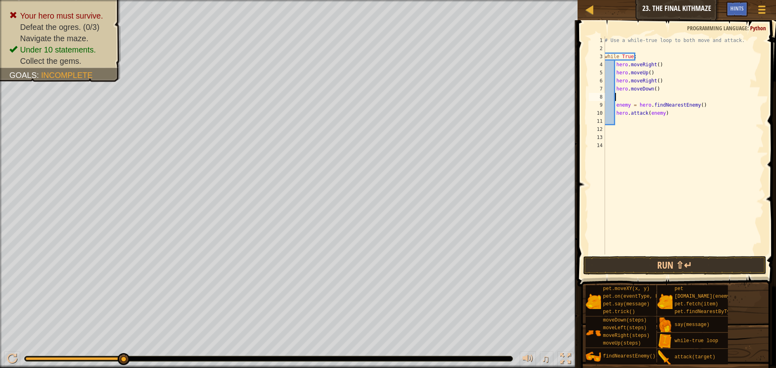
scroll to position [4, 0]
click at [652, 91] on div "# Use a while-true loop to both move and attack. while True : hero . moveRight …" at bounding box center [683, 153] width 161 height 234
type textarea "hero.moveDown(2)"
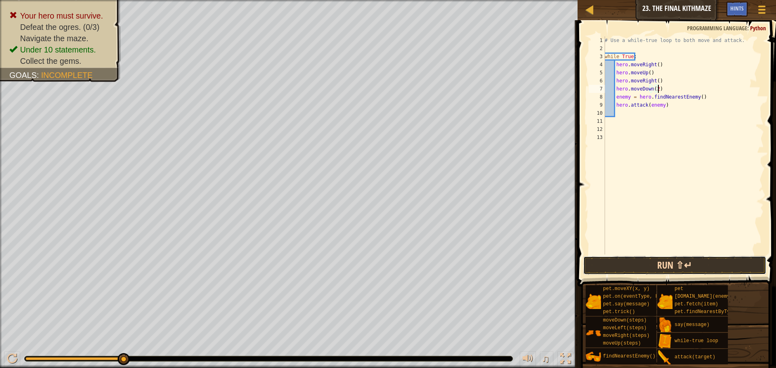
click at [733, 262] on button "Run ⇧↵" at bounding box center [674, 265] width 183 height 19
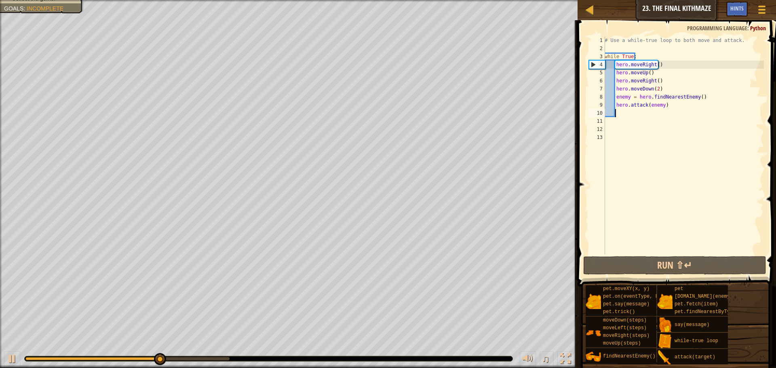
click at [623, 112] on div "# Use a while-true loop to both move and attack. while True : hero . moveRight …" at bounding box center [683, 153] width 161 height 234
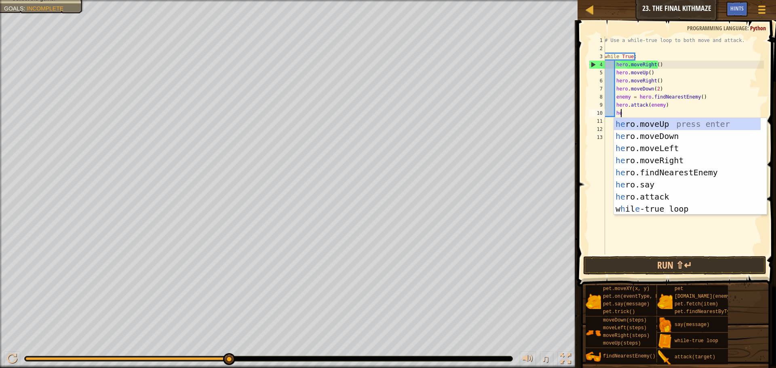
scroll to position [4, 1]
type textarea "hero"
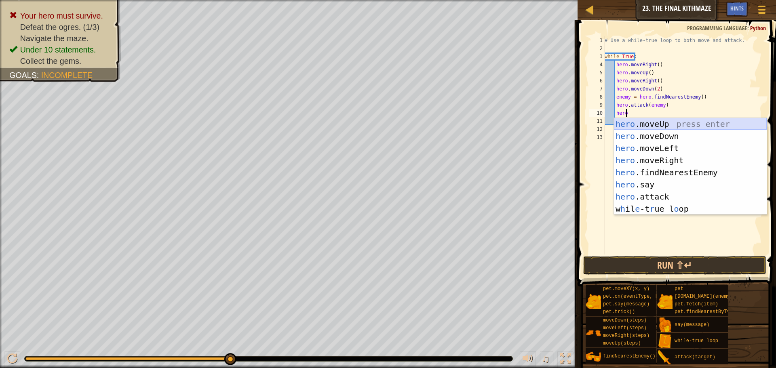
click at [703, 118] on div "hero .moveUp press enter hero .moveDown press enter hero .moveLeft press enter …" at bounding box center [690, 178] width 153 height 121
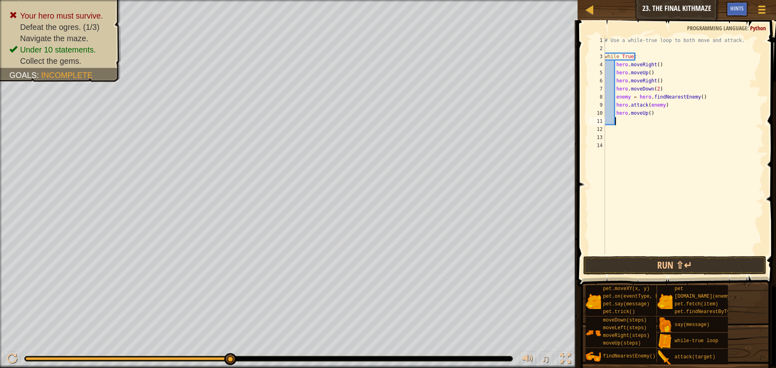
scroll to position [4, 0]
type textarea "hero.moveUp()"
click at [755, 274] on button "Run ⇧↵" at bounding box center [674, 265] width 183 height 19
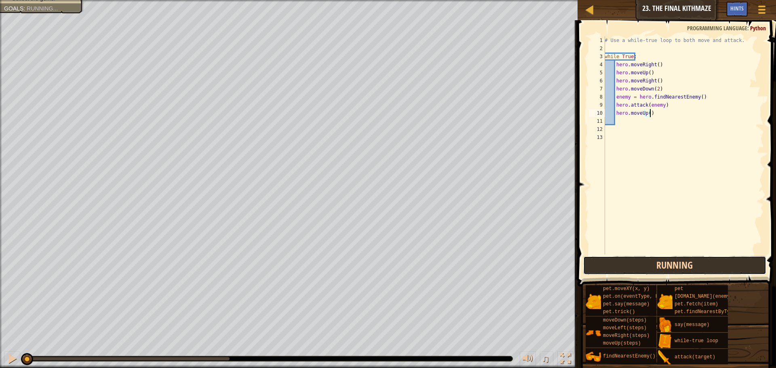
click at [756, 270] on div "Running Submit Done" at bounding box center [674, 265] width 183 height 19
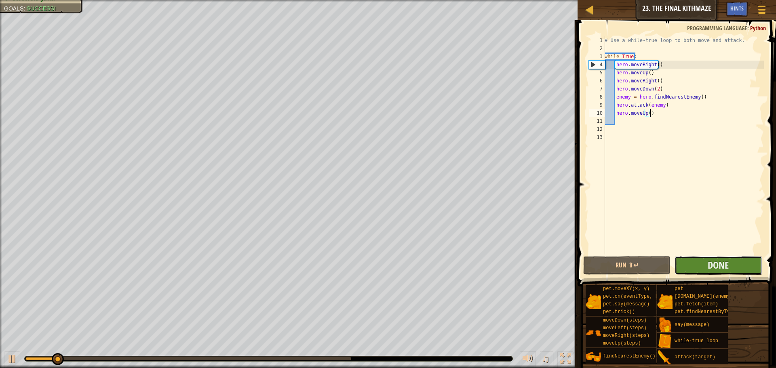
click at [750, 273] on button "Done" at bounding box center [718, 265] width 87 height 19
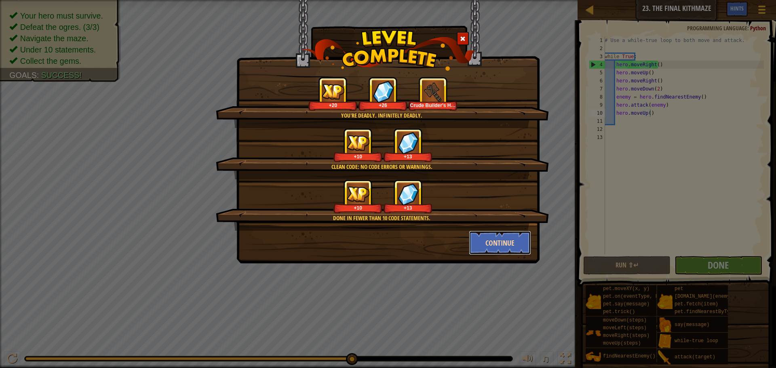
click at [504, 253] on button "Continue" at bounding box center [500, 243] width 63 height 24
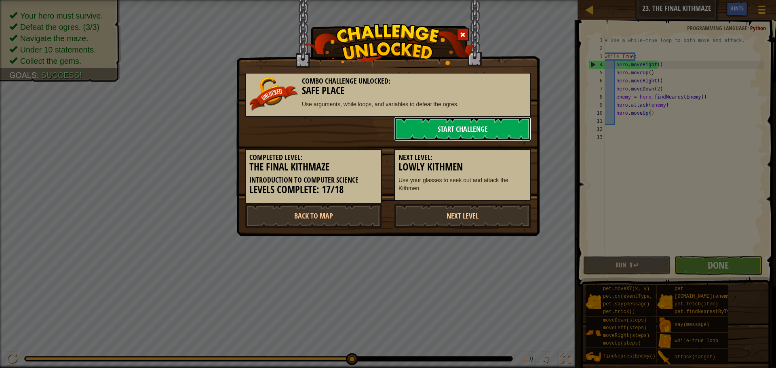
click at [496, 122] on link "Start Challenge" at bounding box center [462, 129] width 137 height 24
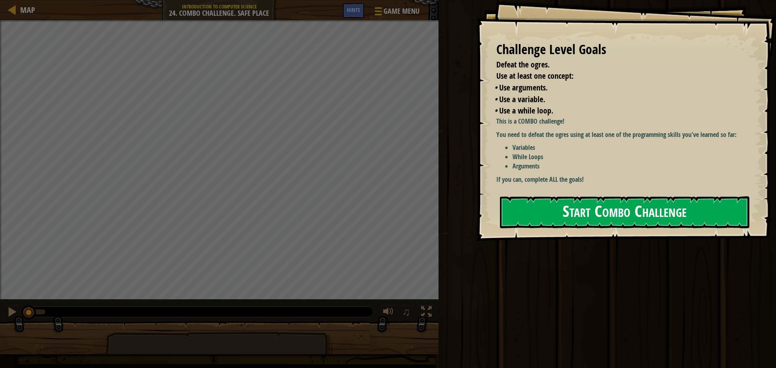
click at [563, 200] on button "Start Combo Challenge" at bounding box center [624, 212] width 249 height 32
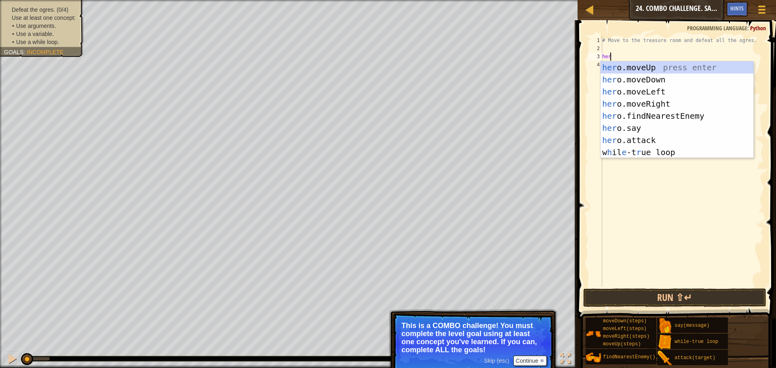
scroll to position [4, 0]
type textarea "hero"
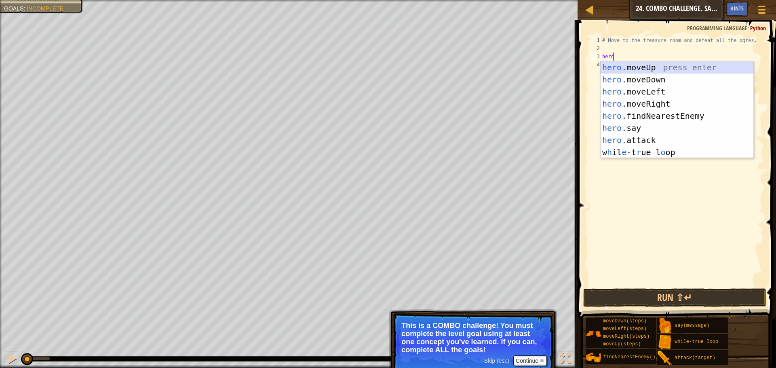
click at [677, 68] on div "hero .moveUp press enter hero .moveDown press enter hero .moveLeft press enter …" at bounding box center [677, 121] width 153 height 121
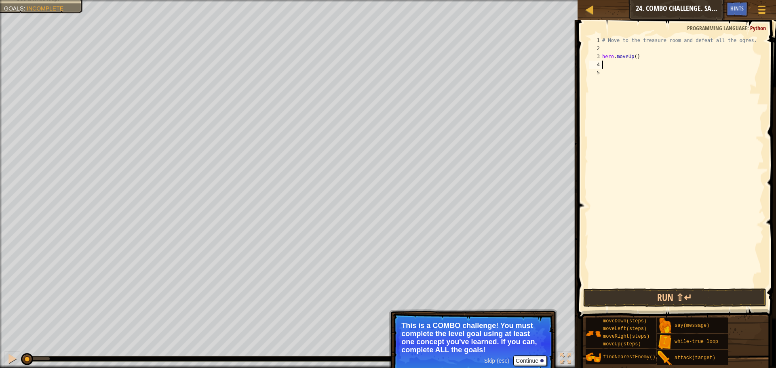
scroll to position [4, 0]
click at [634, 57] on div "# Move to the treasure room and defeat all the ogres. hero . moveUp ( )" at bounding box center [682, 169] width 163 height 267
type textarea "hero.moveUp(4)"
click at [626, 69] on div "# Move to the treasure room and defeat all the ogres. hero . moveUp ( 4 )" at bounding box center [682, 169] width 163 height 267
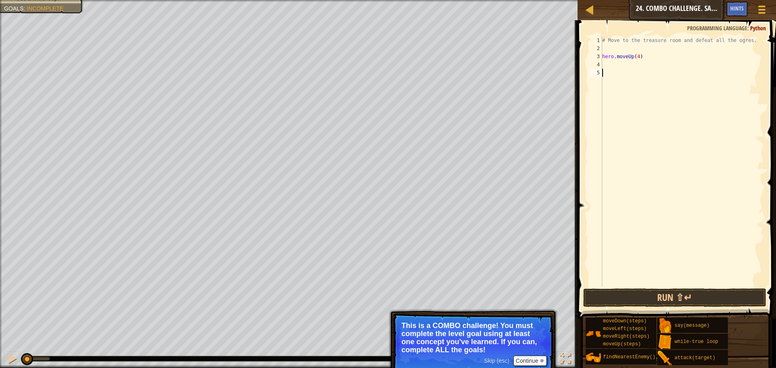
scroll to position [4, 0]
click at [621, 68] on div "# Move to the treasure room and defeat all the ogres. hero . moveUp ( 4 )" at bounding box center [682, 169] width 163 height 267
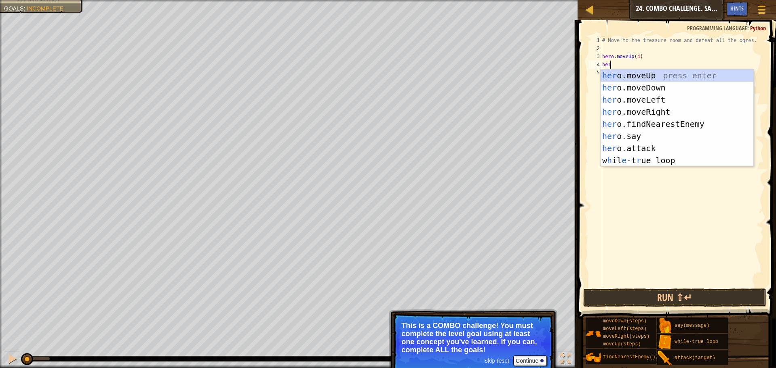
scroll to position [4, 0]
type textarea "hero"
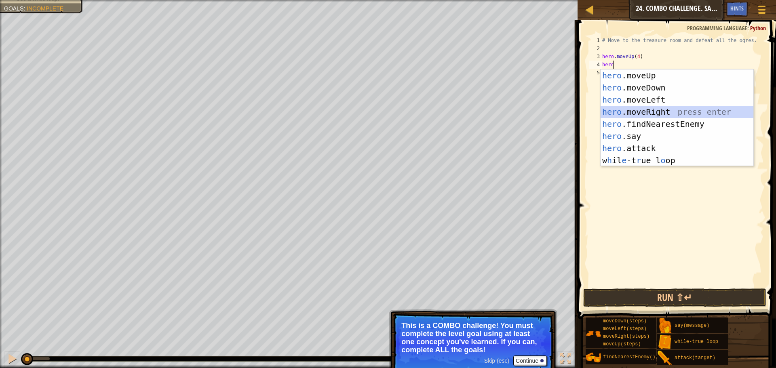
click at [665, 109] on div "hero .moveUp press enter hero .moveDown press enter hero .moveLeft press enter …" at bounding box center [677, 130] width 153 height 121
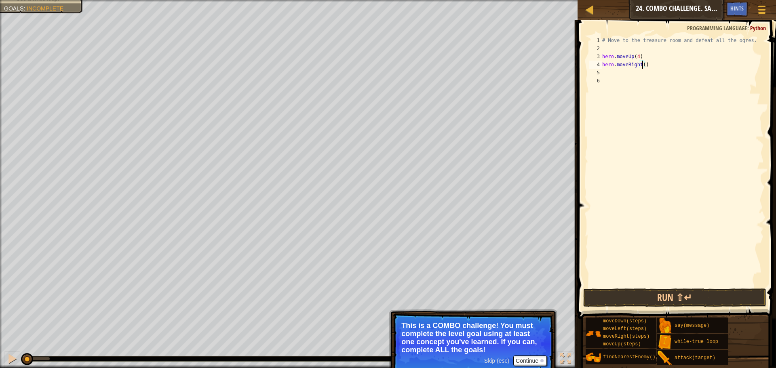
click at [641, 65] on div "# Move to the treasure room and defeat all the ogres. hero . moveUp ( 4 ) hero …" at bounding box center [682, 169] width 163 height 267
type textarea "hero.moveRight(4)"
click at [625, 76] on div "# Move to the treasure room and defeat all the ogres. hero . moveUp ( 4 ) hero …" at bounding box center [682, 169] width 163 height 267
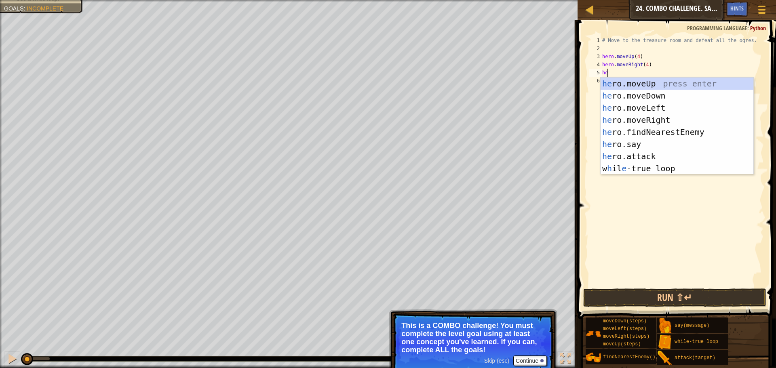
scroll to position [4, 0]
type textarea "hero"
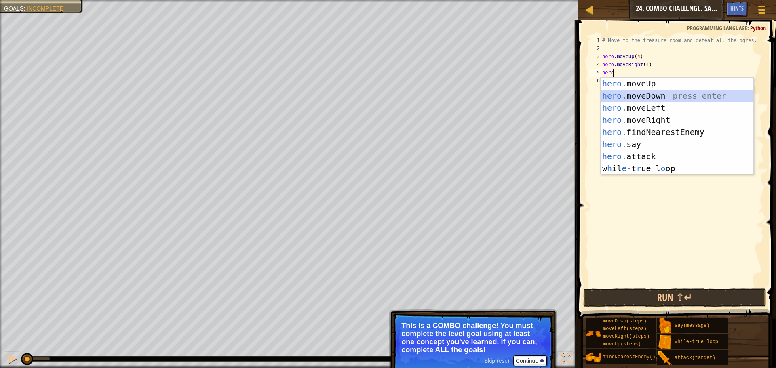
click at [626, 91] on div "hero .moveUp press enter hero .moveDown press enter hero .moveLeft press enter …" at bounding box center [677, 138] width 153 height 121
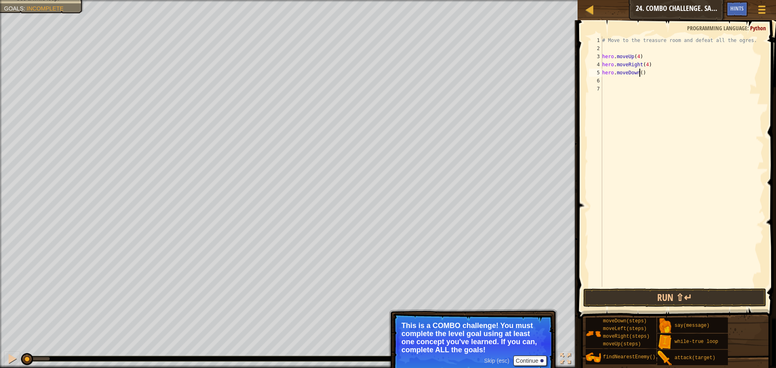
click at [639, 73] on div "# Move to the treasure room and defeat all the ogres. hero . moveUp ( 4 ) hero …" at bounding box center [682, 169] width 163 height 267
type textarea "hero.moveDown(3)"
click at [606, 79] on div "# Move to the treasure room and defeat all the ogres. hero . moveUp ( 4 ) hero …" at bounding box center [682, 169] width 163 height 267
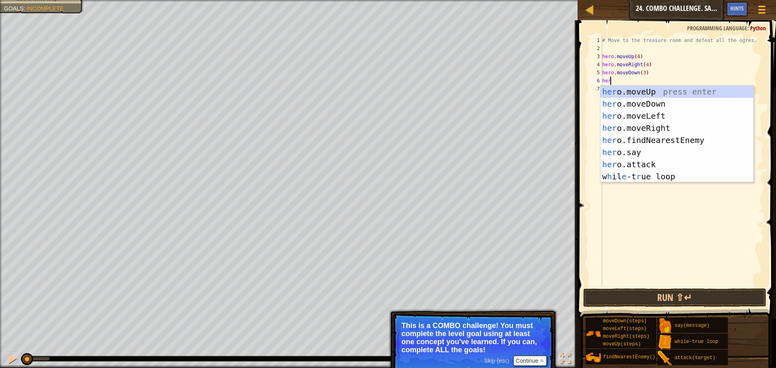
scroll to position [4, 0]
type textarea "hero"
click at [642, 127] on div "hero .moveUp press enter hero .moveDown press enter hero .moveLeft press enter …" at bounding box center [677, 146] width 153 height 121
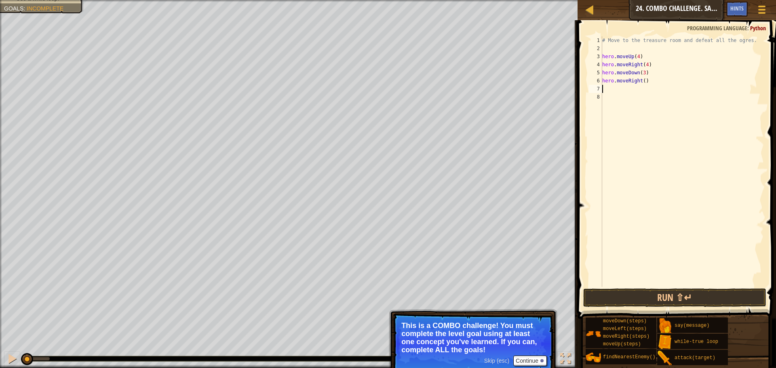
scroll to position [4, 0]
click at [602, 55] on div "# Move to the treasure room and defeat all the ogres. hero . moveUp ( 4 ) hero …" at bounding box center [682, 169] width 163 height 267
type textarea "hero.moveUp(4)"
click at [640, 74] on div "# Move to the treasure room and defeat all the ogres. hero . moveUp ( 4 ) hero …" at bounding box center [682, 169] width 163 height 267
type textarea "hero.moveRight()"
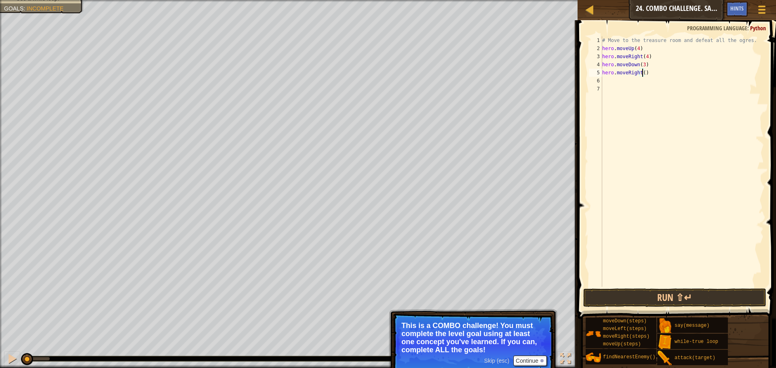
click at [643, 72] on div "# Move to the treasure room and defeat all the ogres. hero . moveUp ( 4 ) hero …" at bounding box center [682, 169] width 163 height 267
click at [617, 86] on div "# Move to the treasure room and defeat all the ogres. hero . moveUp ( 4 ) hero …" at bounding box center [682, 169] width 163 height 267
click at [612, 82] on div "# Move to the treasure room and defeat all the ogres. hero . moveUp ( 4 ) hero …" at bounding box center [682, 169] width 163 height 267
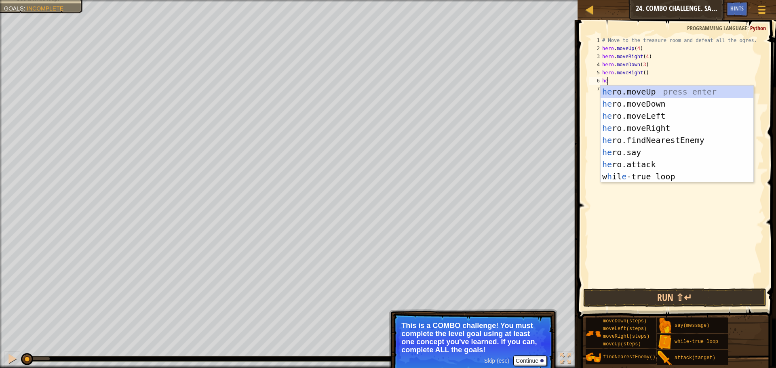
scroll to position [4, 0]
type textarea "hero"
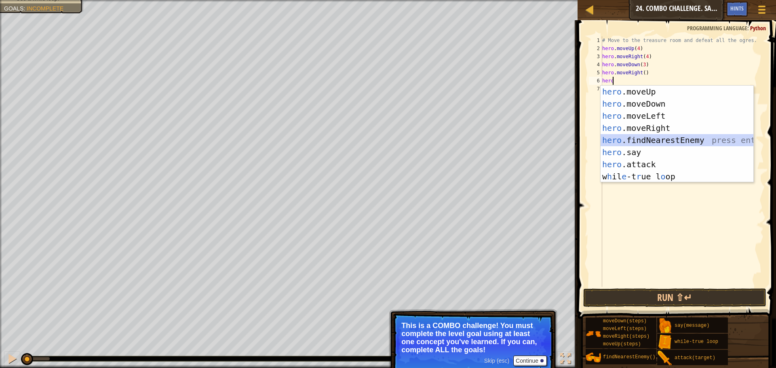
click at [646, 141] on div "hero .moveUp press enter hero .moveDown press enter hero .moveLeft press enter …" at bounding box center [677, 146] width 153 height 121
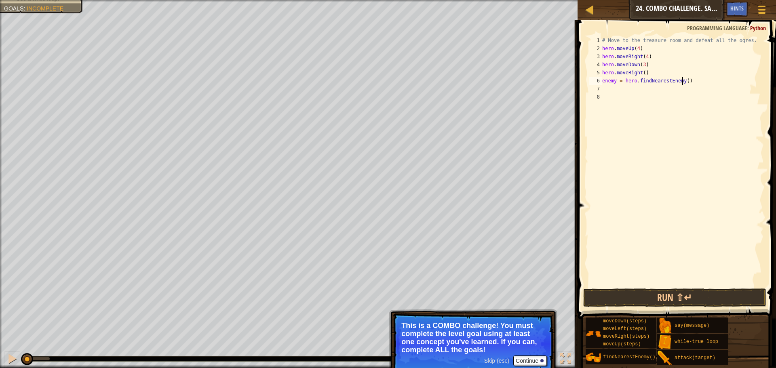
click at [681, 82] on div "# Move to the treasure room and defeat all the ogres. hero . moveUp ( 4 ) hero …" at bounding box center [682, 169] width 163 height 267
type textarea "enemy = hero.findNearestEnemy(4)"
click at [674, 298] on button "Run ⇧↵" at bounding box center [674, 298] width 183 height 19
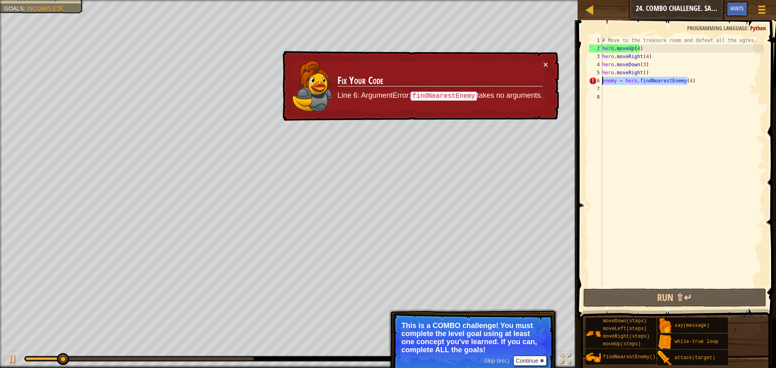
click at [571, 78] on div "Map Introduction to Computer Science 24. Combo Challenge. Safe Place Game Menu …" at bounding box center [388, 184] width 776 height 368
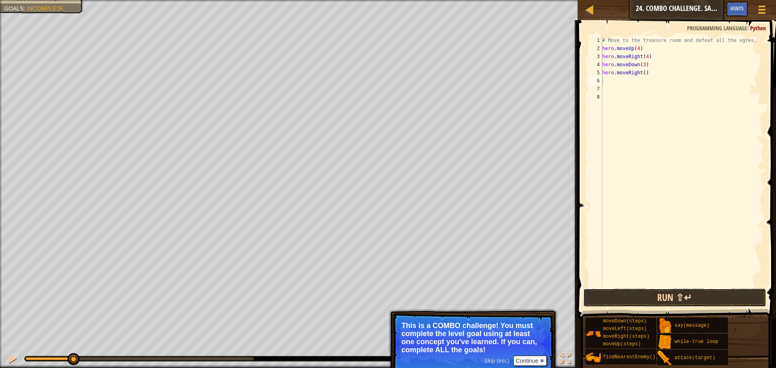
click at [713, 299] on button "Run ⇧↵" at bounding box center [674, 298] width 183 height 19
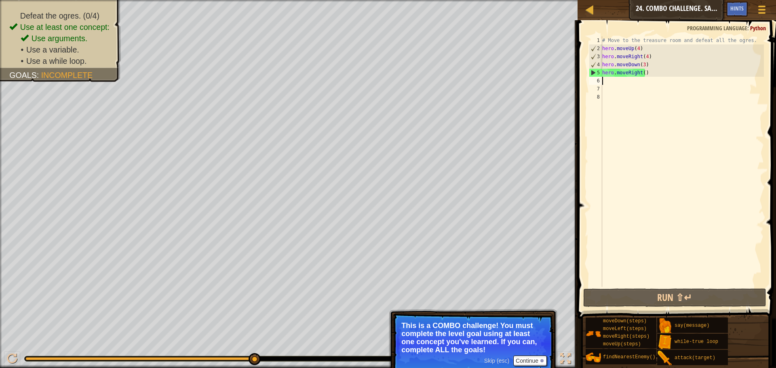
drag, startPoint x: 103, startPoint y: 363, endPoint x: 305, endPoint y: 362, distance: 201.7
click at [305, 362] on div "♫" at bounding box center [289, 357] width 578 height 24
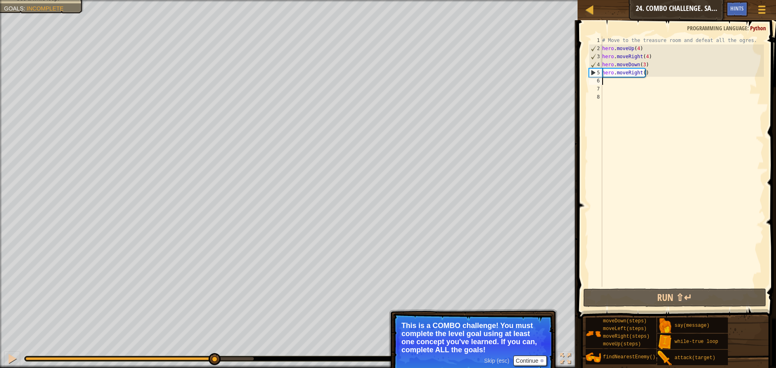
drag, startPoint x: 42, startPoint y: 363, endPoint x: 213, endPoint y: 353, distance: 171.7
click at [213, 353] on div "♫" at bounding box center [289, 357] width 578 height 24
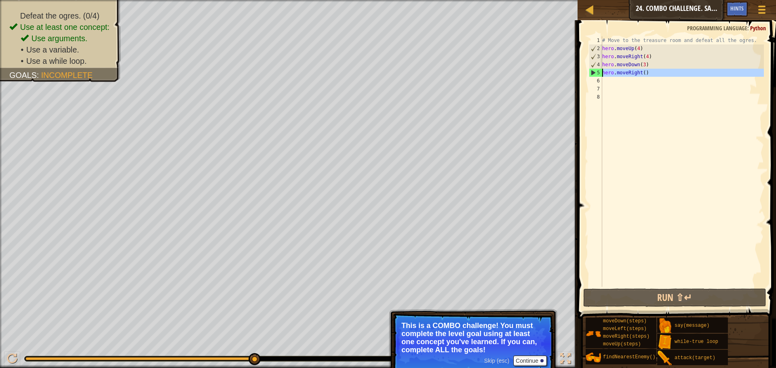
drag, startPoint x: 662, startPoint y: 78, endPoint x: 589, endPoint y: 75, distance: 73.2
click at [589, 75] on div "1 2 3 4 5 6 7 8 # Move to the treasure room and defeat all the ogres. hero . mo…" at bounding box center [675, 161] width 177 height 251
type textarea "hero.moveRight()"
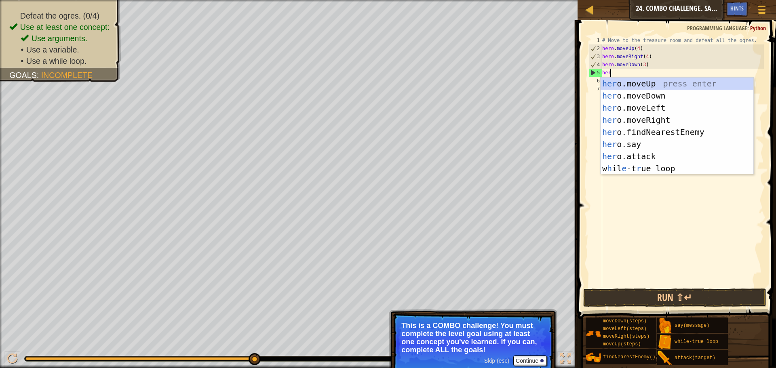
type textarea "hero"
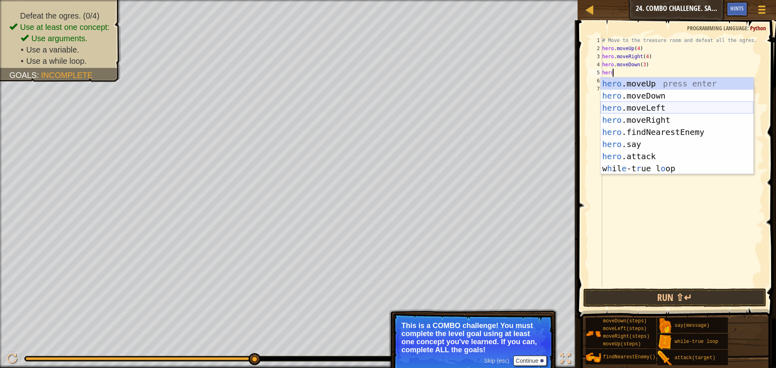
click at [667, 113] on div "hero .moveUp press enter hero .moveDown press enter hero .moveLeft press enter …" at bounding box center [677, 138] width 153 height 121
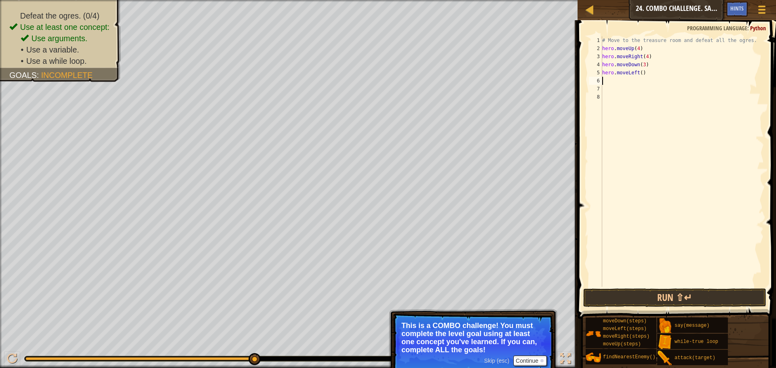
scroll to position [4, 0]
click at [680, 300] on button "Run ⇧↵" at bounding box center [674, 298] width 183 height 19
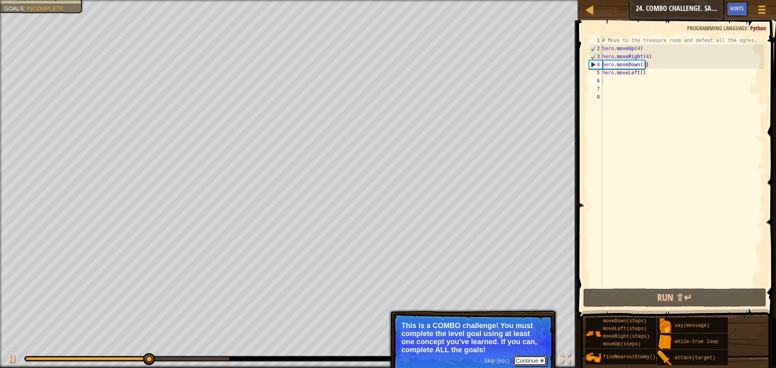
click at [526, 363] on button "Continue" at bounding box center [530, 361] width 34 height 11
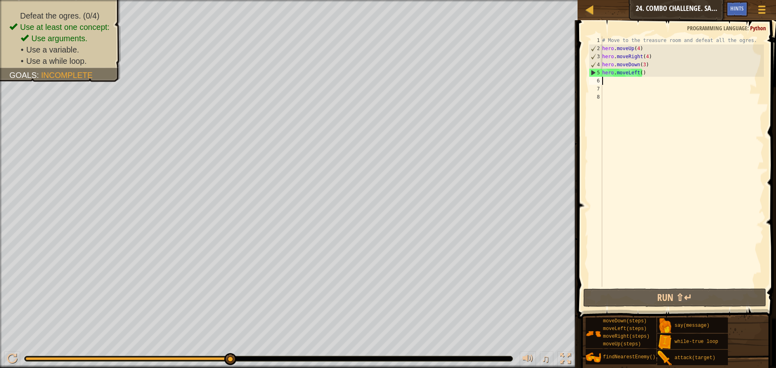
click at [641, 65] on div "# Move to the treasure room and defeat all the ogres. hero . moveUp ( 4 ) hero …" at bounding box center [682, 169] width 163 height 267
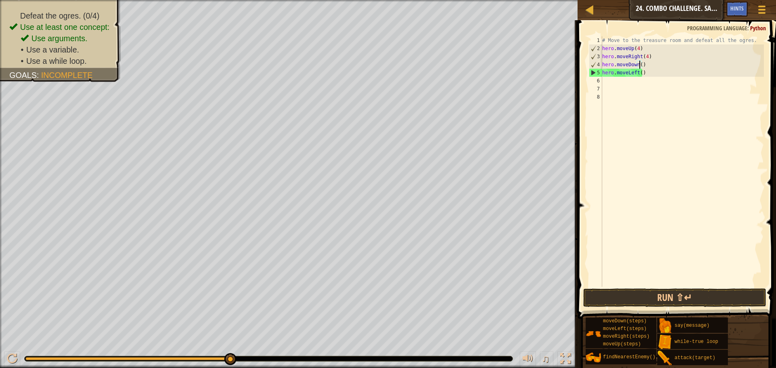
scroll to position [4, 3]
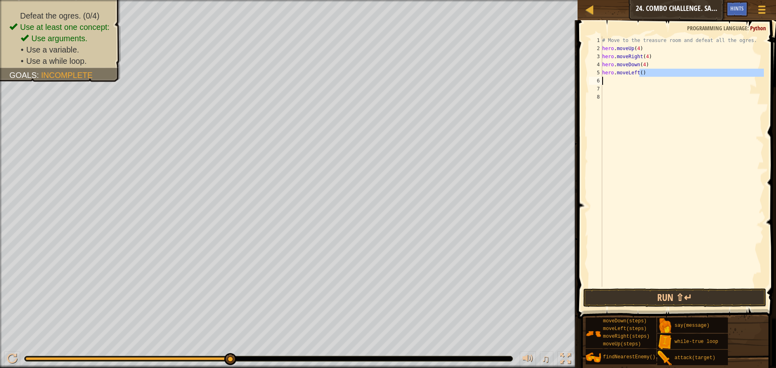
drag, startPoint x: 640, startPoint y: 71, endPoint x: 590, endPoint y: 82, distance: 51.3
click at [590, 82] on div "hero.moveDown(4) 1 2 3 4 5 6 7 8 # Move to the treasure room and defeat all the…" at bounding box center [675, 161] width 177 height 251
type textarea "h"
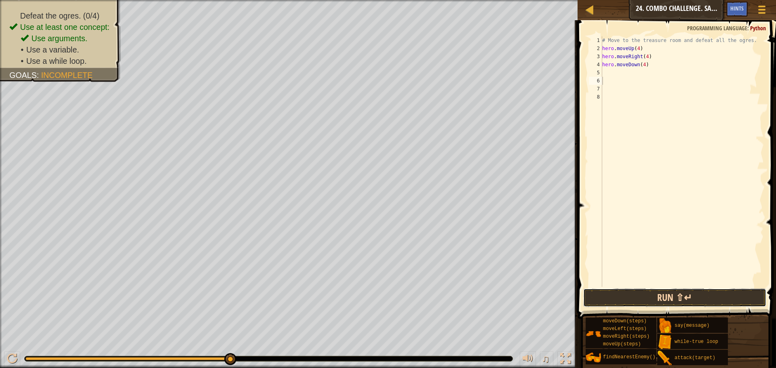
click at [685, 290] on button "Run ⇧↵" at bounding box center [674, 298] width 183 height 19
type textarea "hero.moveDown(3)"
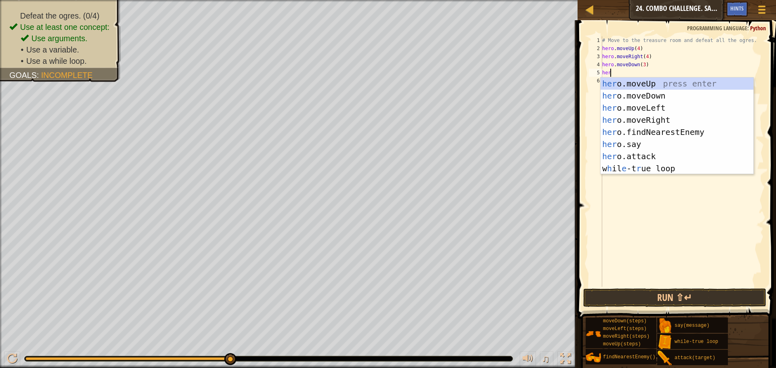
scroll to position [4, 0]
type textarea "hero"
click at [666, 110] on div "hero .moveUp press enter hero .moveDown press enter hero .moveLeft press enter …" at bounding box center [677, 138] width 153 height 121
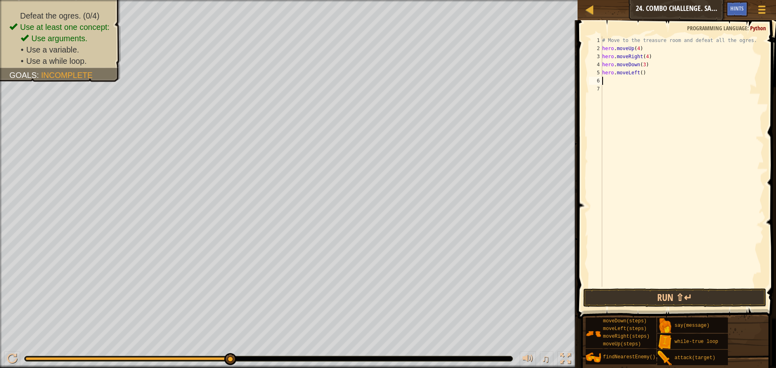
scroll to position [4, 0]
click at [639, 74] on div "# Move to the treasure room and defeat all the ogres. hero . moveUp ( 4 ) hero …" at bounding box center [682, 169] width 163 height 267
type textarea "hero.moveLeft(2)"
click at [682, 299] on button "Run ⇧↵" at bounding box center [674, 298] width 183 height 19
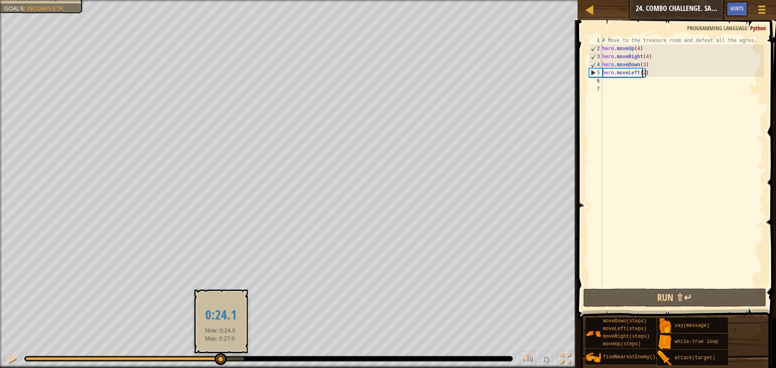
drag, startPoint x: 93, startPoint y: 360, endPoint x: 219, endPoint y: 363, distance: 126.2
click at [220, 363] on div at bounding box center [221, 359] width 12 height 12
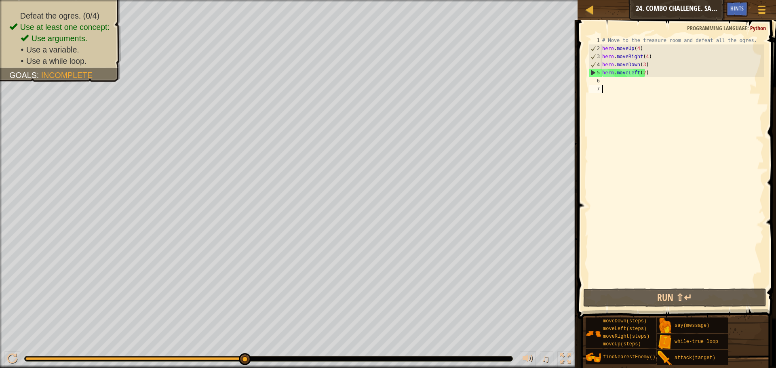
click at [644, 90] on div "# Move to the treasure room and defeat all the ogres. hero . moveUp ( 4 ) hero …" at bounding box center [682, 169] width 163 height 267
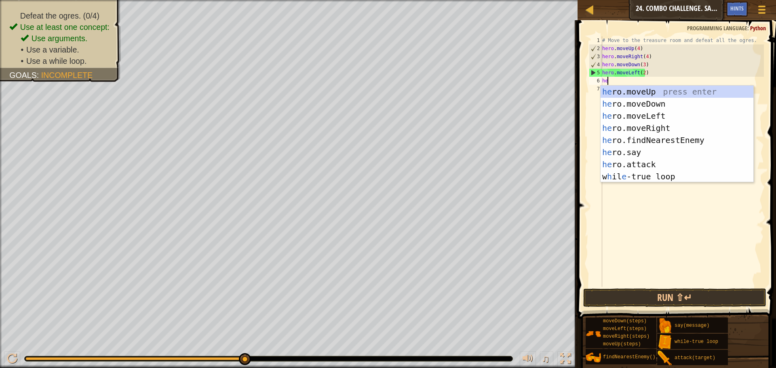
scroll to position [4, 0]
type textarea "hero"
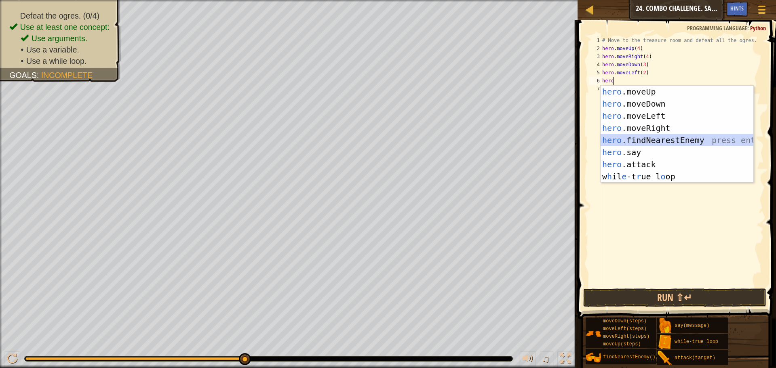
drag, startPoint x: 692, startPoint y: 137, endPoint x: 697, endPoint y: 131, distance: 8.0
click at [693, 137] on div "hero .moveUp press enter hero .moveDown press enter hero .moveLeft press enter …" at bounding box center [677, 146] width 153 height 121
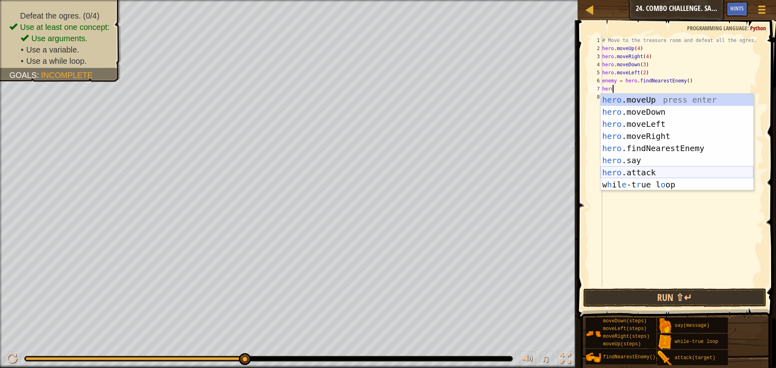
drag, startPoint x: 669, startPoint y: 171, endPoint x: 648, endPoint y: 166, distance: 21.3
click at [666, 170] on div "hero .moveUp press enter hero .moveDown press enter hero .moveLeft press enter …" at bounding box center [677, 154] width 153 height 121
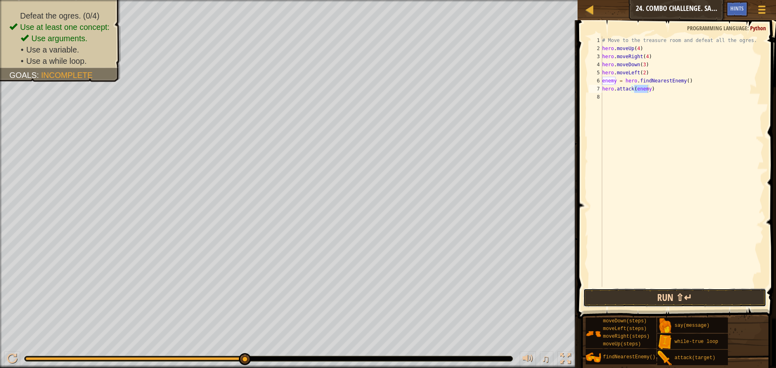
click at [651, 300] on button "Run ⇧↵" at bounding box center [674, 298] width 183 height 19
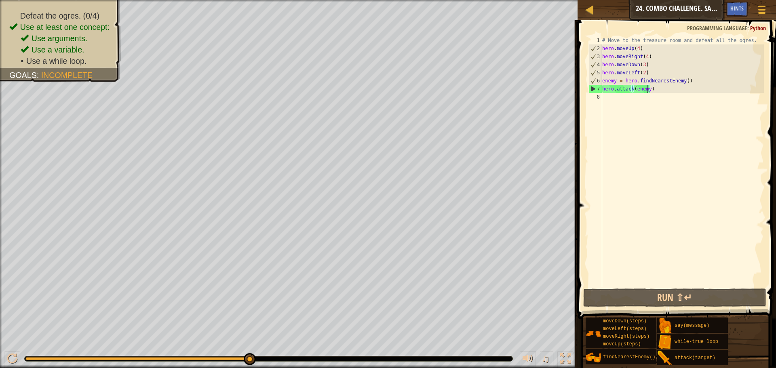
type textarea "enemy = hero.findNearestEnemy()"
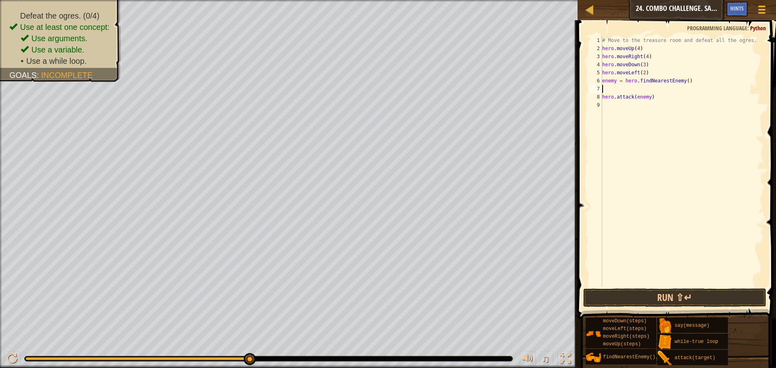
type textarea "w"
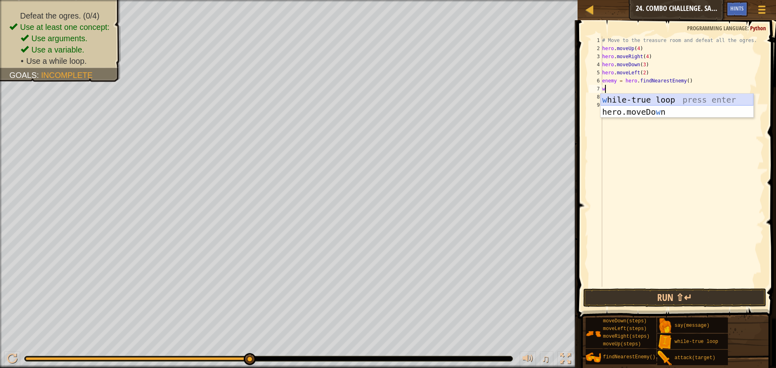
click at [705, 97] on div "w hile-true loop press enter hero.moveDo w n press enter" at bounding box center [677, 118] width 153 height 49
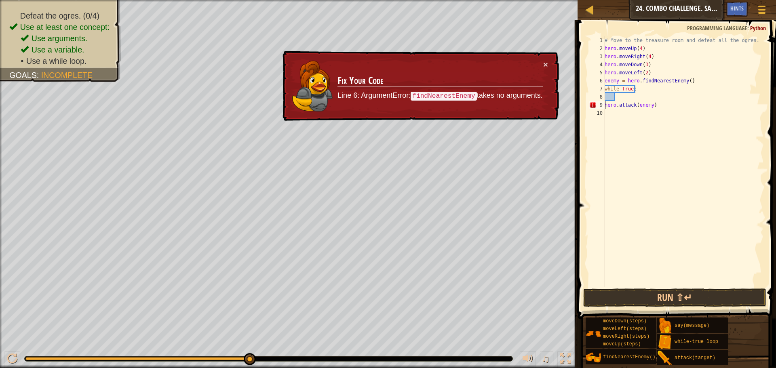
click at [606, 106] on div "# Move to the treasure room and defeat all the ogres. hero . moveUp ( 4 ) hero …" at bounding box center [683, 169] width 161 height 267
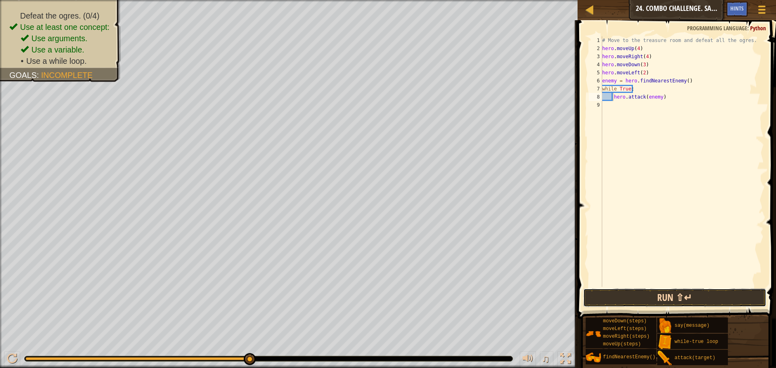
click at [716, 305] on button "Run ⇧↵" at bounding box center [674, 298] width 183 height 19
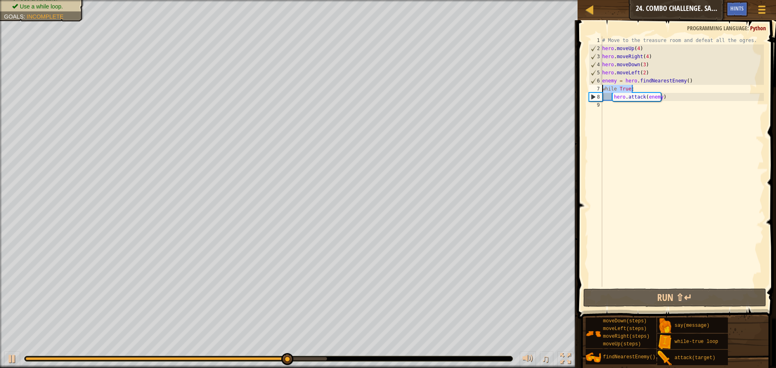
drag, startPoint x: 638, startPoint y: 90, endPoint x: 595, endPoint y: 91, distance: 42.9
click at [595, 91] on div "hero.attack(enemy) 1 2 3 4 5 6 7 8 9 # Move to the treasure room and defeat all…" at bounding box center [675, 161] width 177 height 251
type textarea "while True:"
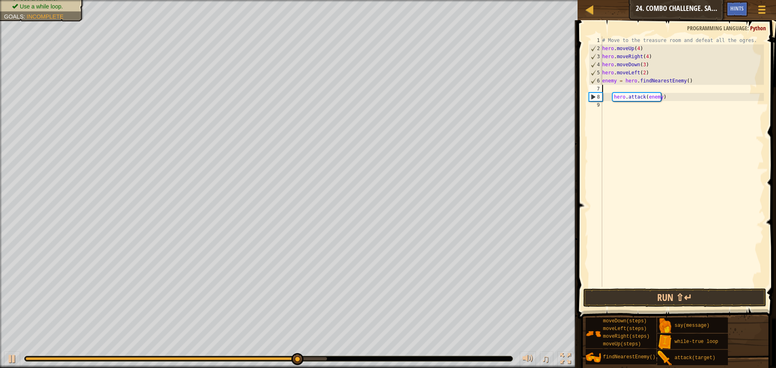
type textarea "enemy = hero.findNearestEnemy()"
